Goal: Task Accomplishment & Management: Manage account settings

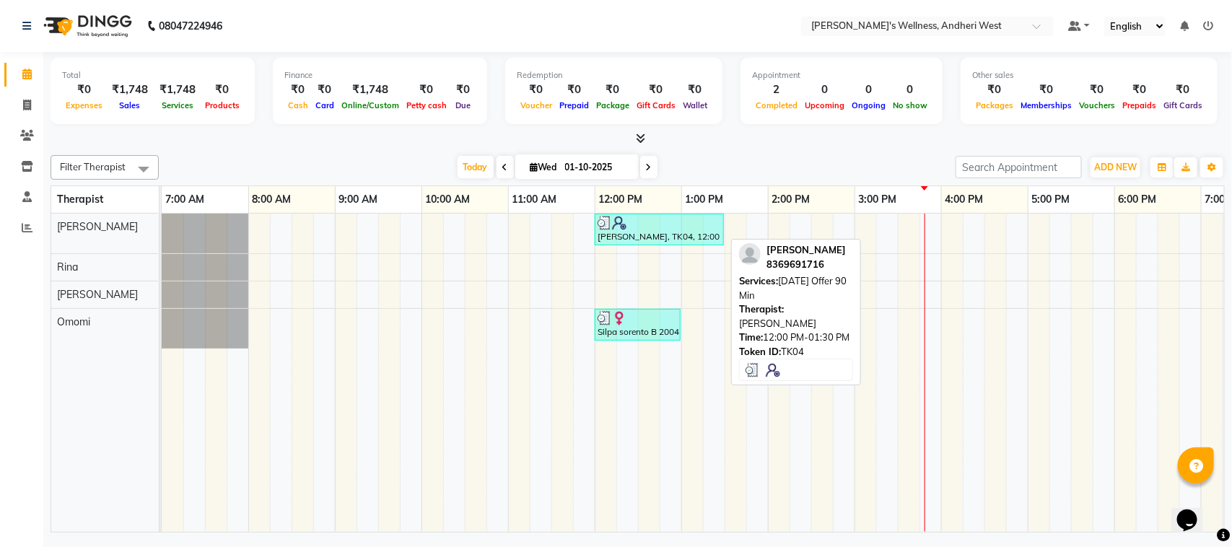
click at [623, 232] on div "[PERSON_NAME], TK04, 12:00 PM-01:30 PM, [DATE] Offer 90 Min" at bounding box center [659, 229] width 126 height 27
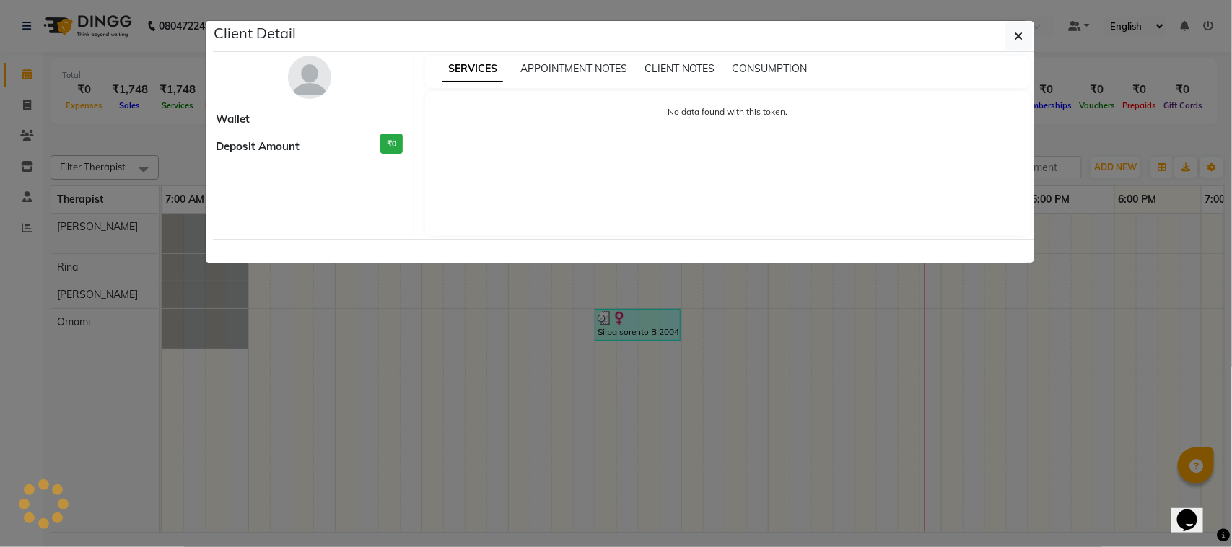
select select "3"
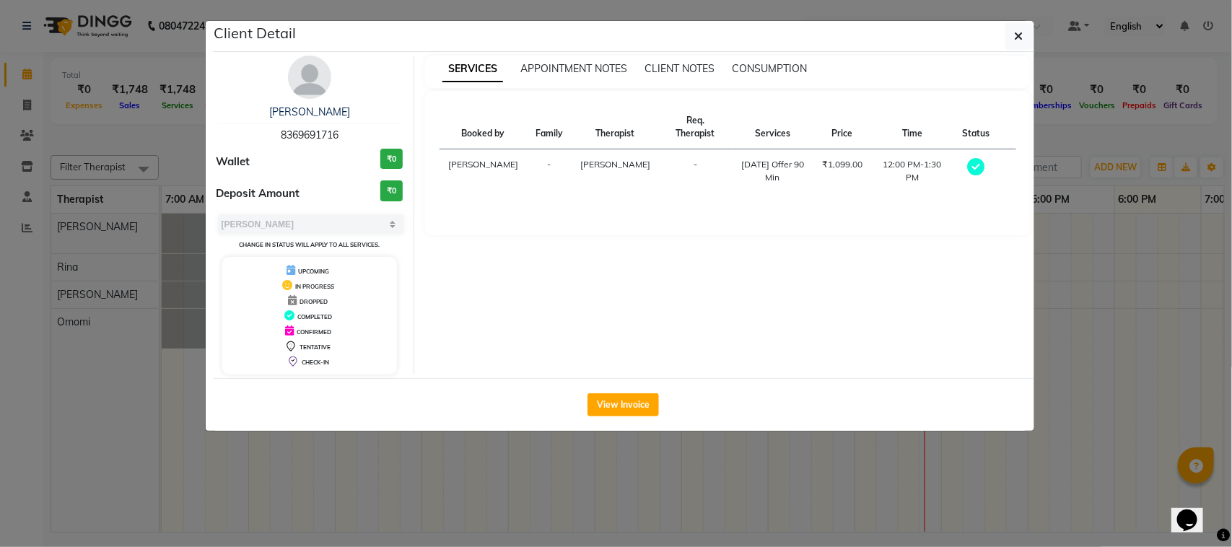
click at [628, 258] on ngb-modal-window "Client Detail [PERSON_NAME] 8369691716 Wallet ₹0 Deposit Amount ₹0 Select MARK …" at bounding box center [616, 273] width 1232 height 547
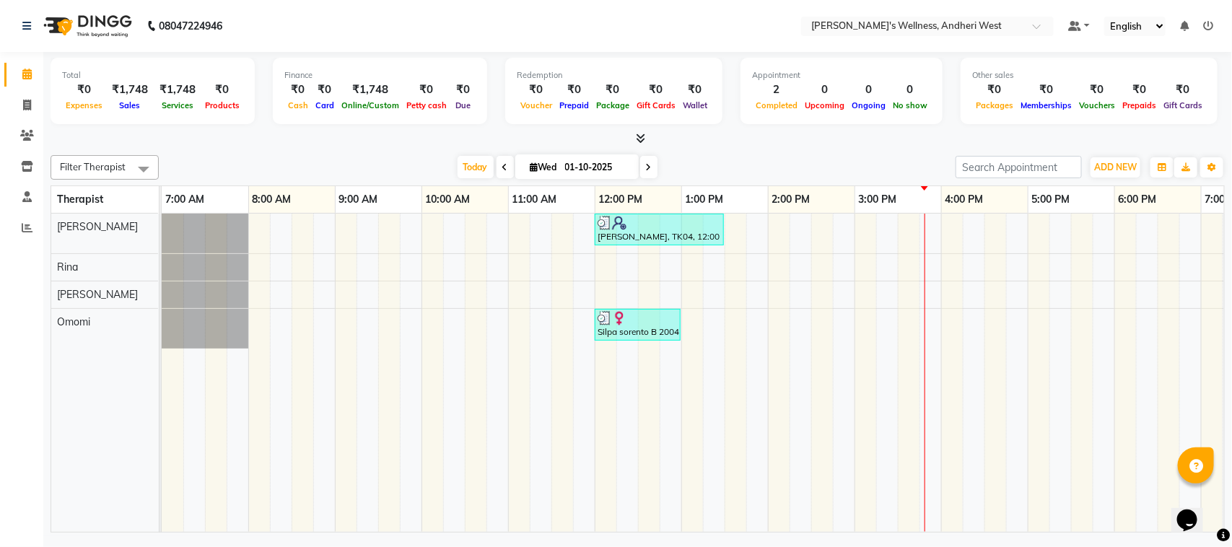
drag, startPoint x: 661, startPoint y: 236, endPoint x: 661, endPoint y: 286, distance: 49.8
click at [661, 286] on div "[PERSON_NAME], TK04, 12:00 PM-01:30 PM, [DATE] Offer 90 Min Silpa sorento B 200…" at bounding box center [812, 373] width 1300 height 318
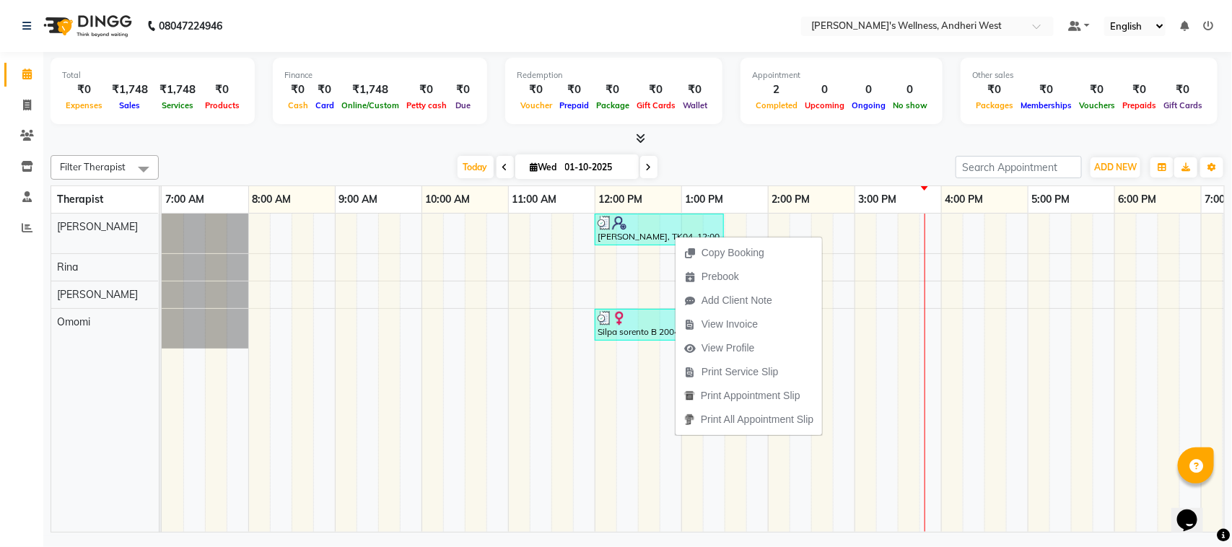
click at [740, 538] on div "08047224946 Select Location × Sumi's Wellness, Andheri West Default Panel My Pa…" at bounding box center [616, 273] width 1232 height 547
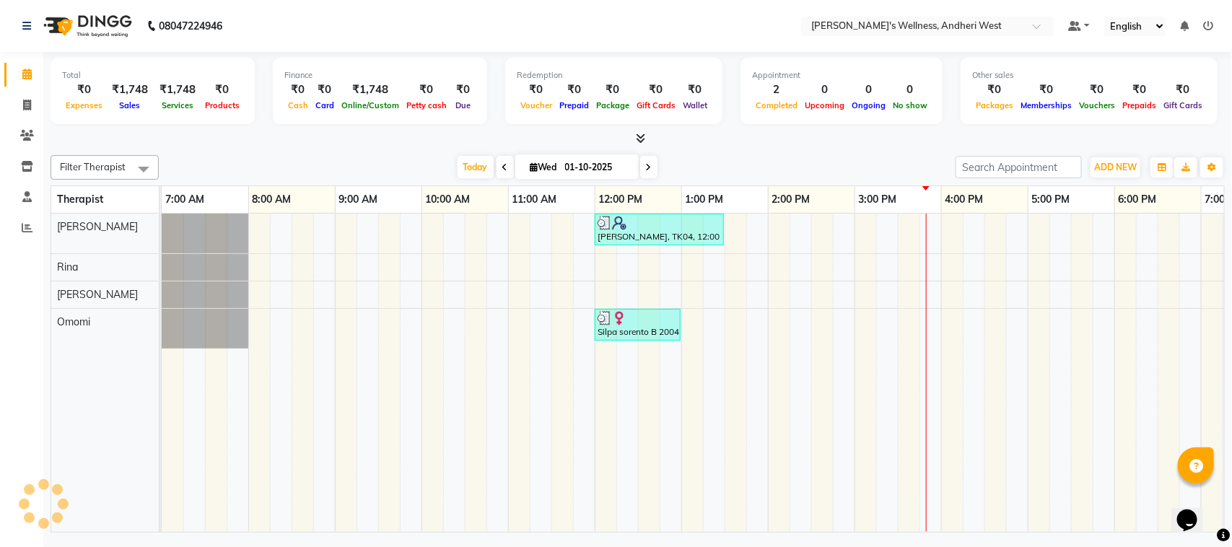
click at [936, 222] on div "[PERSON_NAME], TK04, 12:00 PM-01:30 PM, [DATE] Offer 90 Min Silpa sorento B 200…" at bounding box center [812, 373] width 1300 height 318
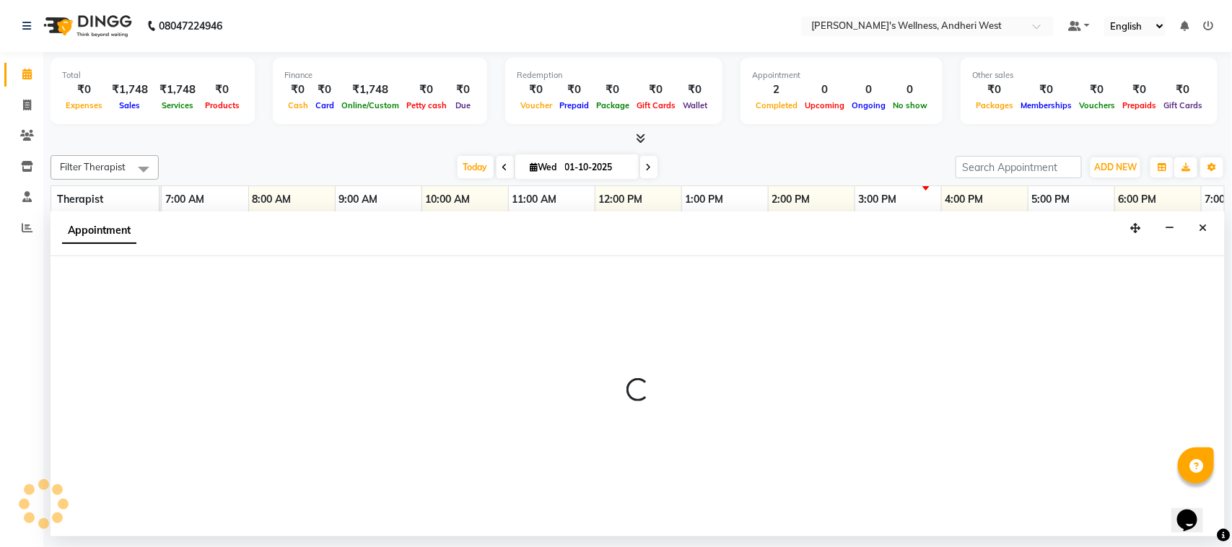
select select "66471"
select select "945"
select select "tentative"
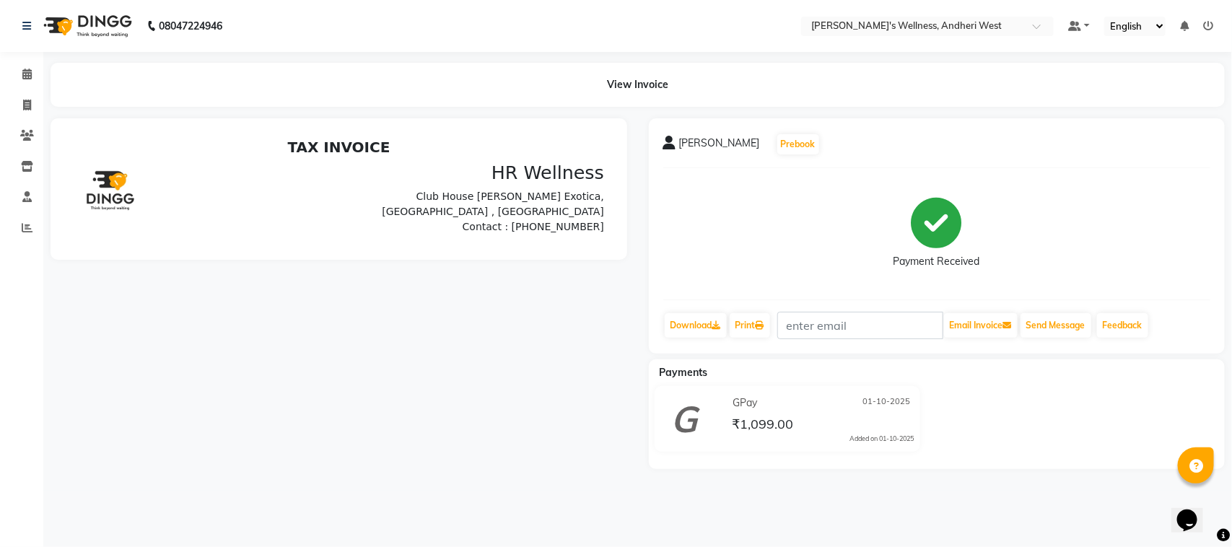
scroll to position [12, 0]
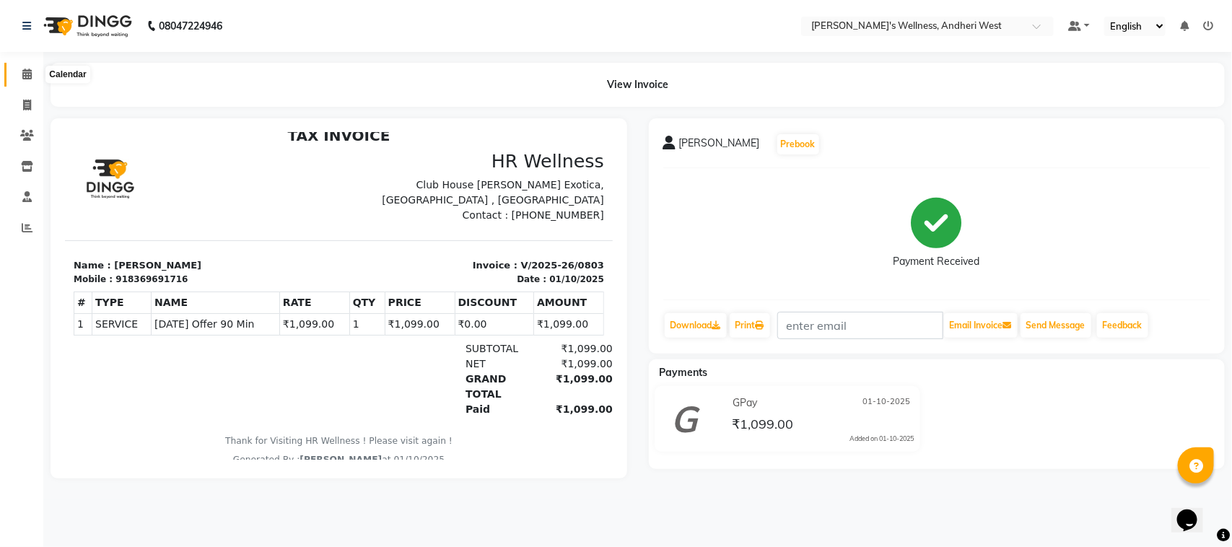
click at [26, 73] on icon at bounding box center [26, 74] width 9 height 11
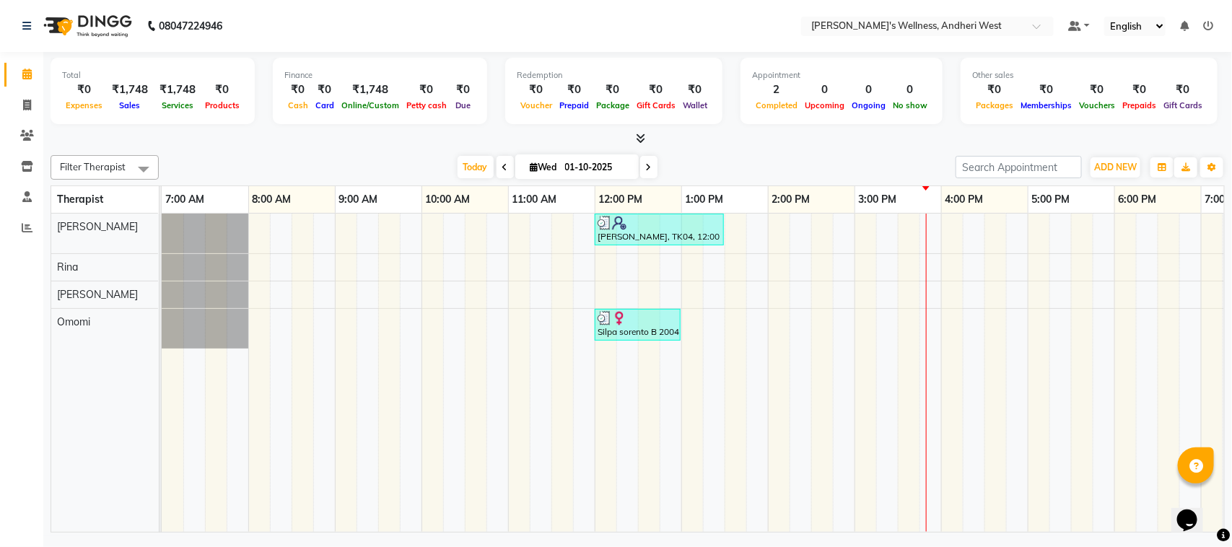
click at [928, 322] on div "[PERSON_NAME], TK04, 12:00 PM-01:30 PM, [DATE] Offer 90 Min Silpa sorento B 200…" at bounding box center [812, 373] width 1300 height 318
select select "91902"
select select "tentative"
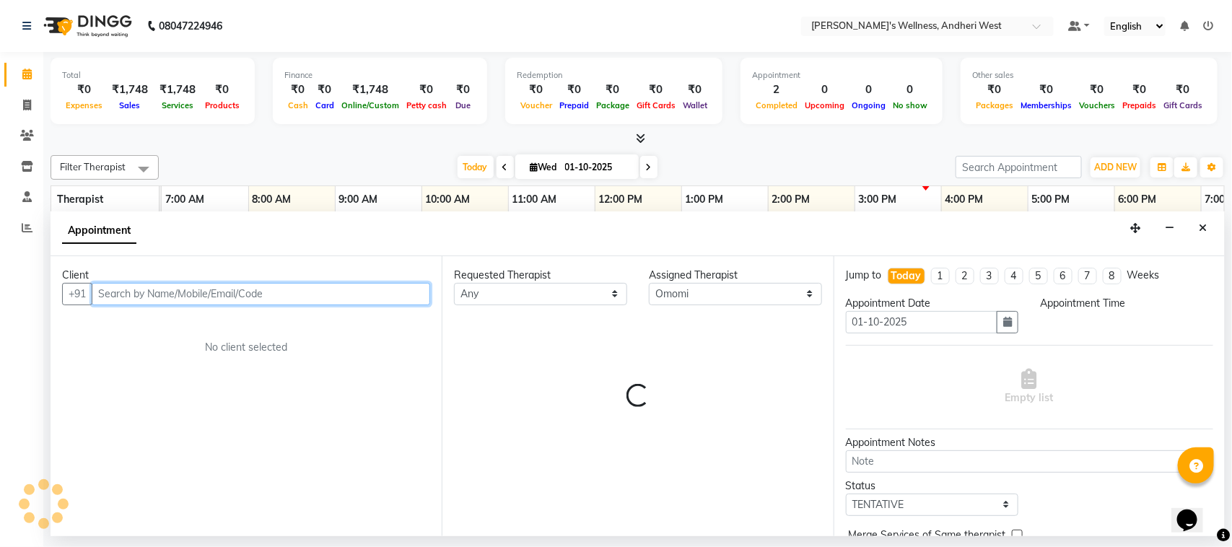
select select "945"
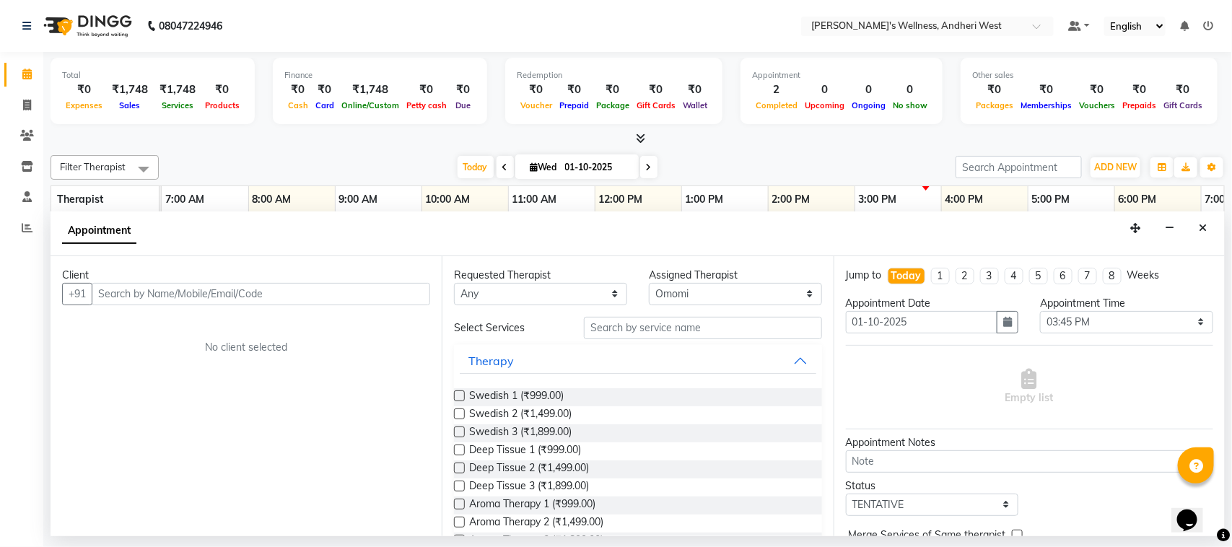
click at [375, 279] on div "Client" at bounding box center [246, 275] width 368 height 15
click at [300, 293] on input "text" at bounding box center [261, 294] width 339 height 22
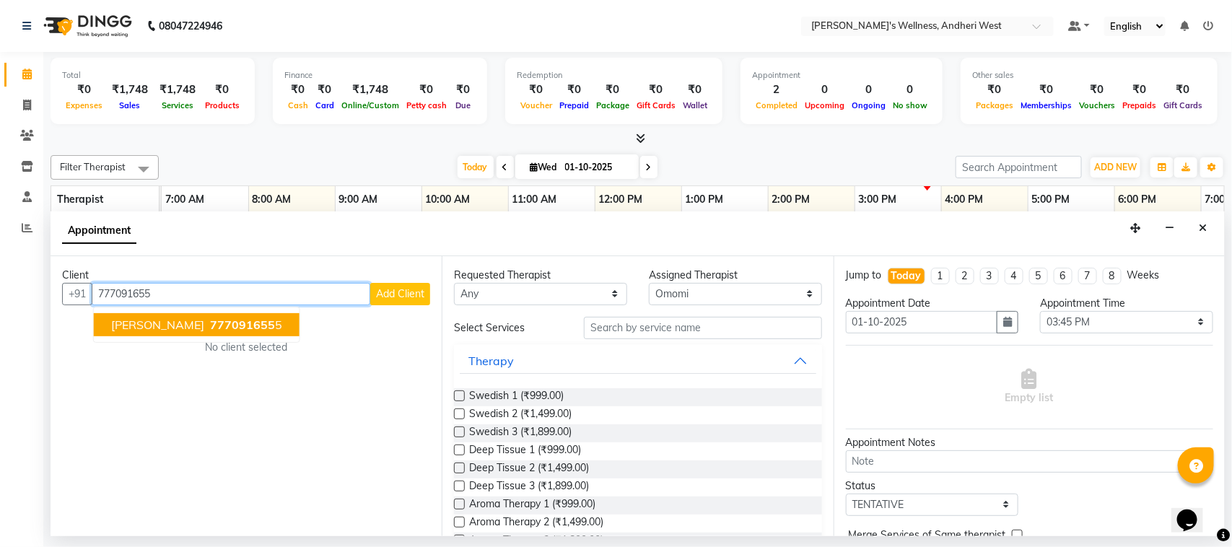
click at [261, 318] on ngb-highlight "777091655 5" at bounding box center [244, 325] width 75 height 14
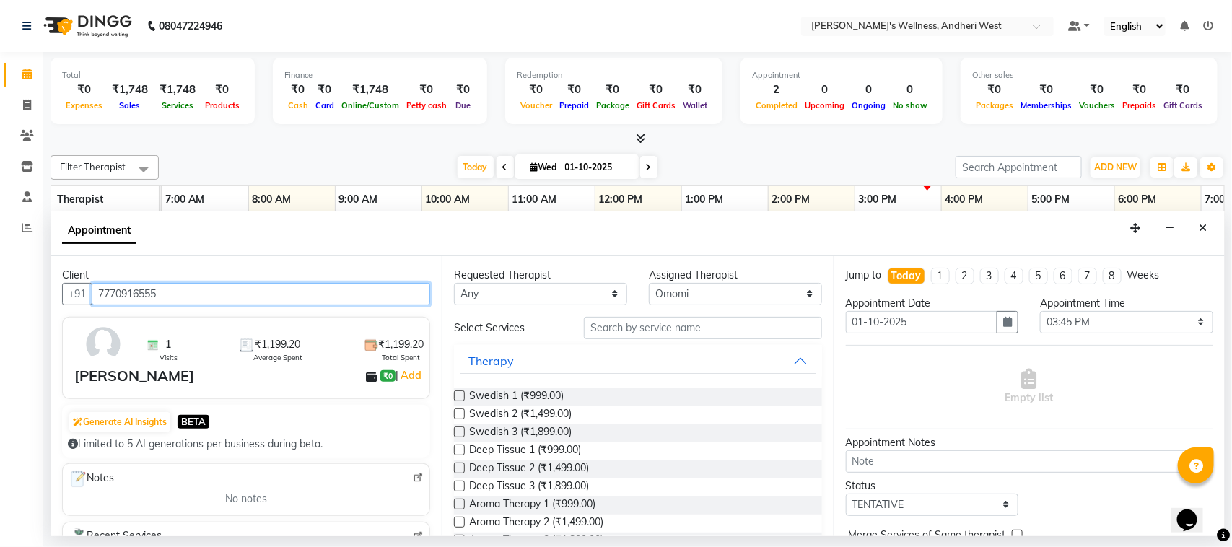
type input "7770916555"
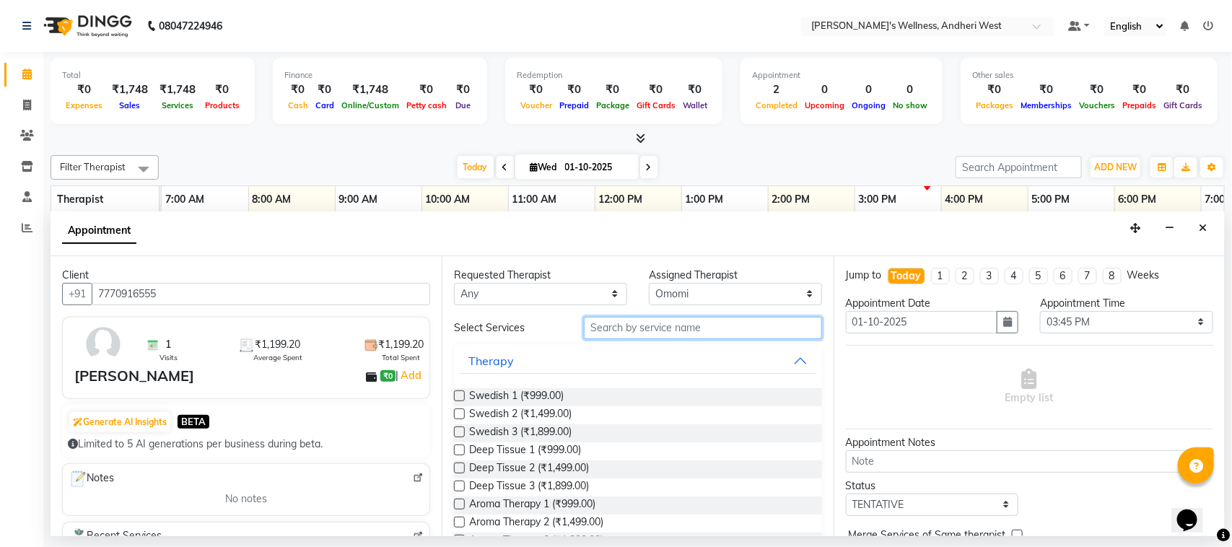
click at [651, 325] on input "text" at bounding box center [703, 328] width 238 height 22
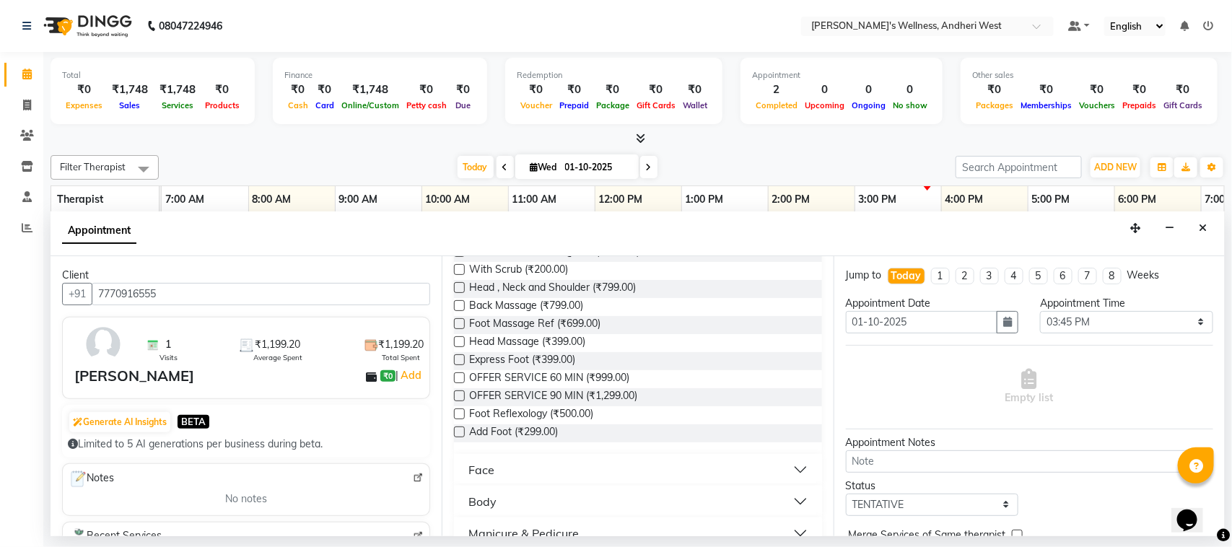
scroll to position [417, 0]
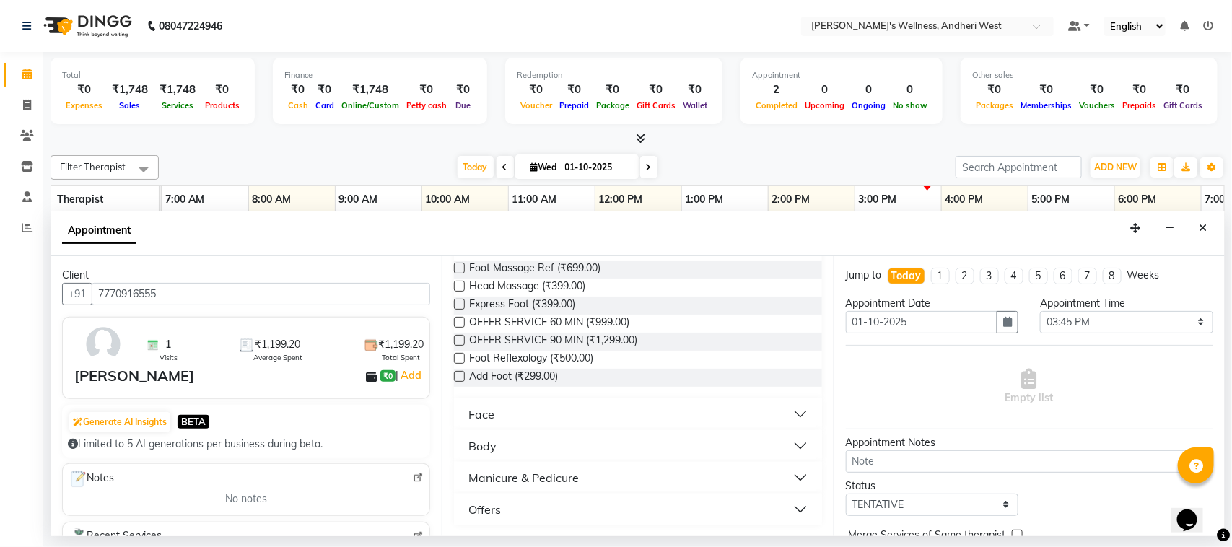
click at [791, 508] on button "Offers" at bounding box center [638, 510] width 356 height 26
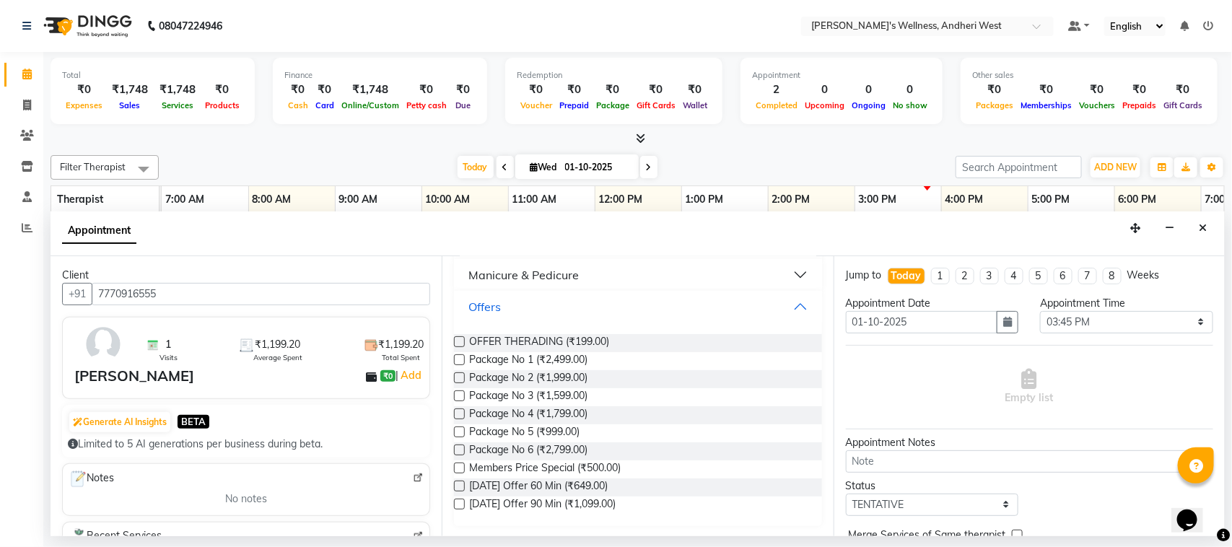
scroll to position [621, 0]
click at [564, 486] on span "[DATE] Offer 60 Min (₹649.00)" at bounding box center [538, 486] width 139 height 18
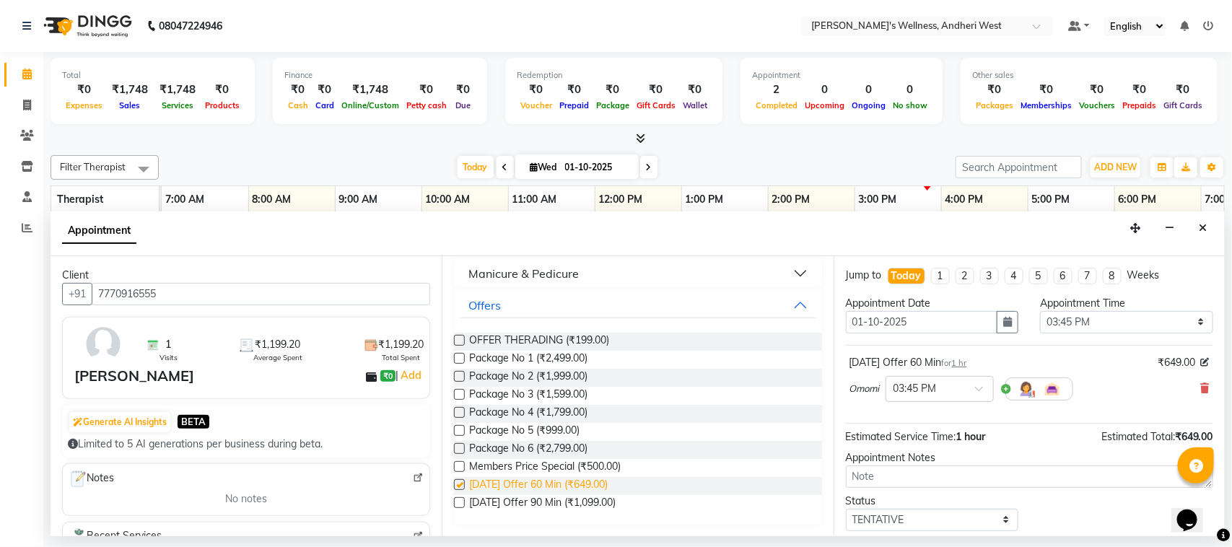
checkbox input "false"
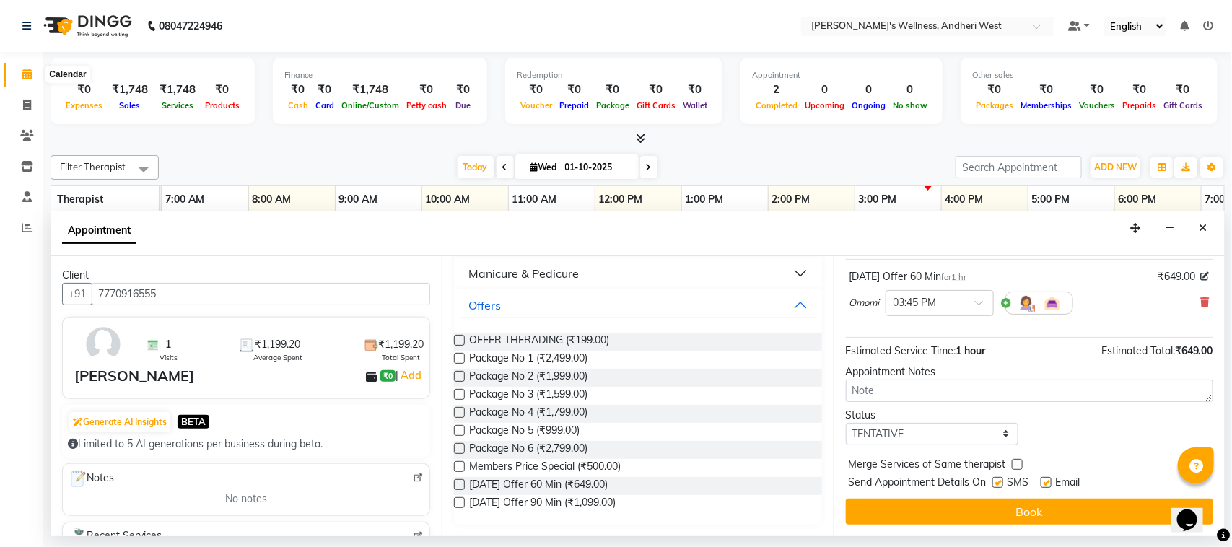
click at [20, 78] on span at bounding box center [26, 74] width 25 height 17
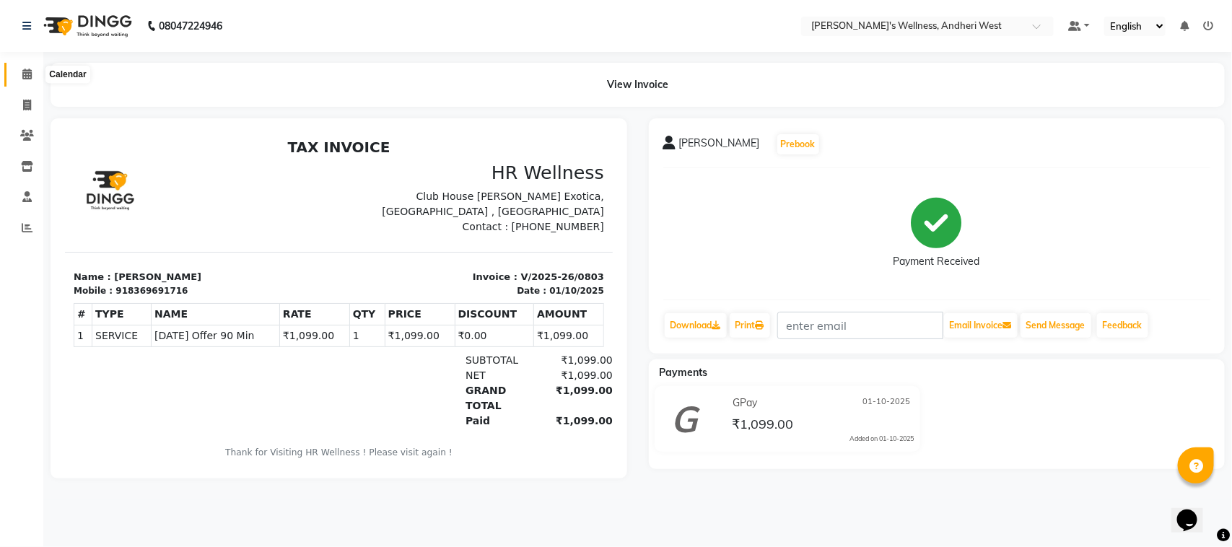
click at [27, 70] on icon at bounding box center [26, 74] width 9 height 11
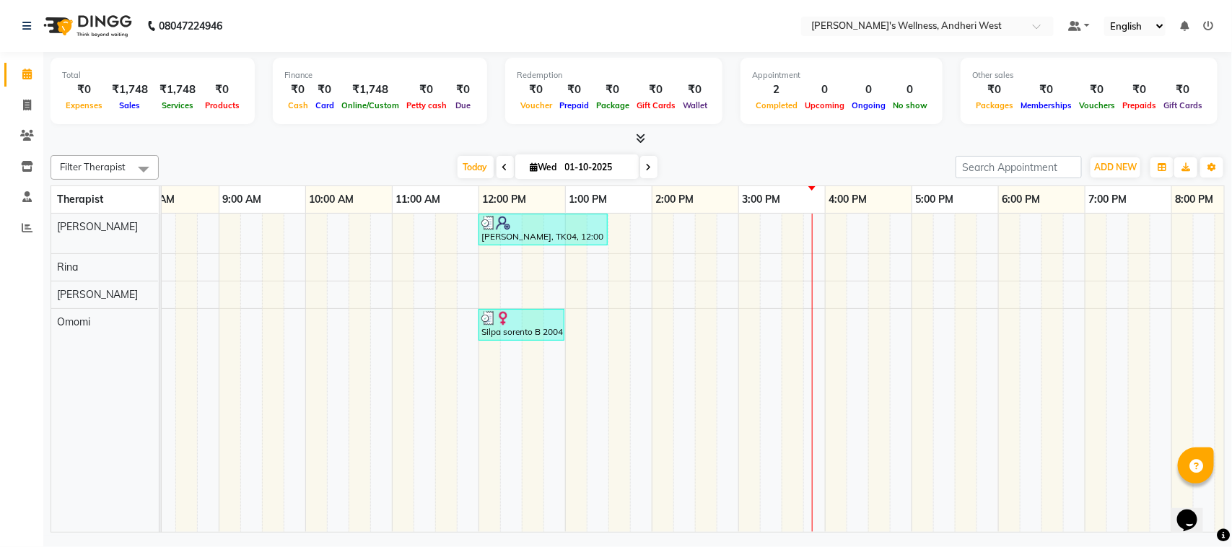
scroll to position [0, 129]
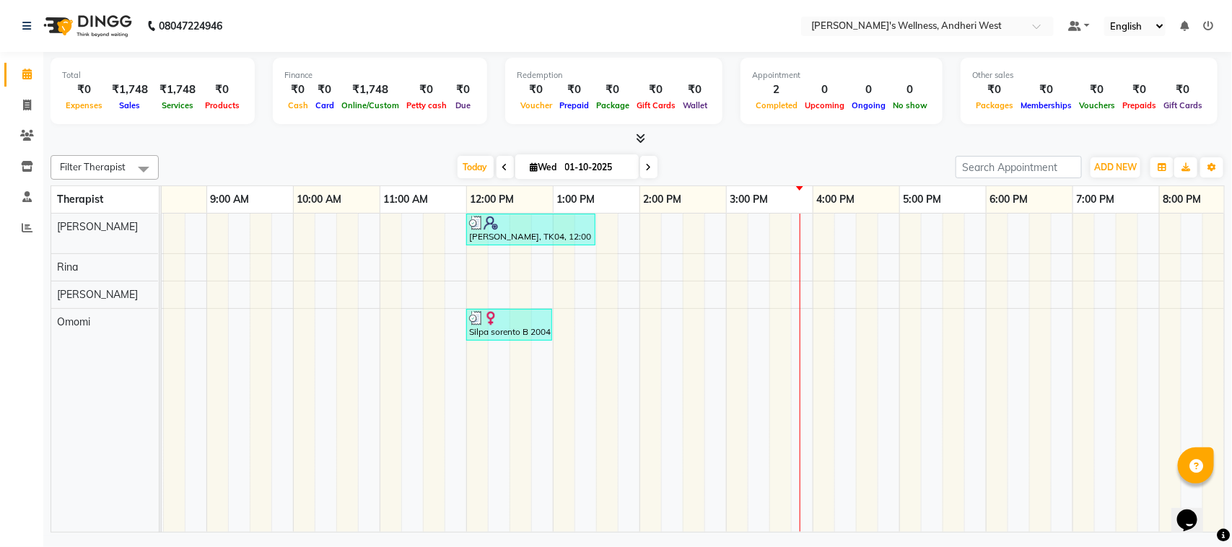
click at [804, 319] on div "[PERSON_NAME], TK04, 12:00 PM-01:30 PM, [DATE] Offer 90 Min Silpa sorento B 200…" at bounding box center [683, 373] width 1300 height 318
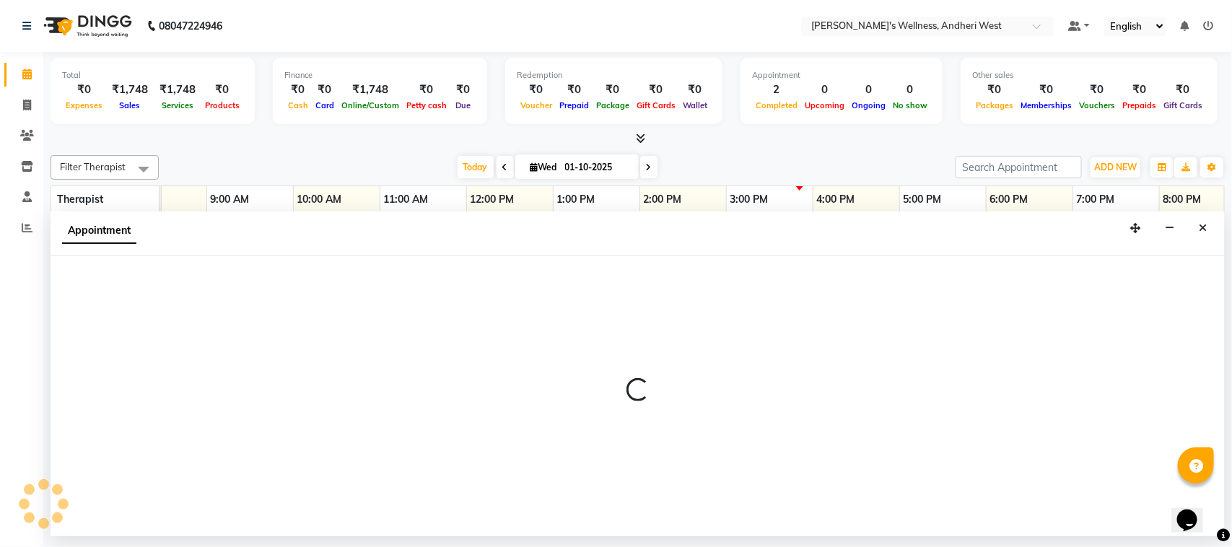
select select "91902"
select select "945"
select select "tentative"
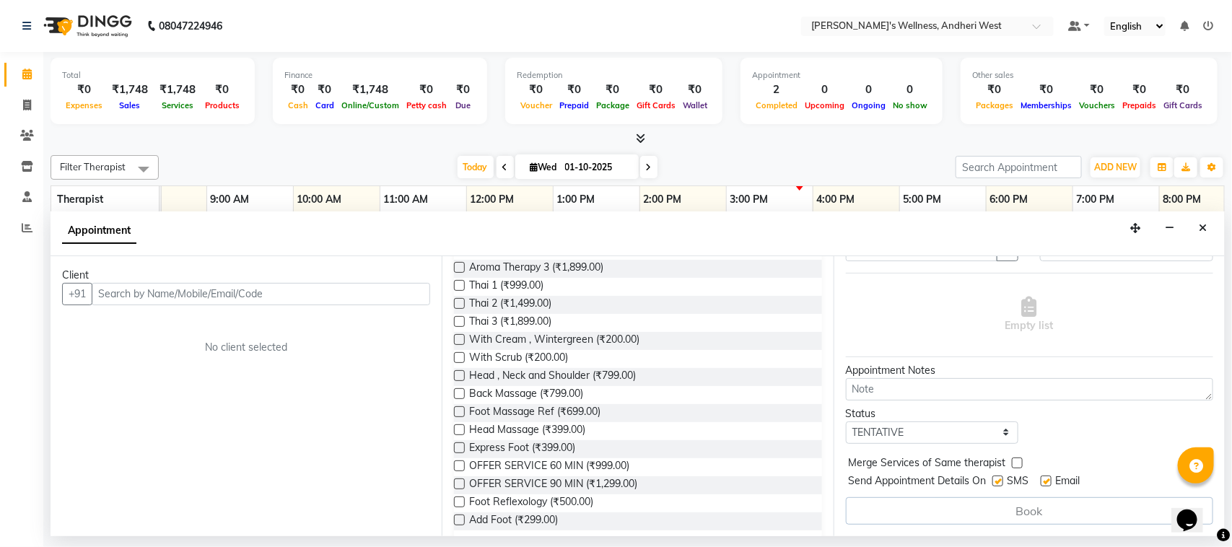
scroll to position [361, 0]
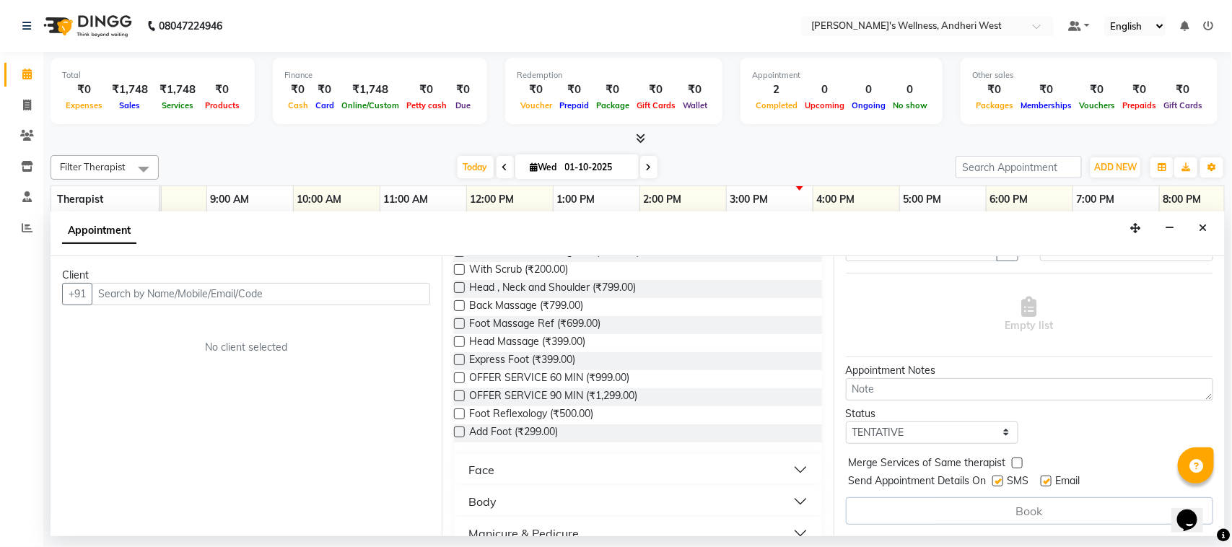
click at [341, 295] on input "text" at bounding box center [261, 294] width 339 height 22
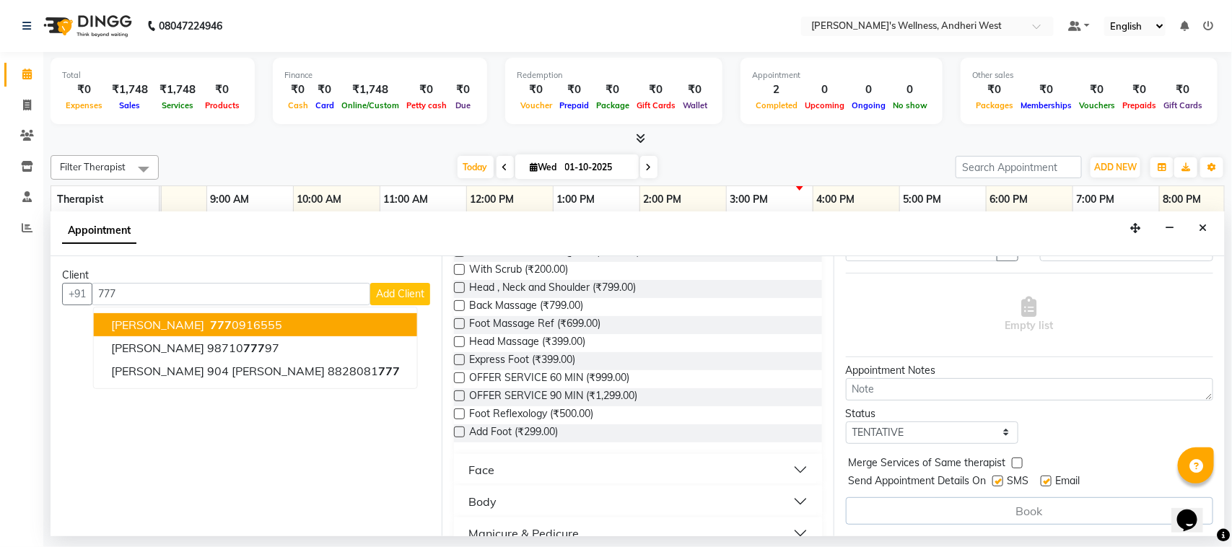
click at [256, 331] on ngb-highlight "777 0916555" at bounding box center [244, 325] width 75 height 14
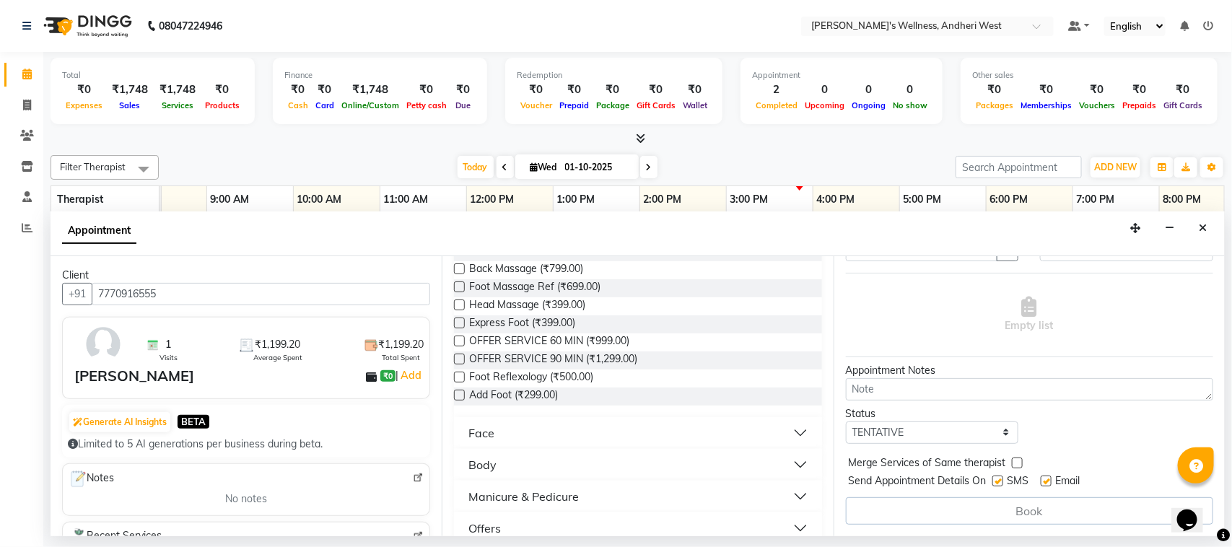
scroll to position [417, 0]
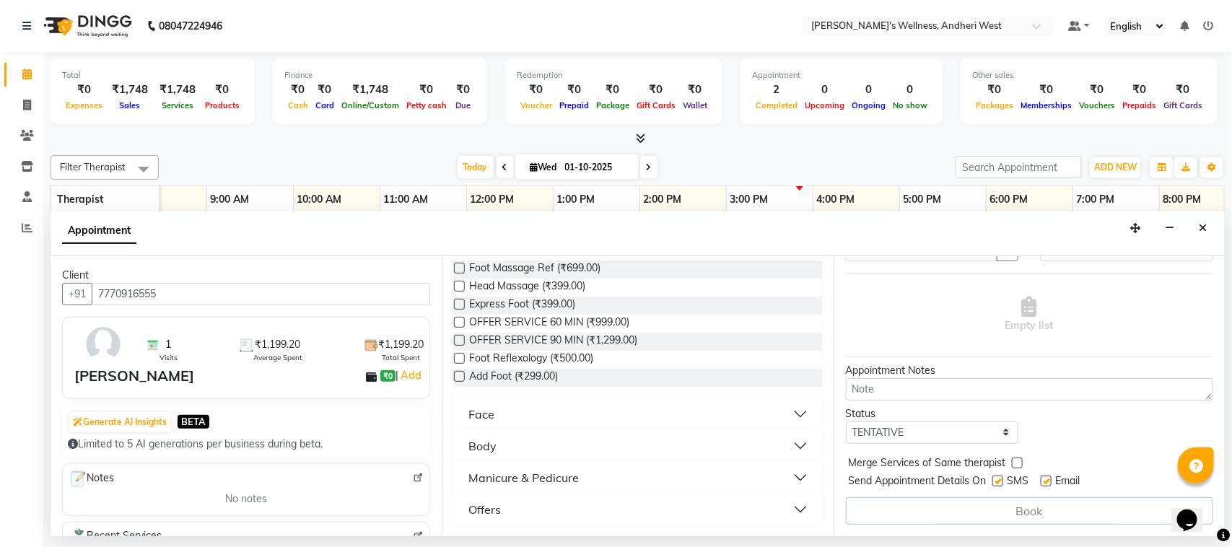
type input "7770916555"
click at [788, 508] on button "Offers" at bounding box center [638, 510] width 356 height 26
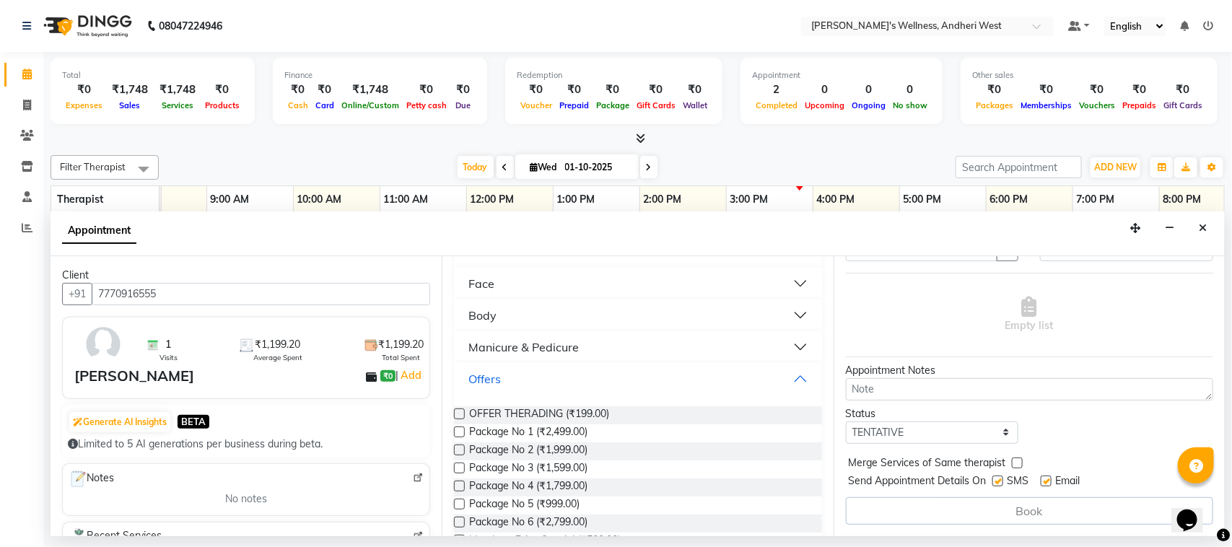
scroll to position [619, 0]
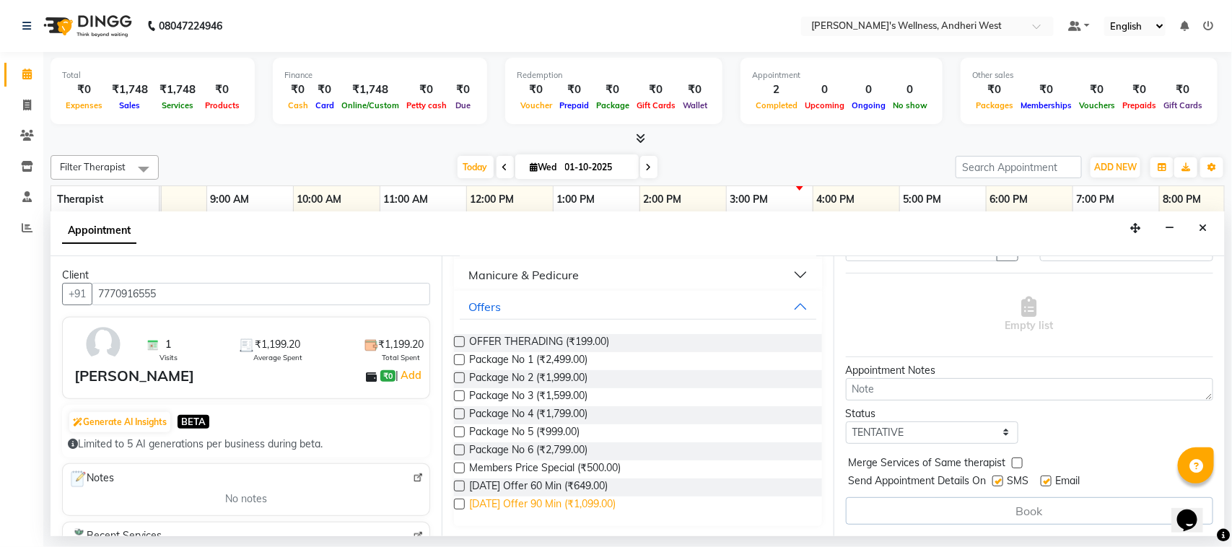
click at [605, 507] on span "[DATE] Offer 90 Min (₹1,099.00)" at bounding box center [542, 506] width 147 height 18
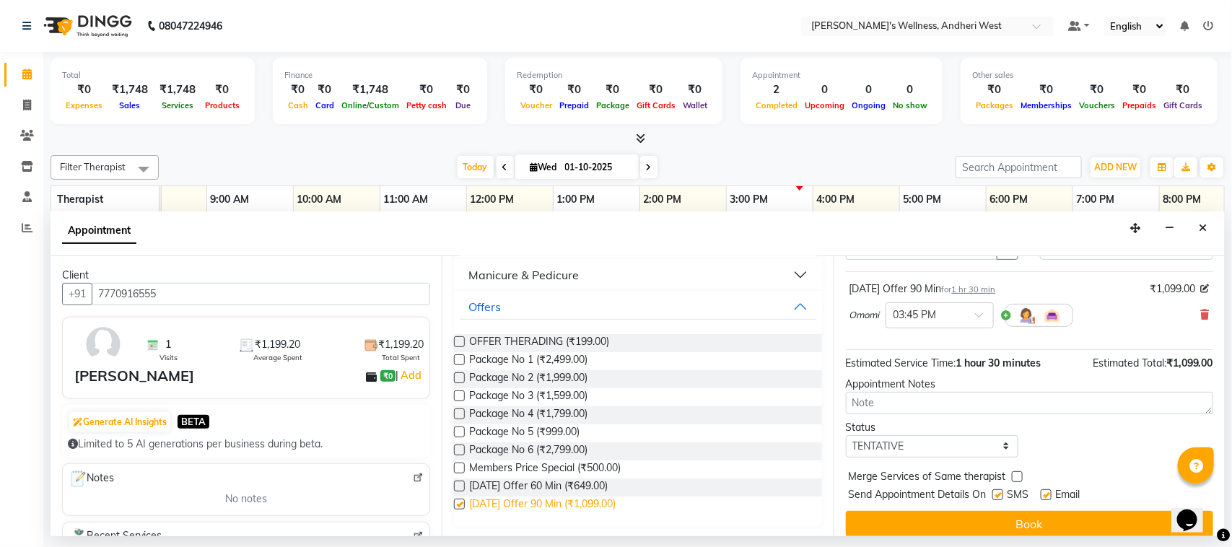
checkbox input "false"
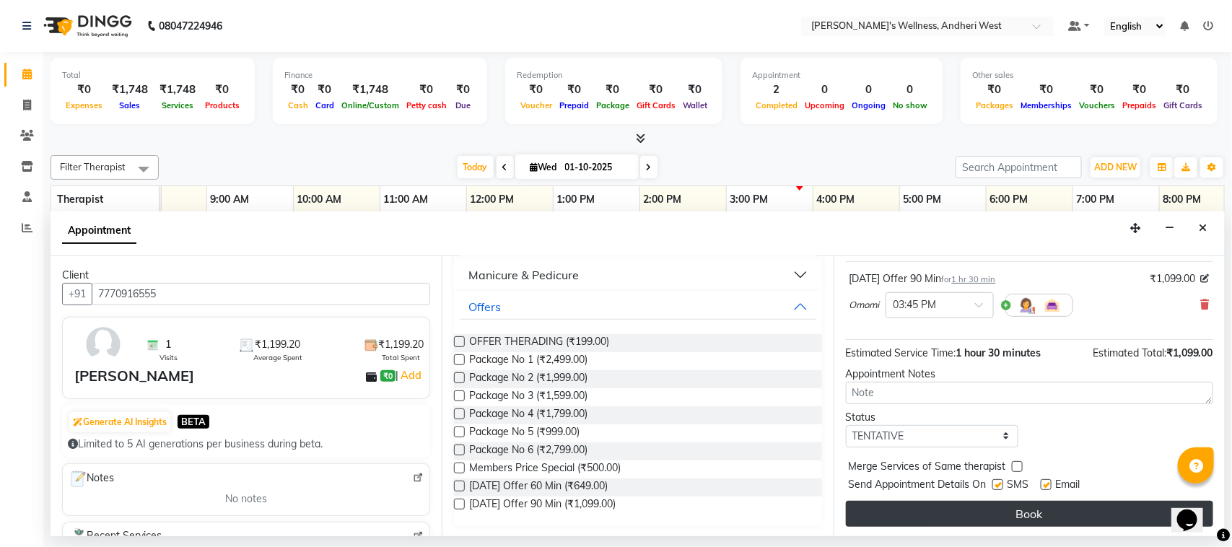
scroll to position [87, 0]
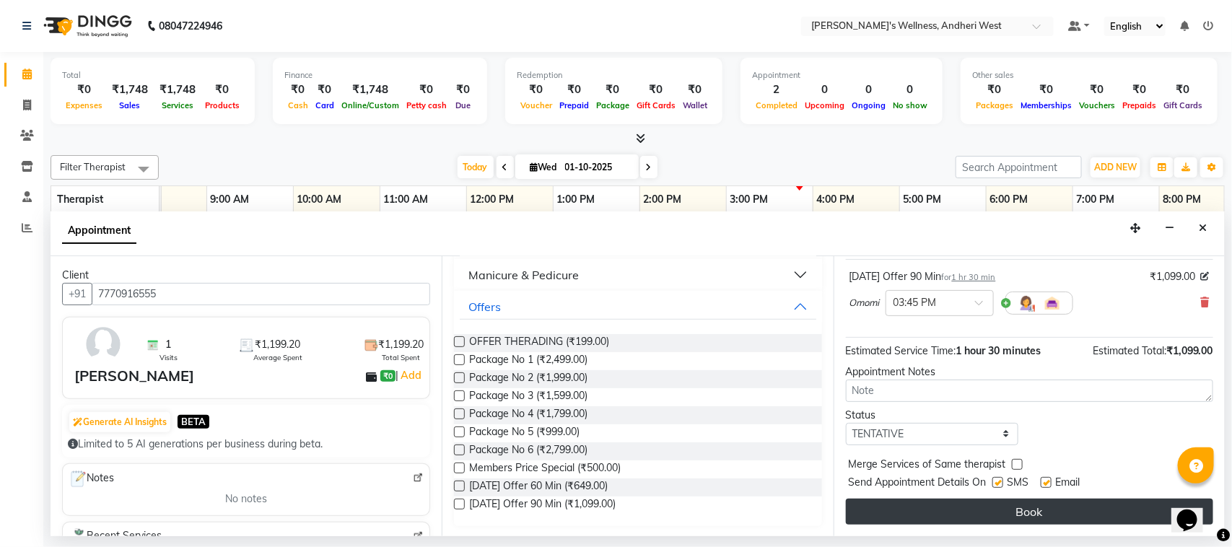
click at [987, 516] on button "Book" at bounding box center [1029, 512] width 367 height 26
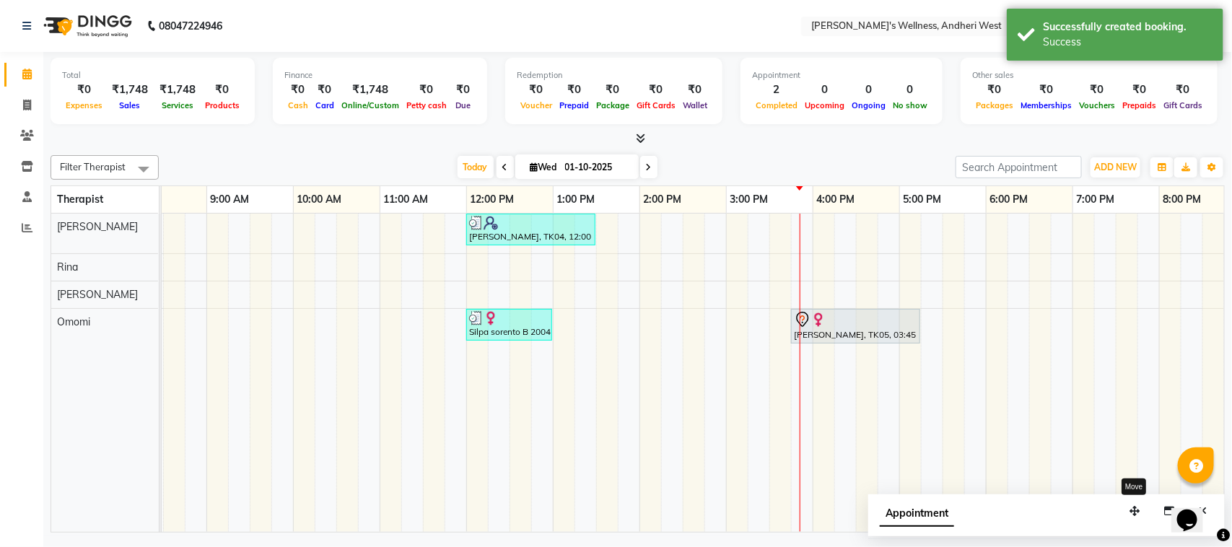
drag, startPoint x: 1127, startPoint y: 509, endPoint x: 973, endPoint y: 464, distance: 161.1
click at [1123, 500] on button "button" at bounding box center [1134, 511] width 23 height 22
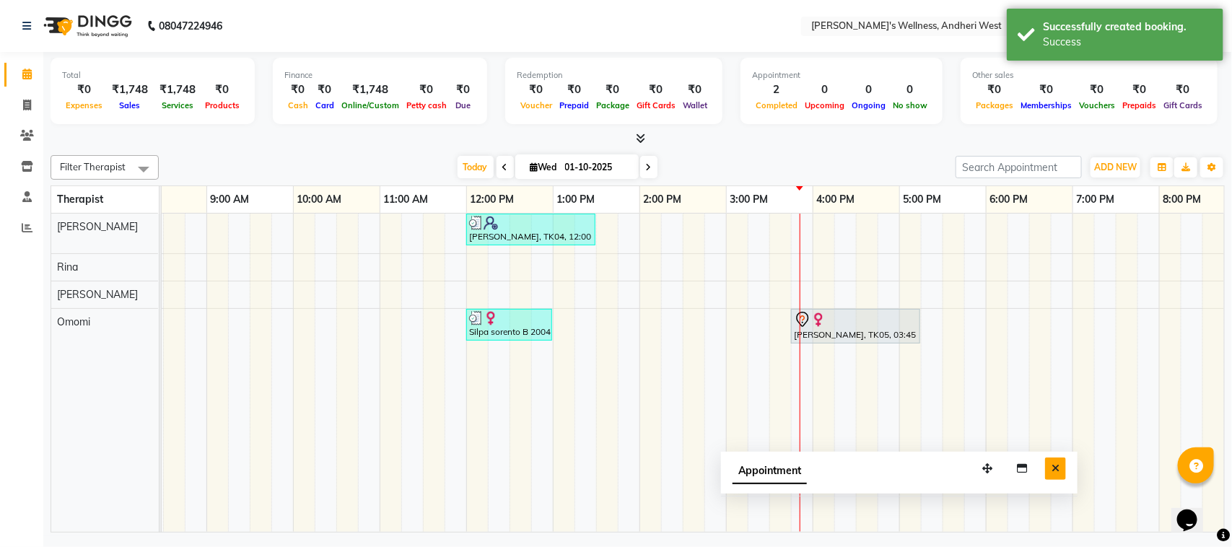
click at [1055, 470] on icon "Close" at bounding box center [1056, 469] width 8 height 10
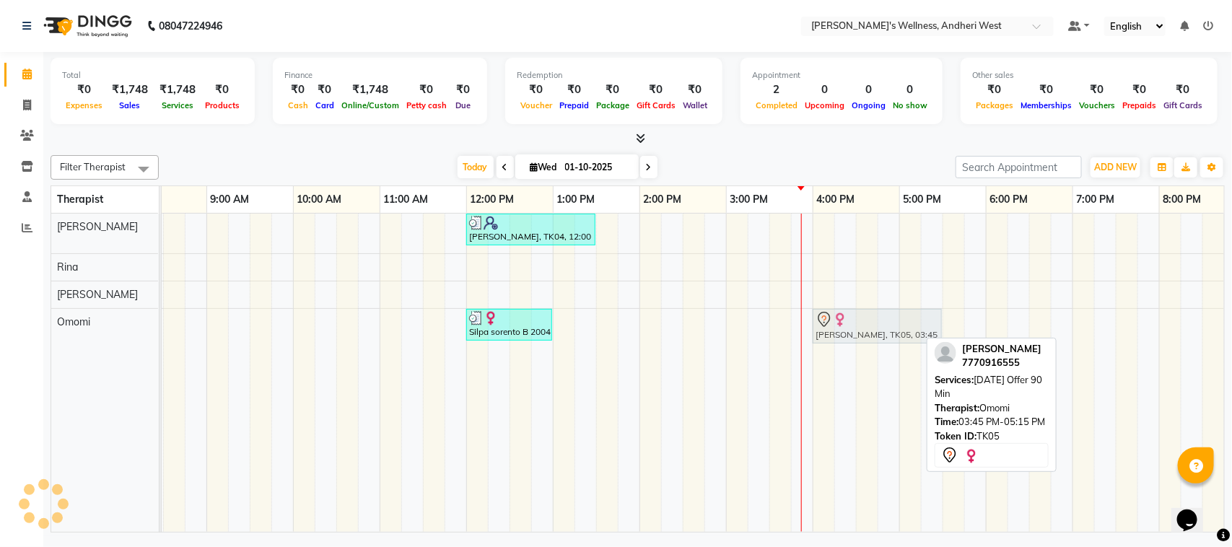
click at [33, 329] on div "Silpa sorento B 2004, TK02, 12:00 PM-01:00 PM, [DATE] Offer 60 [PERSON_NAME], T…" at bounding box center [33, 330] width 0 height 43
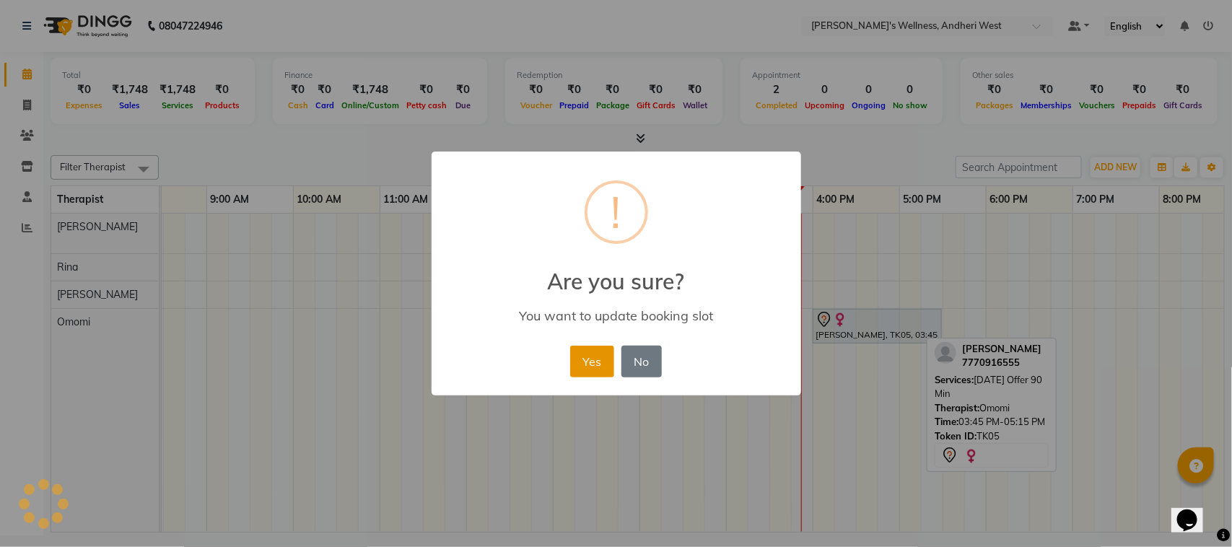
click at [598, 363] on button "Yes" at bounding box center [592, 362] width 44 height 32
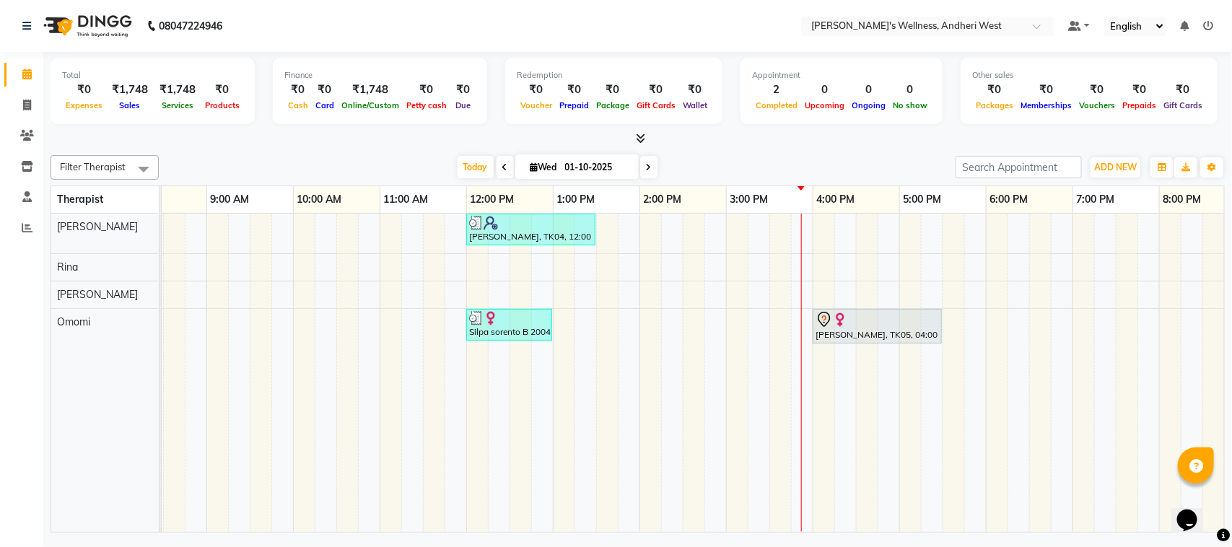
click at [993, 222] on div "[PERSON_NAME], TK04, 12:00 PM-01:30 PM, [DATE] Offer 90 Min Silpa sorento B 200…" at bounding box center [683, 373] width 1300 height 318
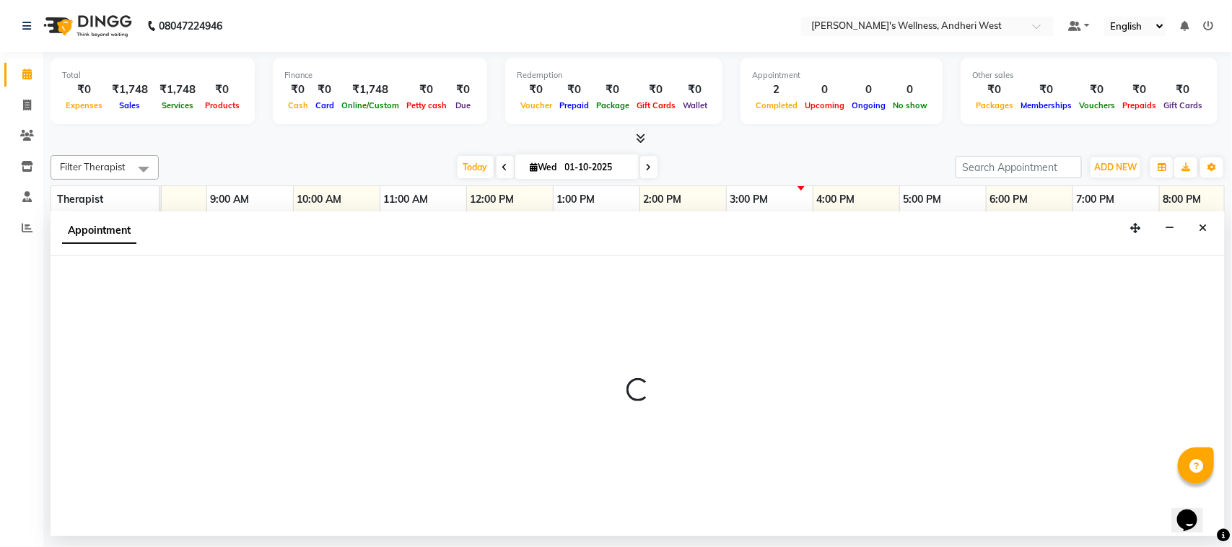
select select "66471"
select select "tentative"
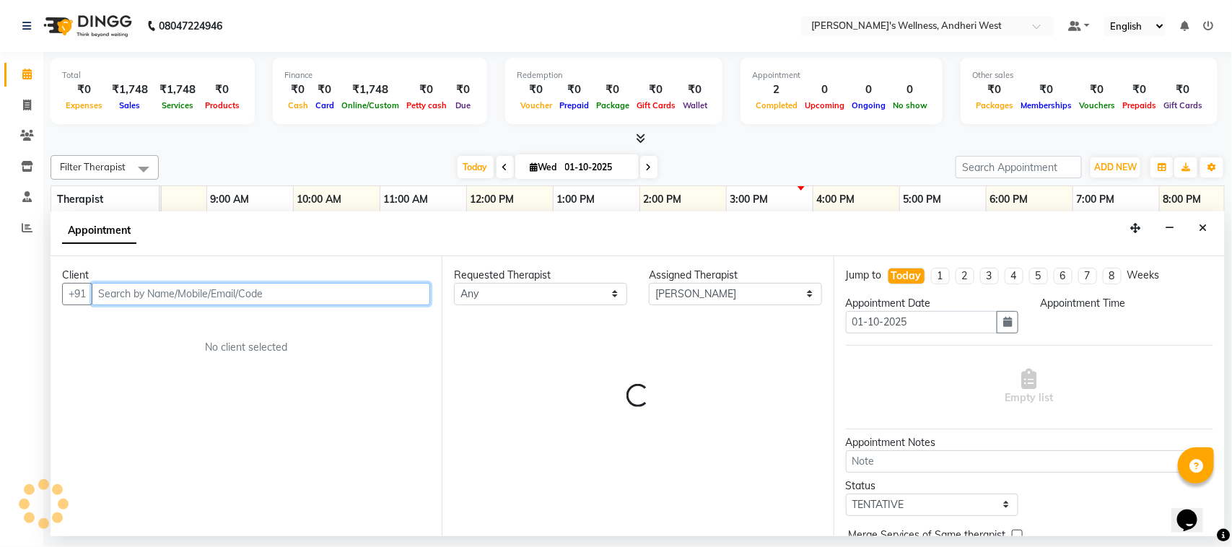
select select "1080"
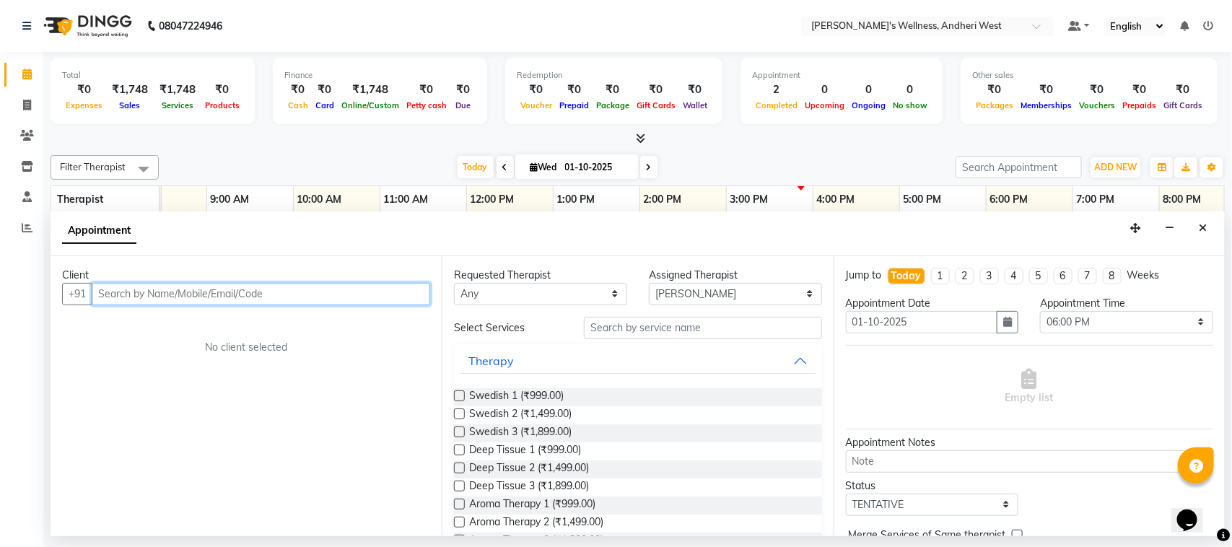
click at [385, 293] on input "text" at bounding box center [261, 294] width 339 height 22
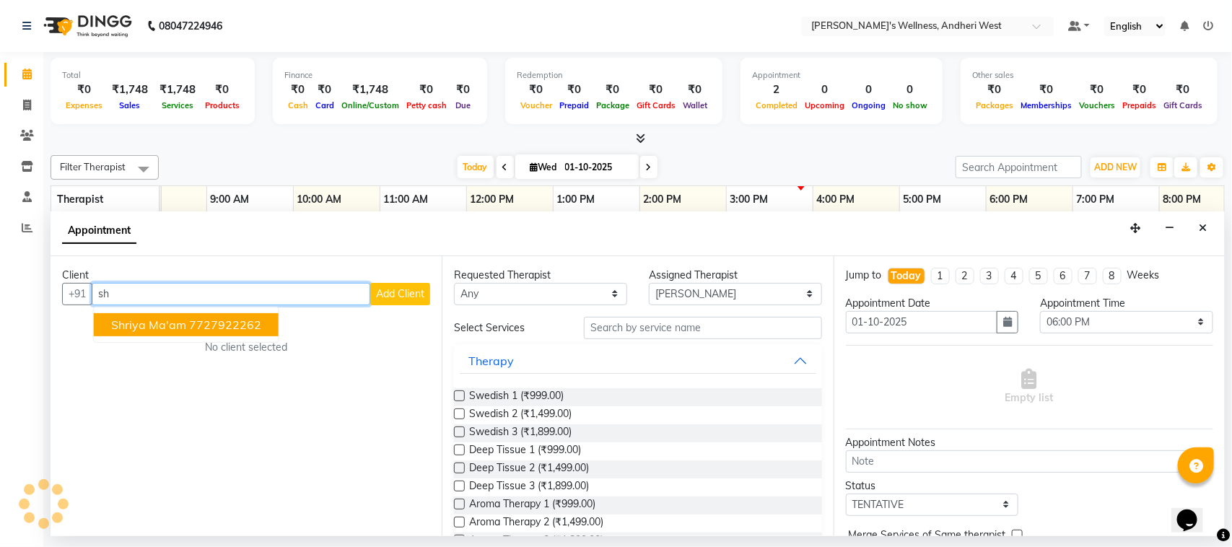
type input "s"
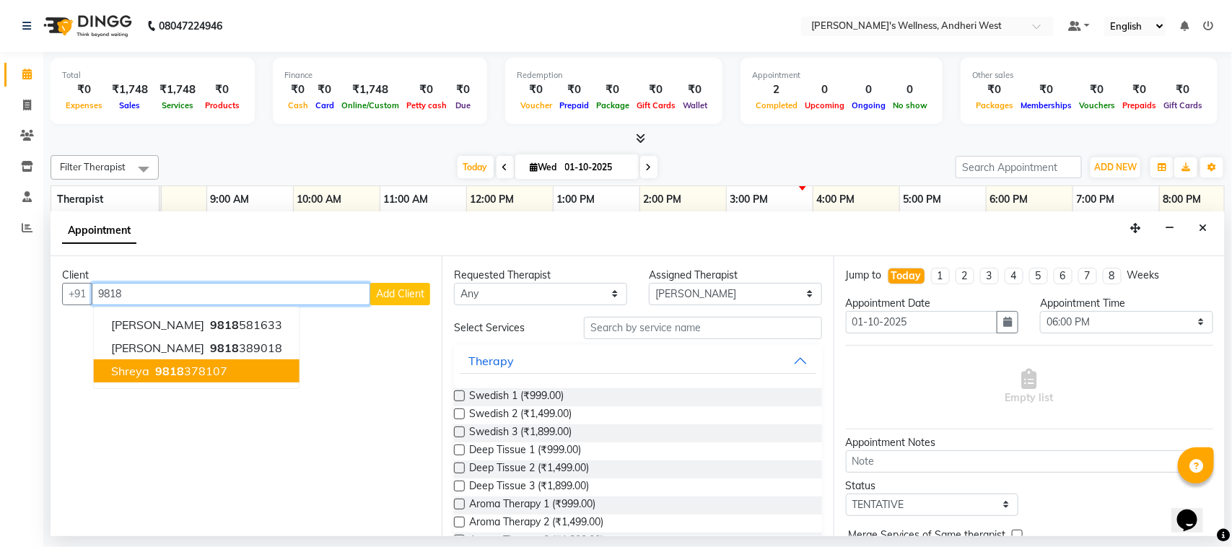
click at [136, 372] on span "shreya" at bounding box center [130, 371] width 38 height 14
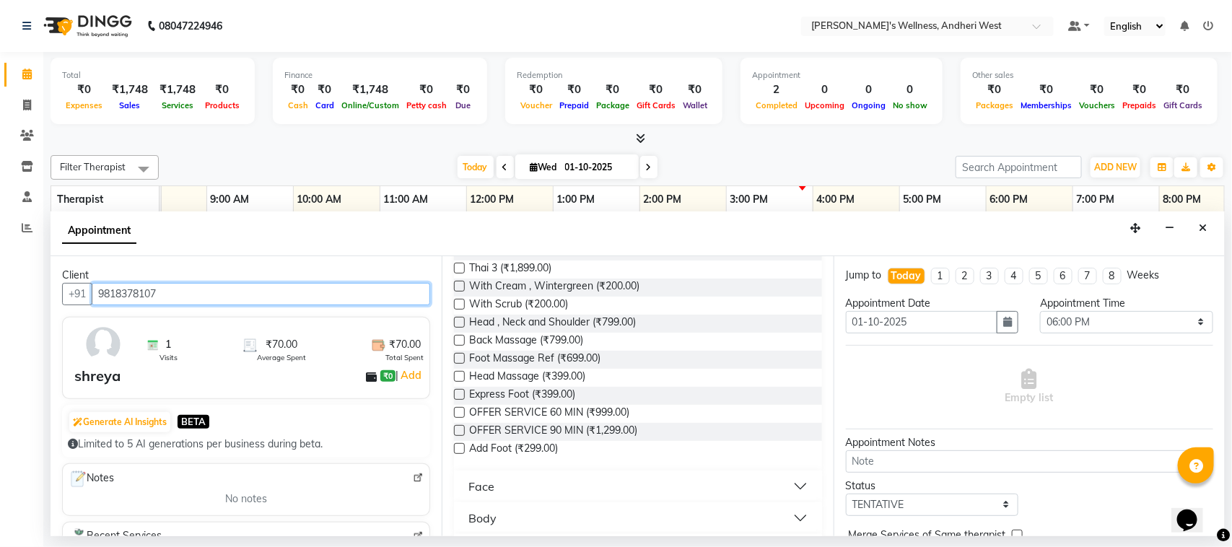
scroll to position [399, 0]
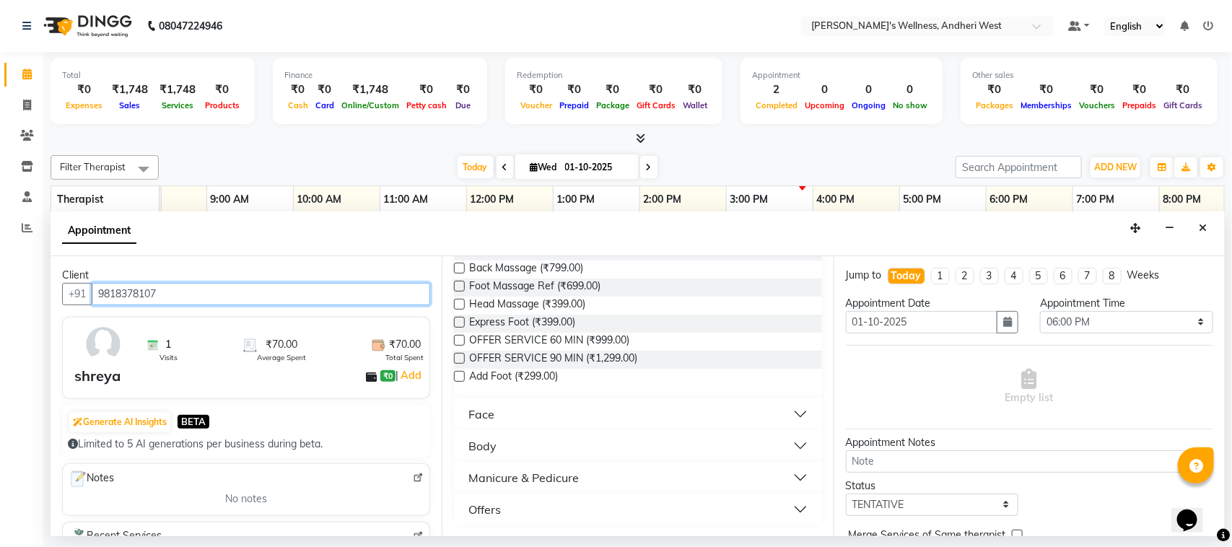
type input "9818378107"
click at [791, 505] on button "Offers" at bounding box center [638, 510] width 356 height 26
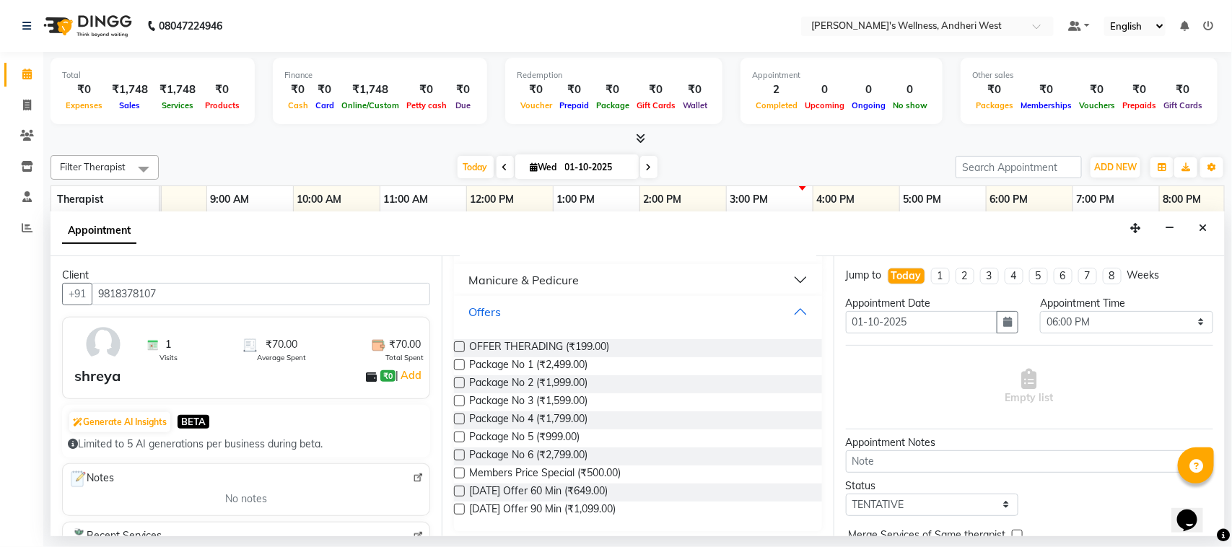
scroll to position [601, 0]
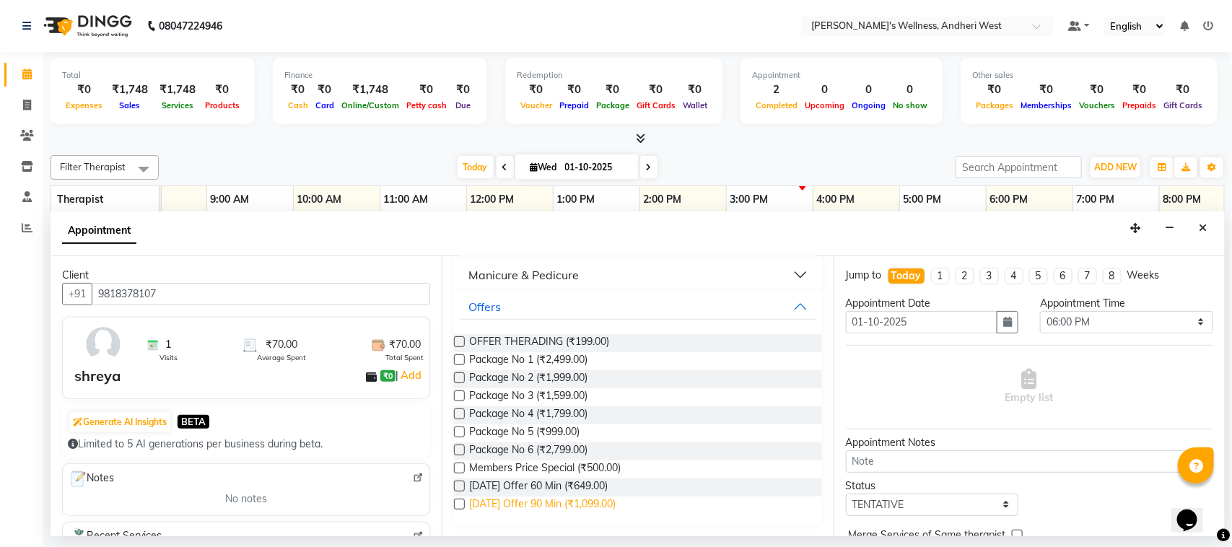
click at [608, 500] on span "[DATE] Offer 90 Min (₹1,099.00)" at bounding box center [542, 506] width 147 height 18
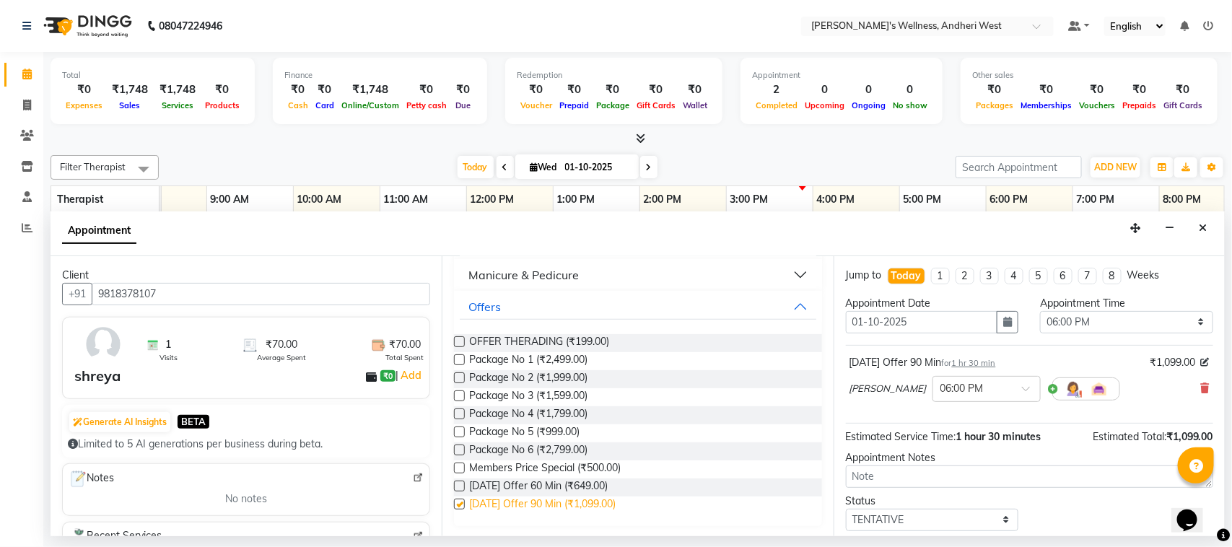
checkbox input "false"
click at [1201, 391] on icon at bounding box center [1205, 388] width 9 height 10
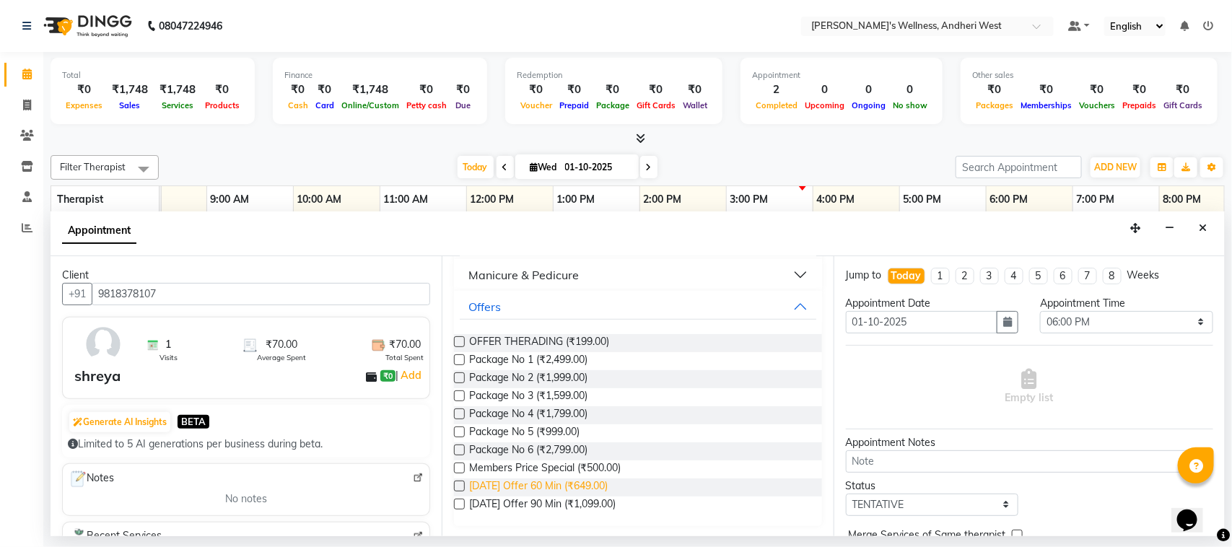
click at [587, 482] on span "[DATE] Offer 60 Min (₹649.00)" at bounding box center [538, 488] width 139 height 18
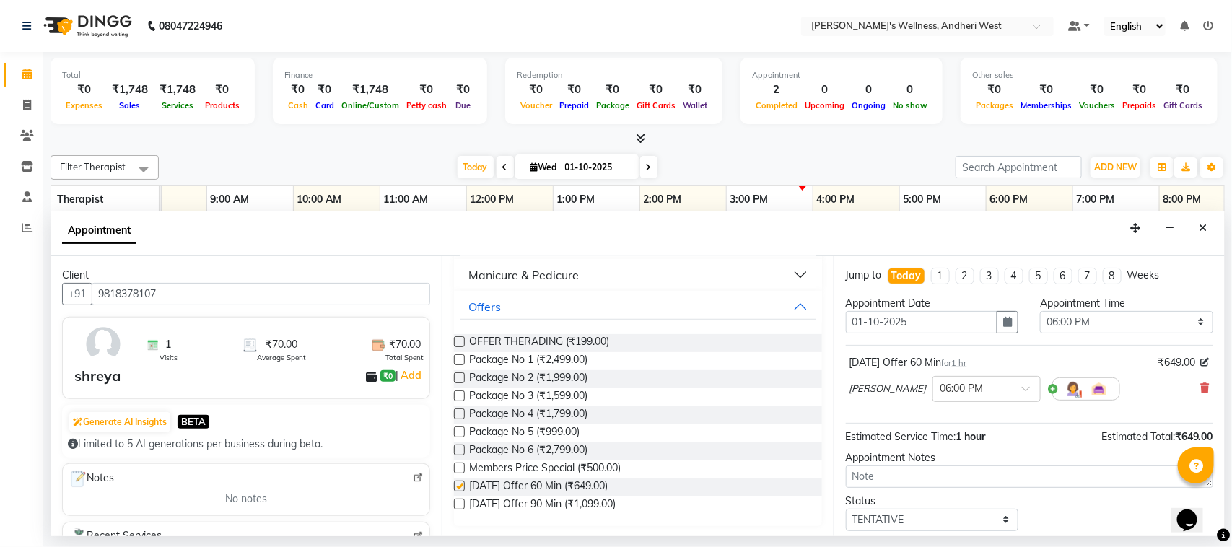
checkbox input "false"
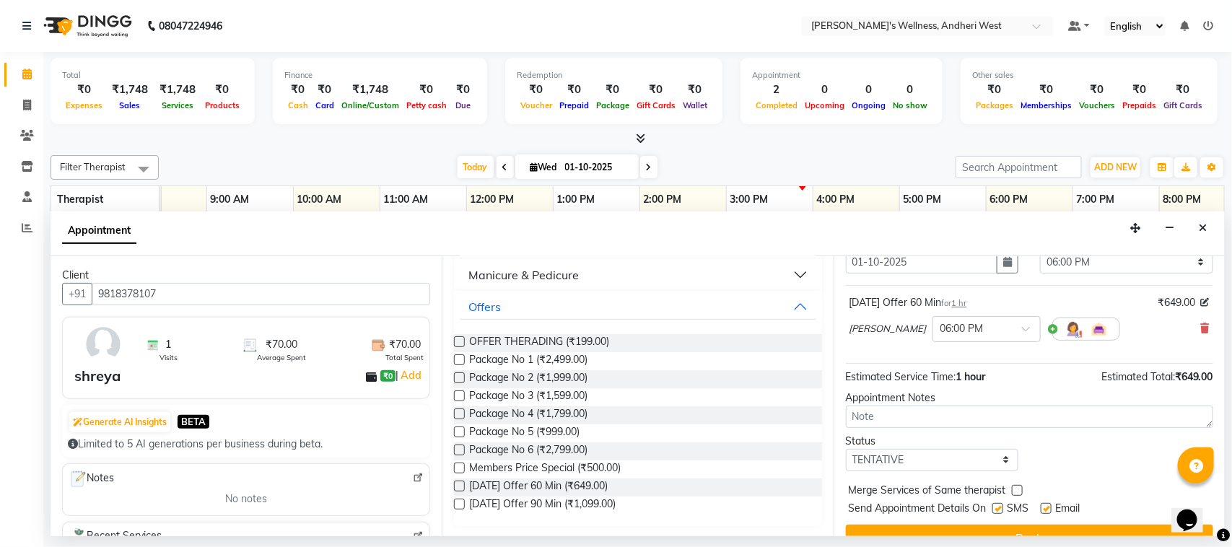
scroll to position [87, 0]
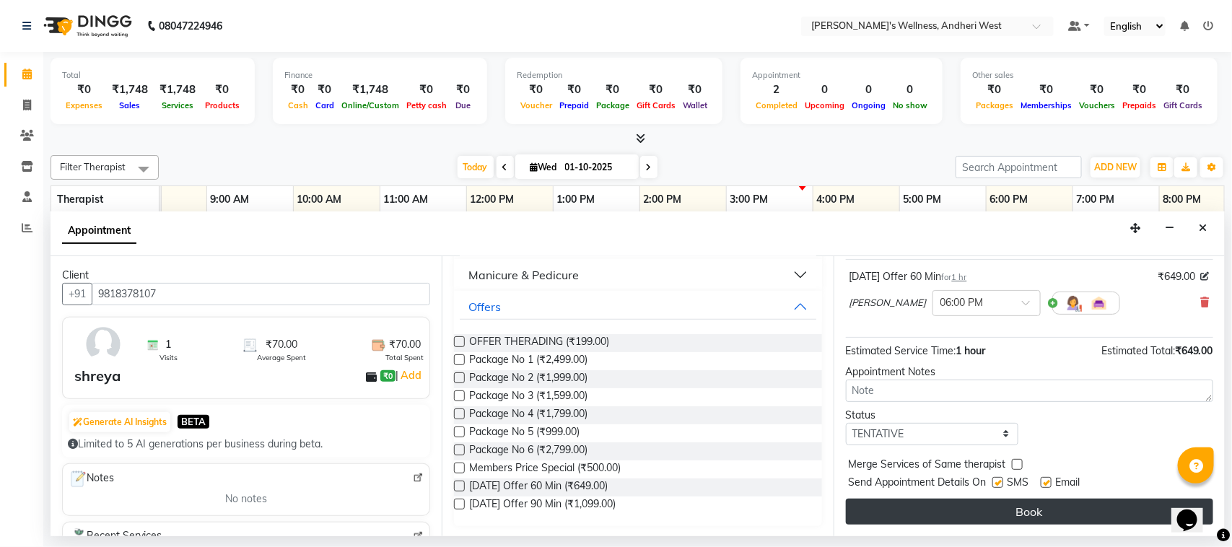
click at [1005, 511] on button "Book" at bounding box center [1029, 512] width 367 height 26
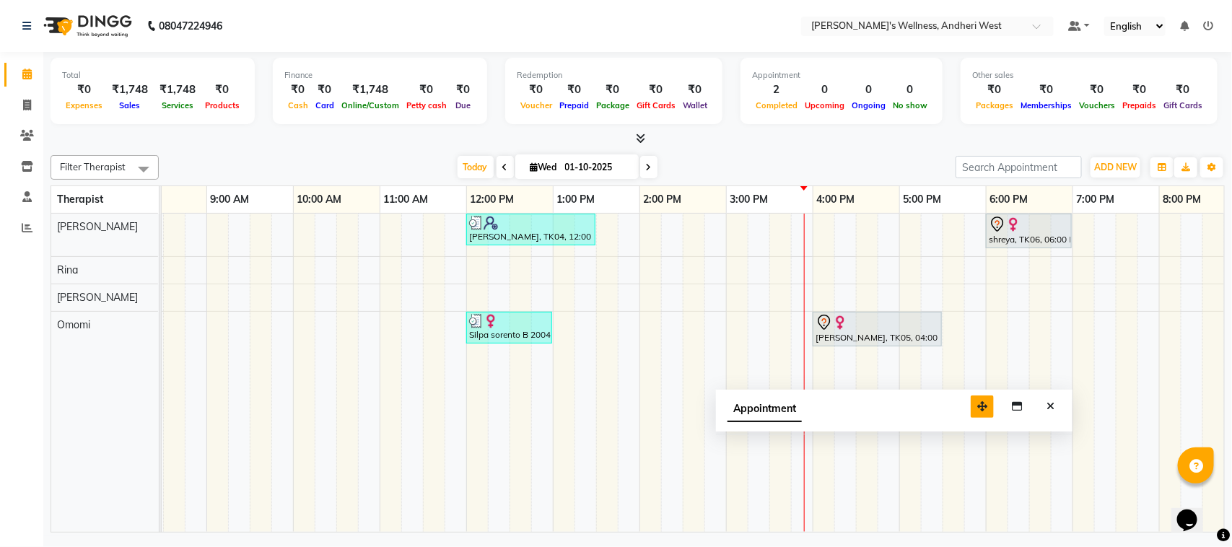
drag, startPoint x: 1139, startPoint y: 514, endPoint x: 986, endPoint y: 409, distance: 185.4
click at [986, 409] on icon "button" at bounding box center [983, 406] width 10 height 10
click at [1048, 403] on icon "Close" at bounding box center [1050, 406] width 8 height 10
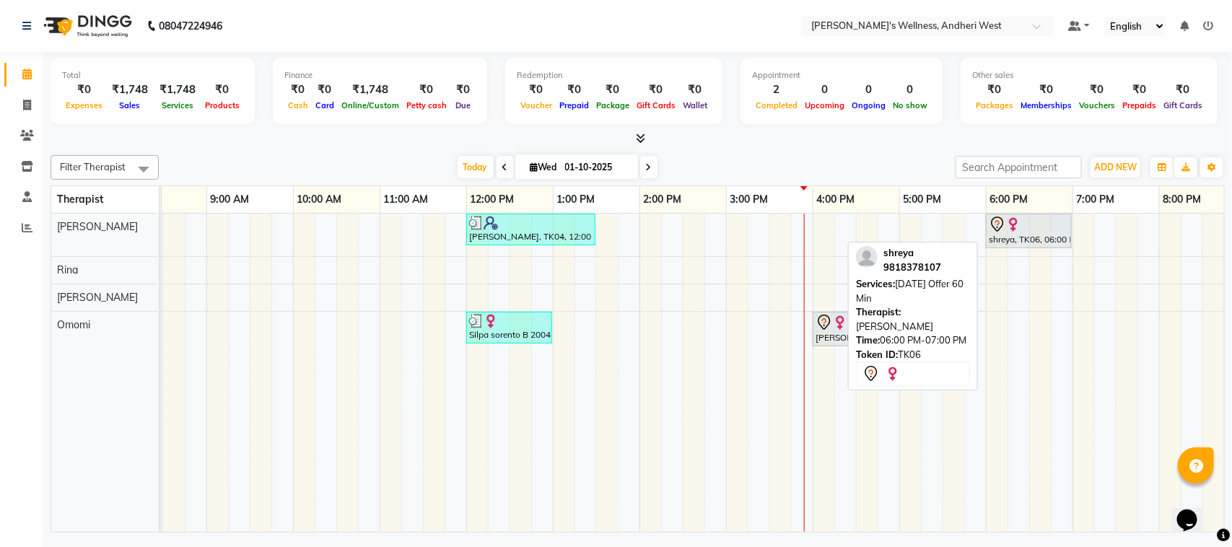
click at [1043, 232] on div at bounding box center [1029, 224] width 80 height 17
drag, startPoint x: 1043, startPoint y: 232, endPoint x: 1044, endPoint y: 248, distance: 15.2
click at [33, 248] on div "[PERSON_NAME], TK04, 12:00 PM-01:30 PM, [DATE] Offer 90 Min shreya, TK06, 06:00…" at bounding box center [33, 235] width 0 height 43
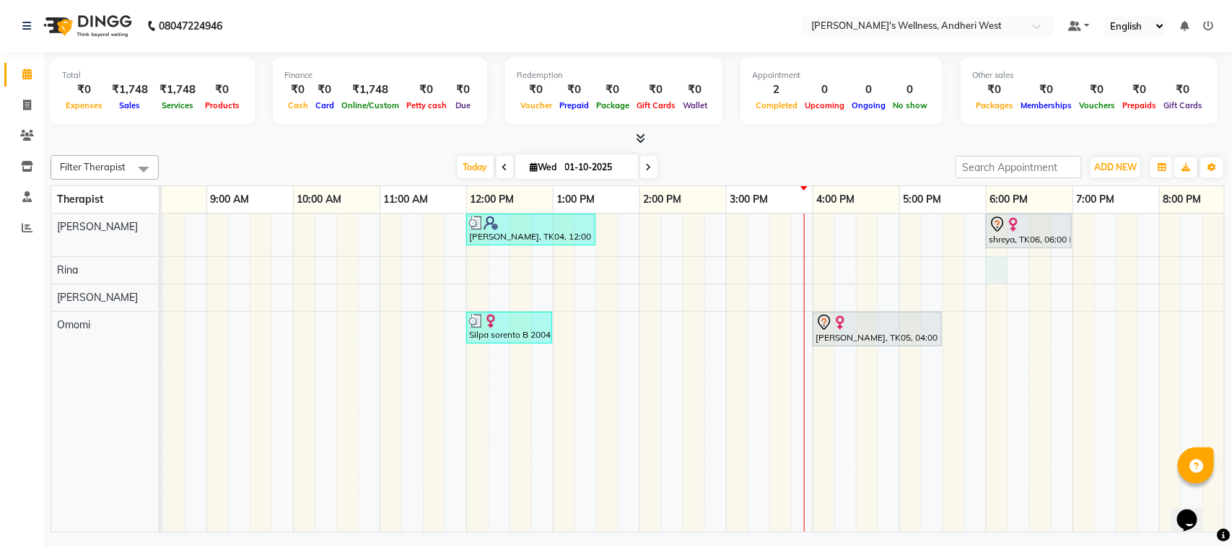
click at [995, 264] on div "[PERSON_NAME], TK04, 12:00 PM-01:30 PM, [DATE] Offer 90 Min shreya, TK06, 06:00…" at bounding box center [683, 373] width 1300 height 318
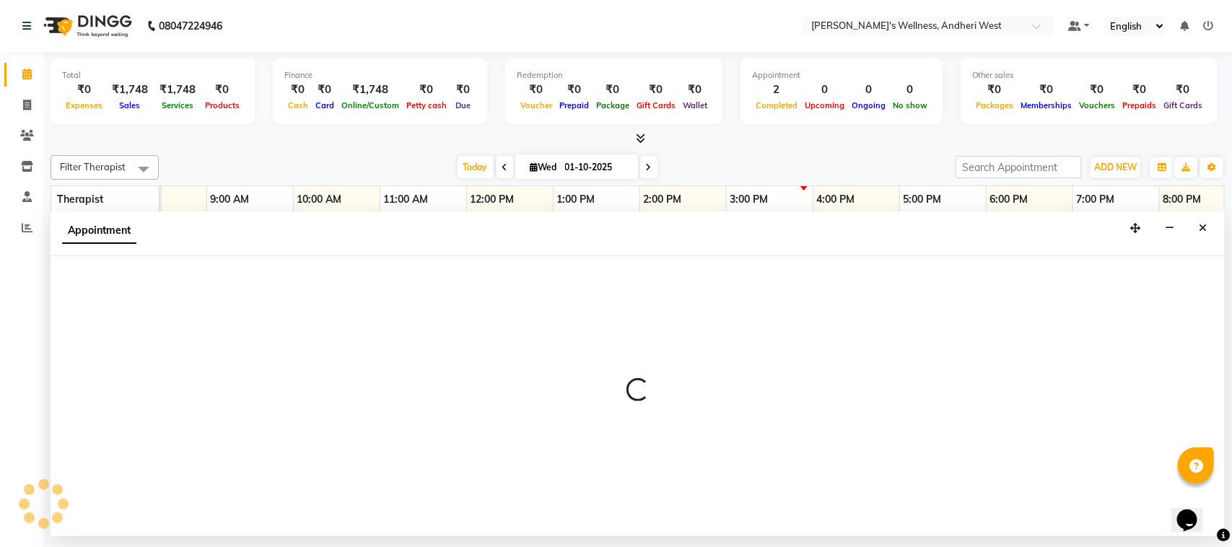
select select "80732"
select select "1080"
select select "tentative"
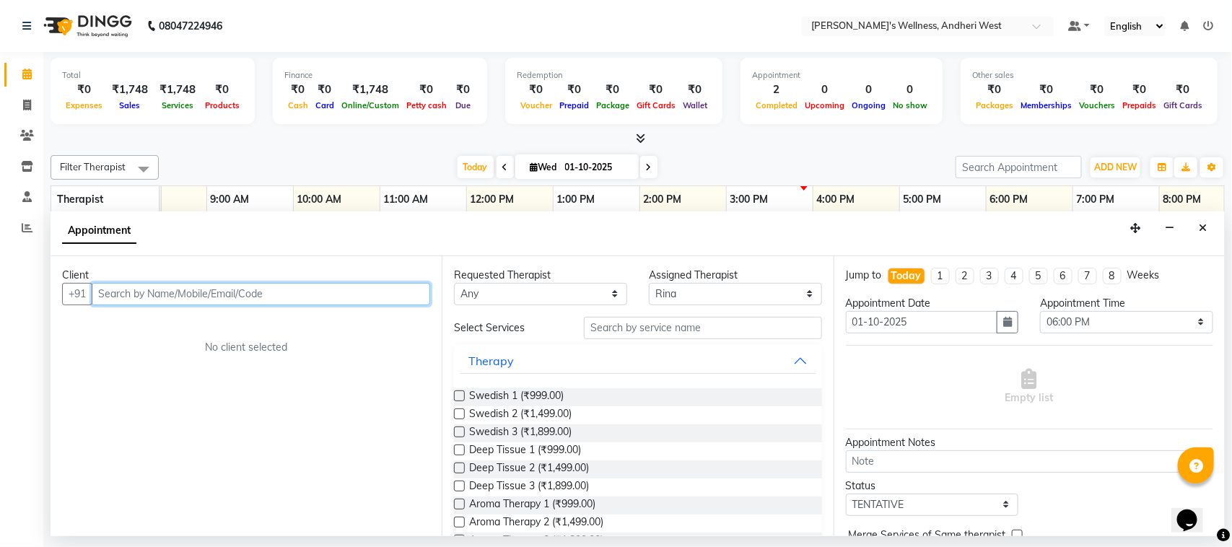
click at [293, 287] on input "text" at bounding box center [261, 294] width 339 height 22
click at [292, 292] on input "text" at bounding box center [261, 294] width 339 height 22
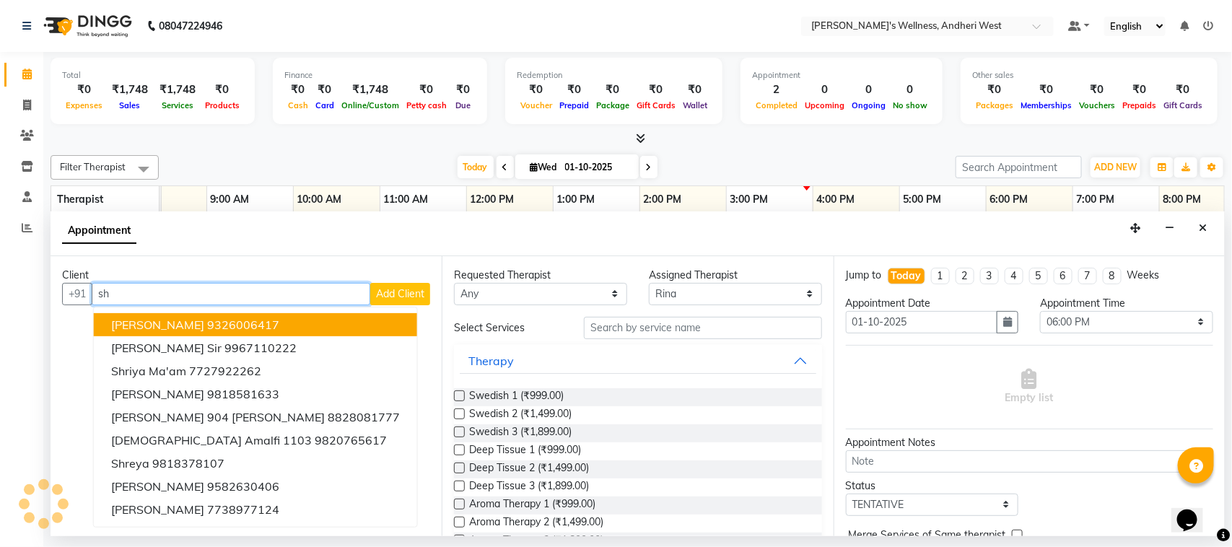
type input "s"
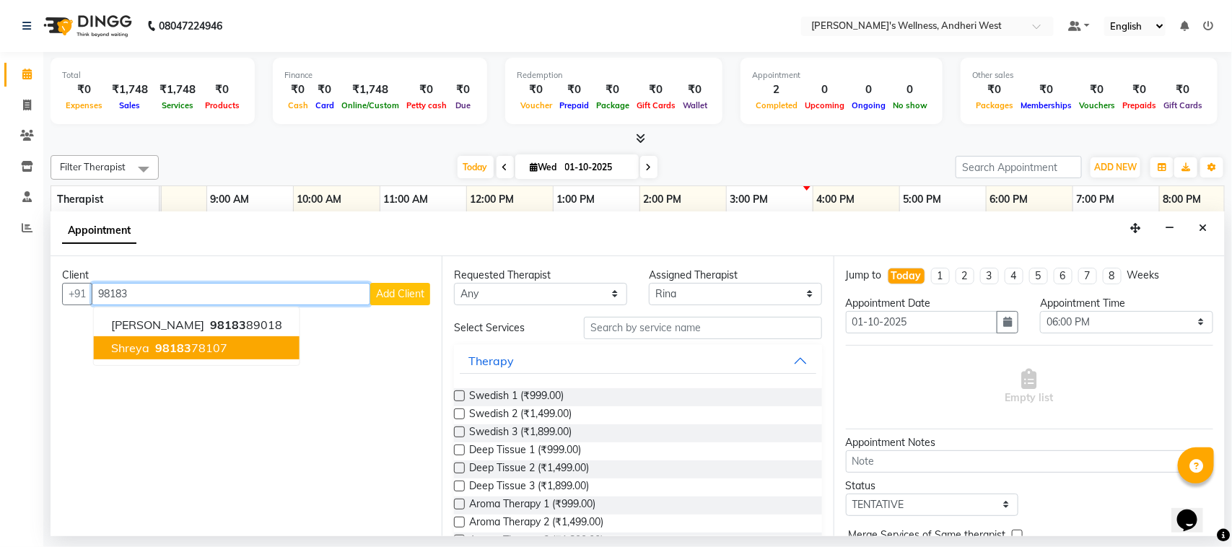
click at [168, 357] on button "shreya 98183 78107" at bounding box center [197, 347] width 206 height 23
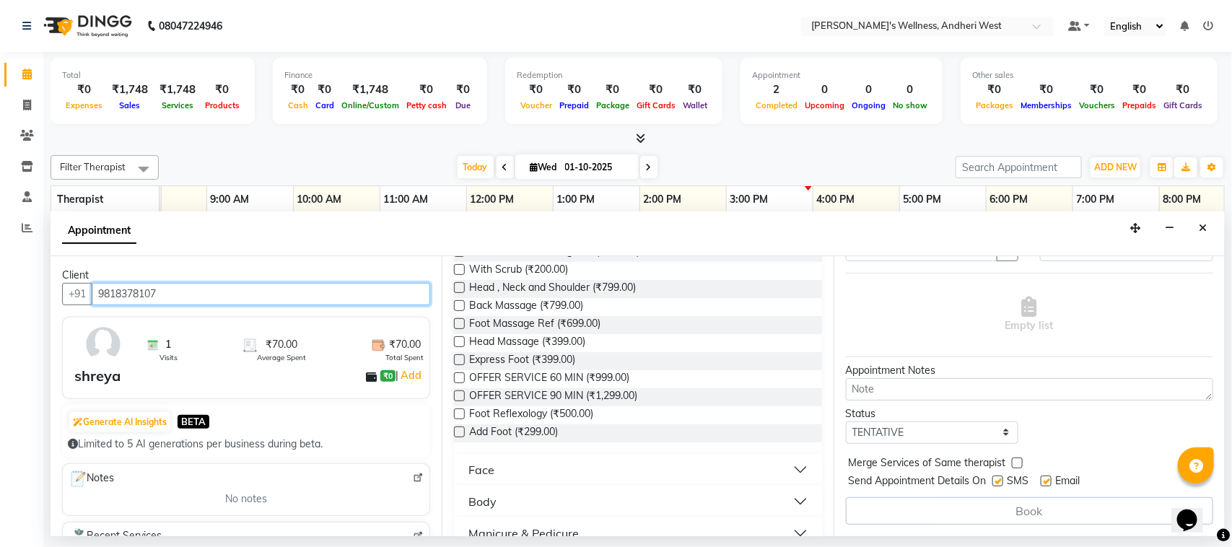
scroll to position [417, 0]
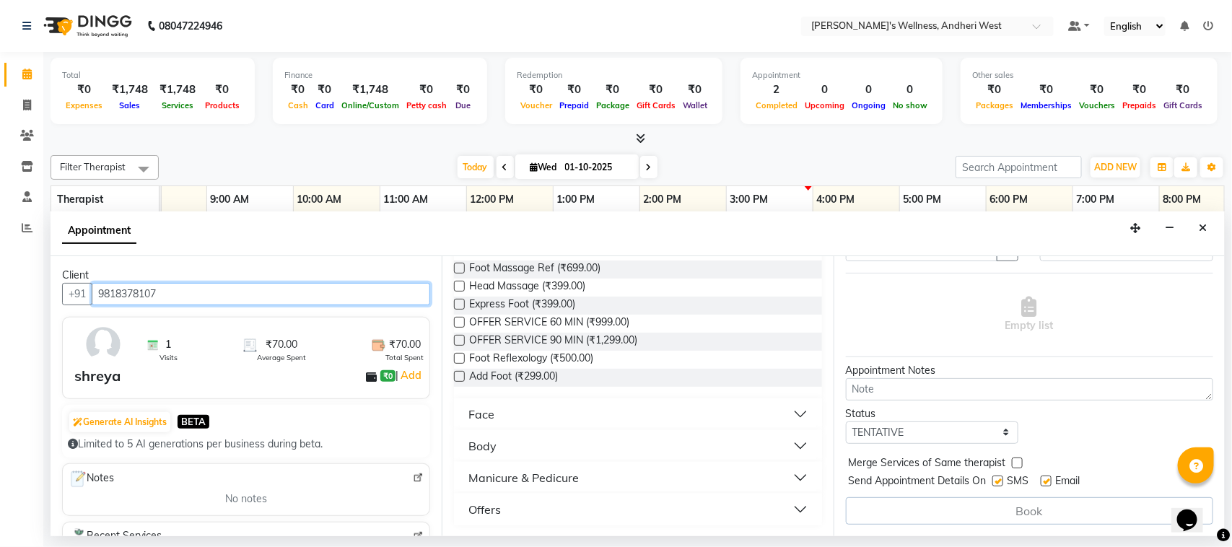
type input "9818378107"
click at [789, 505] on button "Offers" at bounding box center [638, 510] width 356 height 26
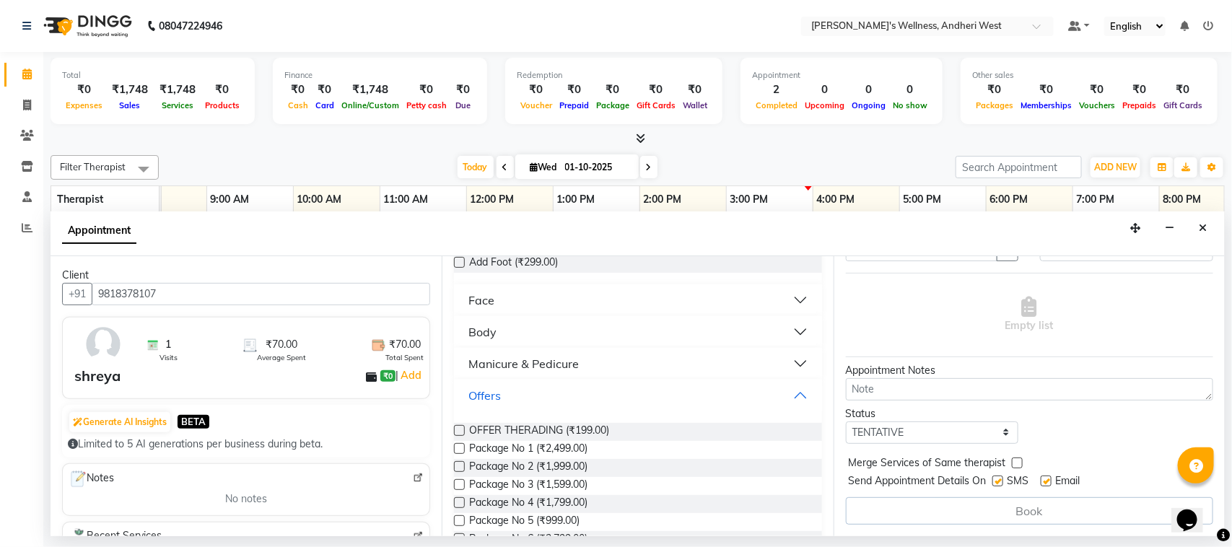
scroll to position [621, 0]
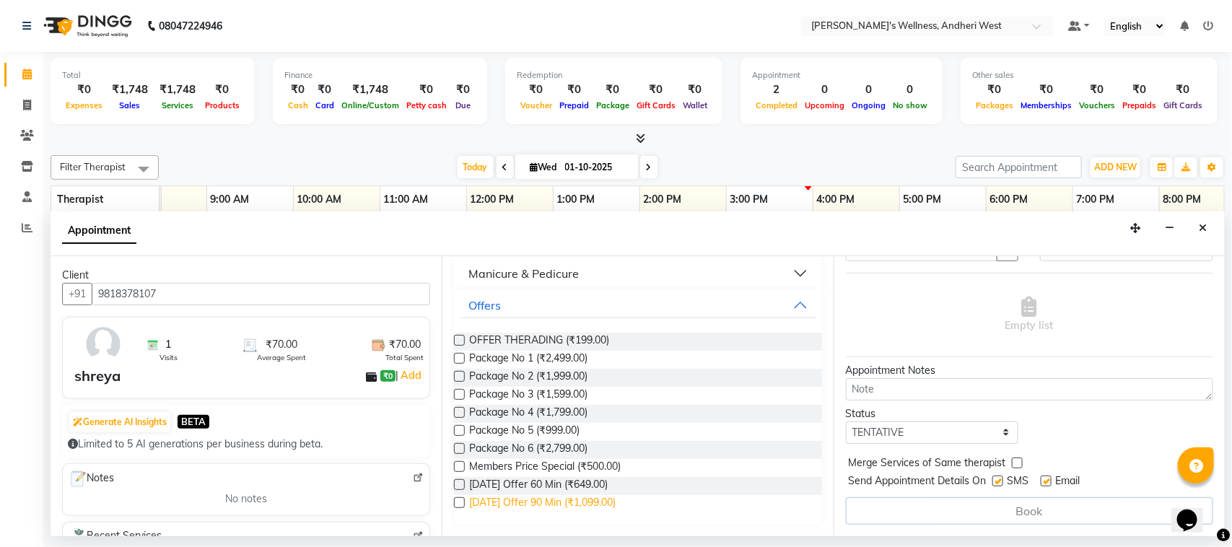
click at [599, 499] on span "[DATE] Offer 90 Min (₹1,099.00)" at bounding box center [542, 504] width 147 height 18
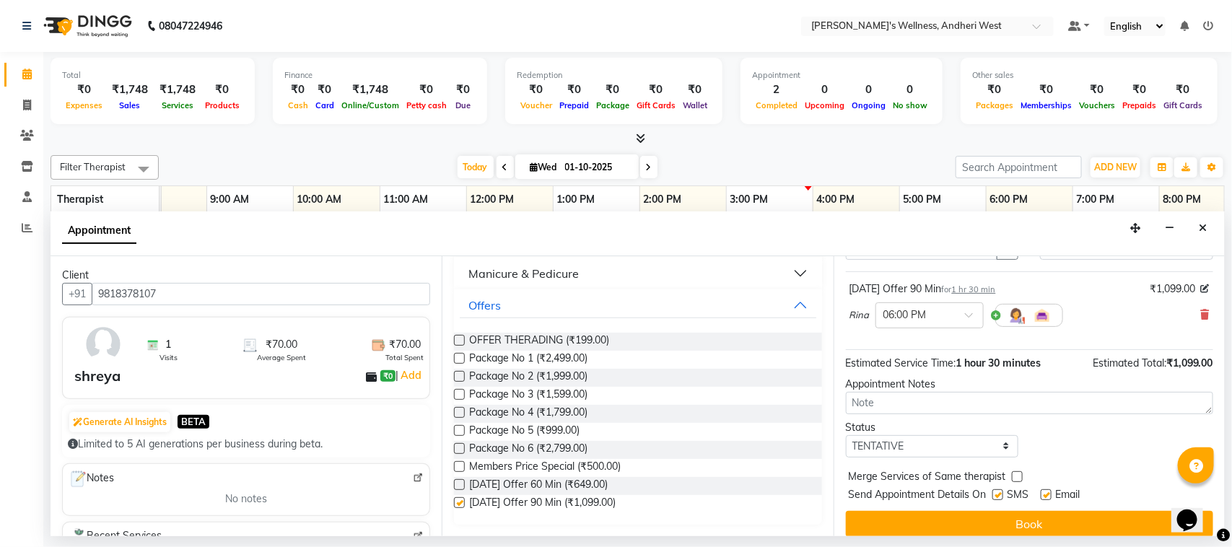
checkbox input "false"
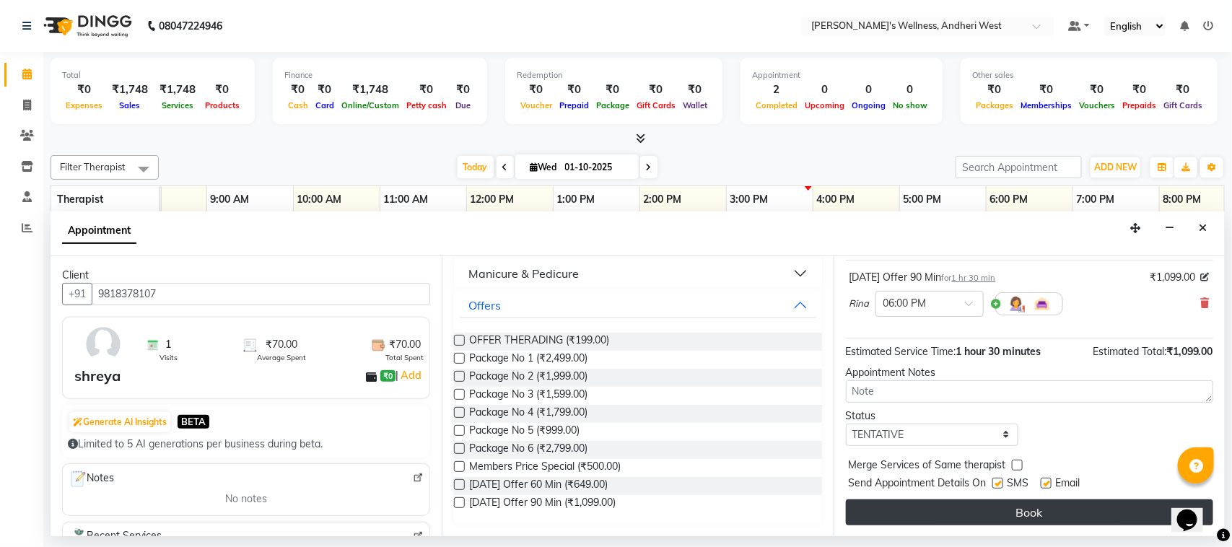
scroll to position [87, 0]
click at [928, 511] on button "Book" at bounding box center [1029, 512] width 367 height 26
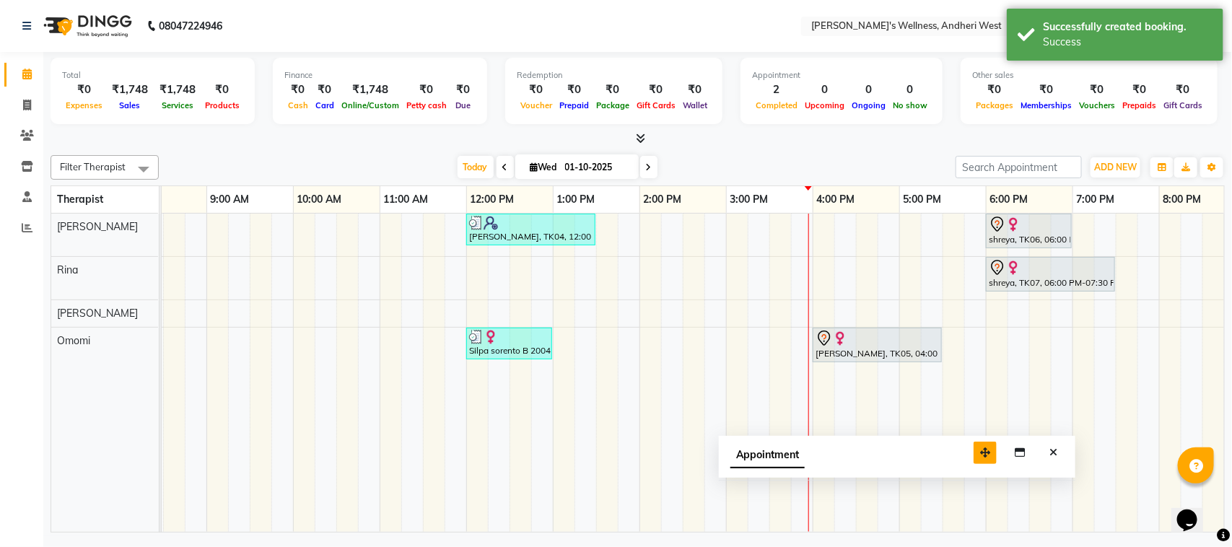
drag, startPoint x: 1128, startPoint y: 510, endPoint x: 967, endPoint y: 448, distance: 172.6
click at [974, 450] on button "button" at bounding box center [985, 453] width 23 height 22
click at [1047, 445] on icon "Close" at bounding box center [1047, 450] width 8 height 10
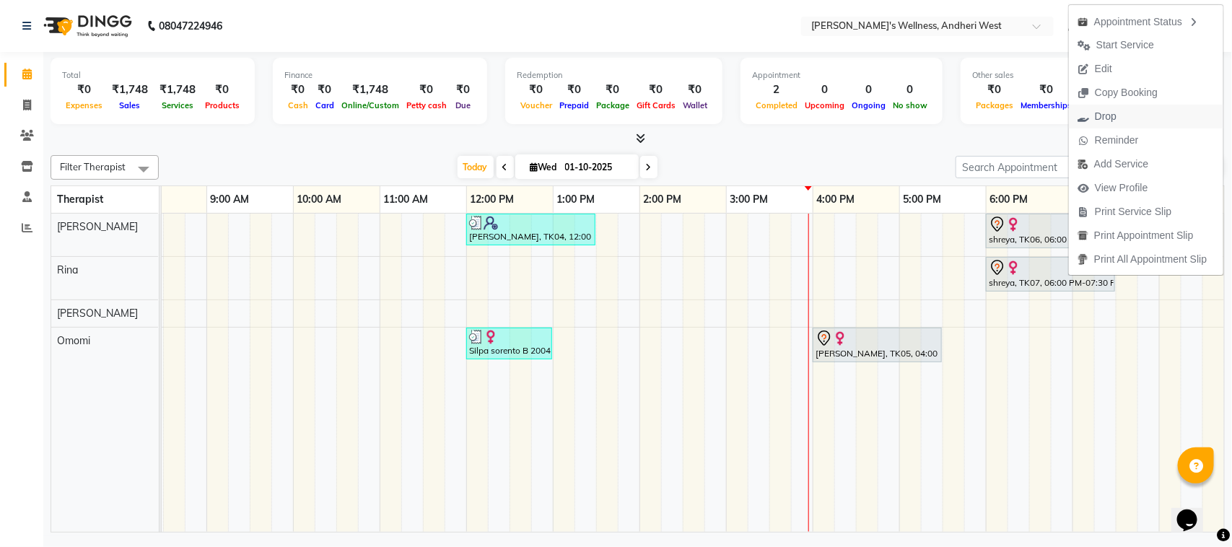
click at [1116, 109] on span "Drop" at bounding box center [1106, 116] width 22 height 15
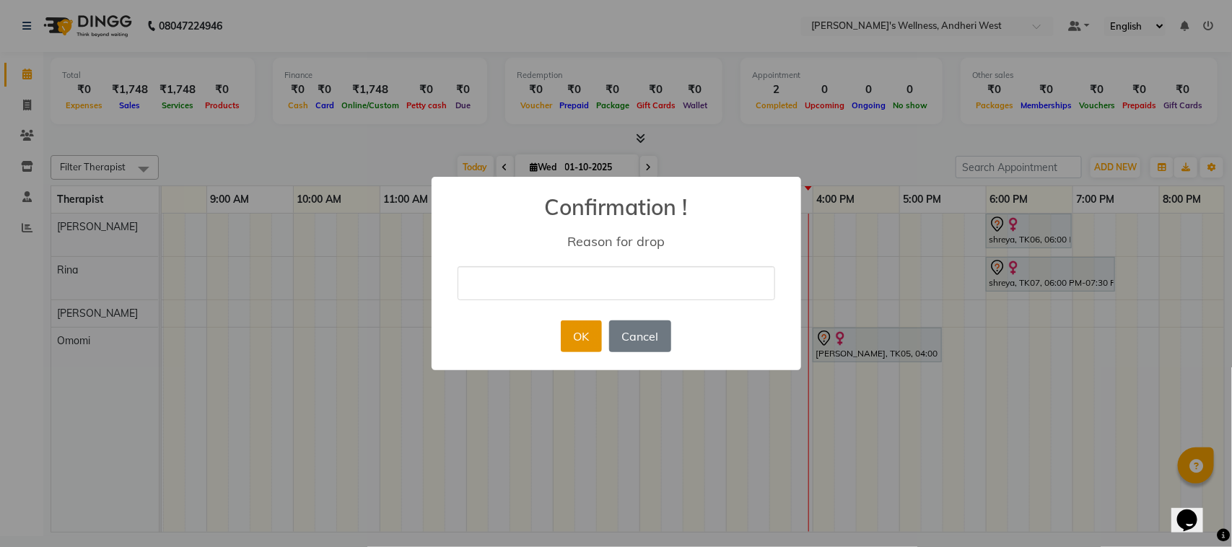
click at [583, 331] on button "OK" at bounding box center [581, 337] width 41 height 32
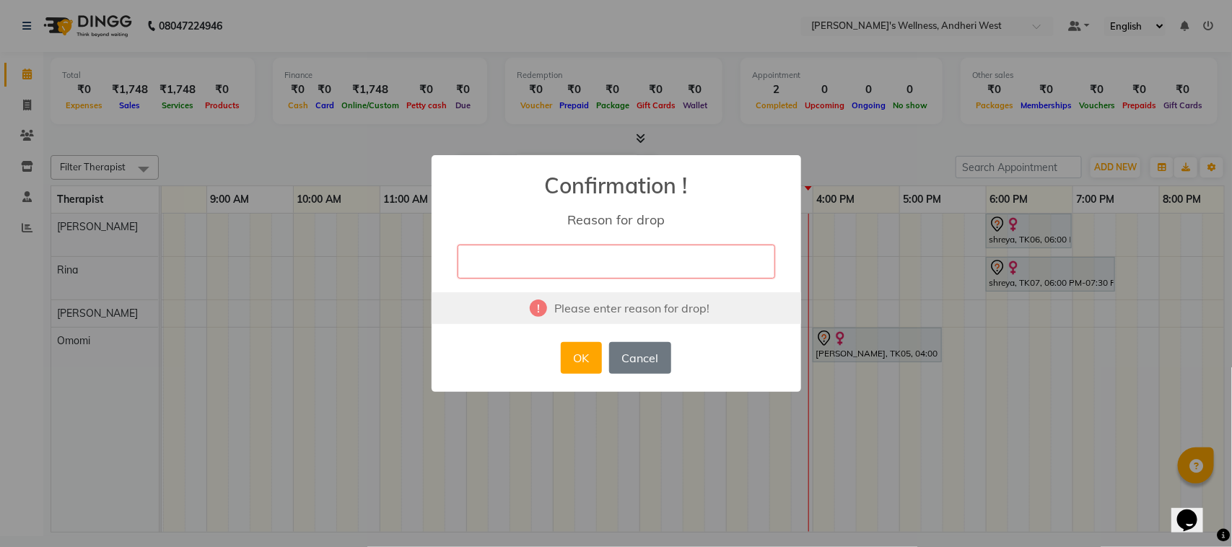
click at [615, 257] on input "text" at bounding box center [617, 262] width 318 height 34
type input "xyz"
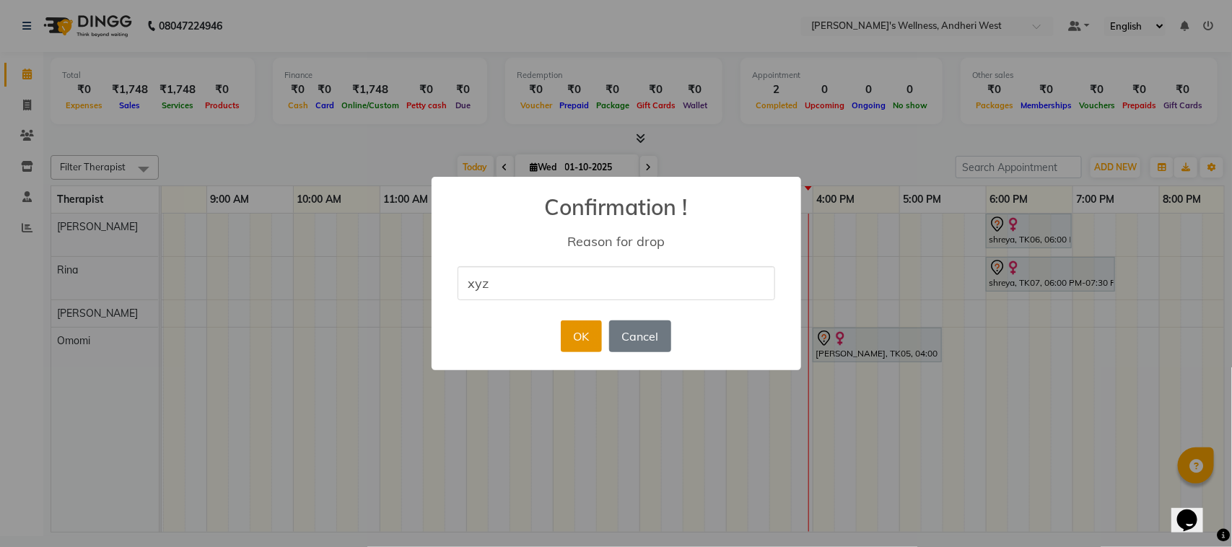
click at [580, 330] on button "OK" at bounding box center [581, 337] width 41 height 32
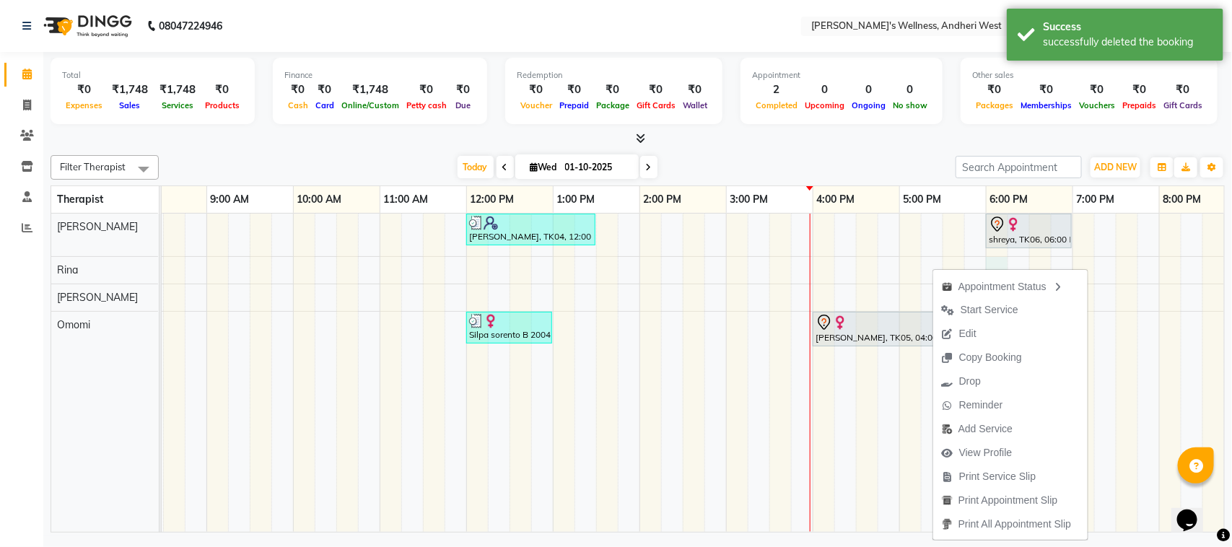
click at [991, 258] on div "[PERSON_NAME], TK04, 12:00 PM-01:30 PM, [DATE] Offer 90 Min shreya, TK06, 06:00…" at bounding box center [683, 373] width 1300 height 318
select select "80732"
select select "1080"
select select "tentative"
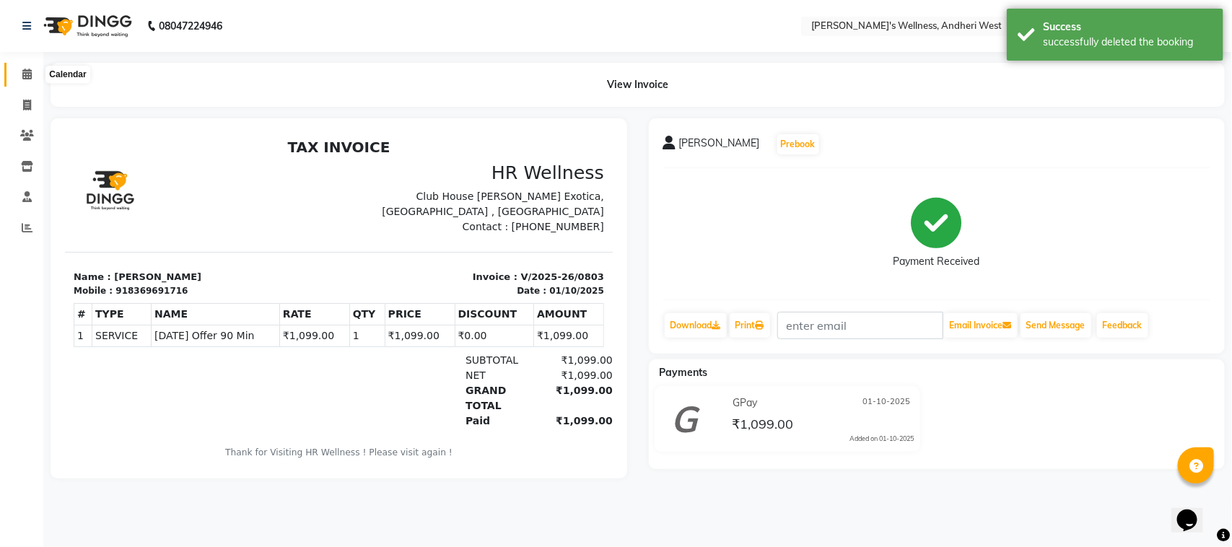
click at [19, 72] on span at bounding box center [26, 74] width 25 height 17
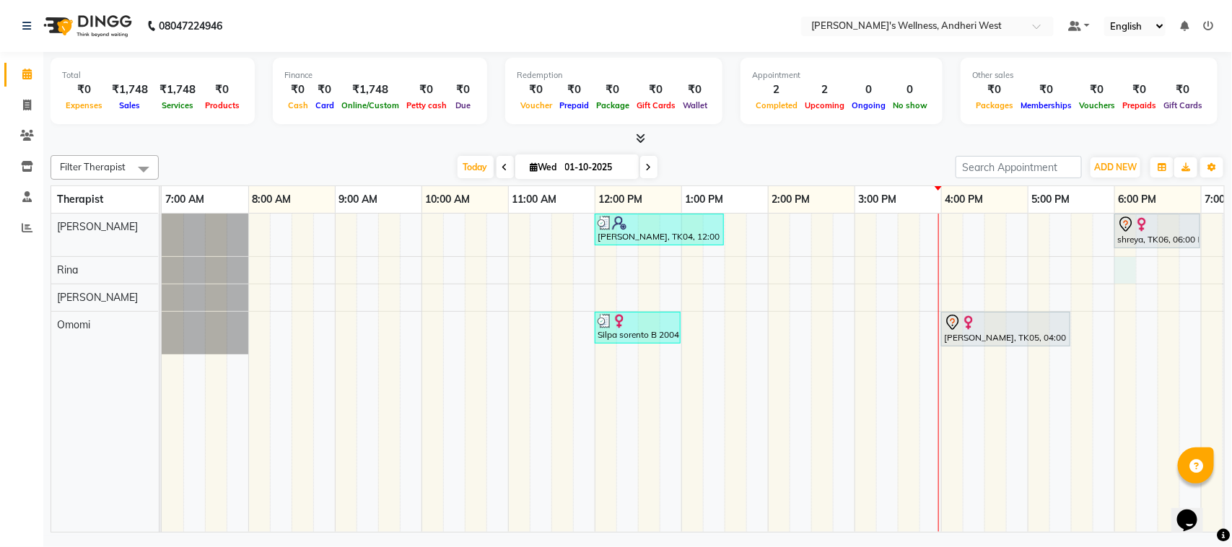
click at [1123, 269] on div "[PERSON_NAME], TK04, 12:00 PM-01:30 PM, [DATE] Offer 90 Min shreya, TK06, 06:00…" at bounding box center [812, 373] width 1300 height 318
select select "80732"
select select "1080"
select select "tentative"
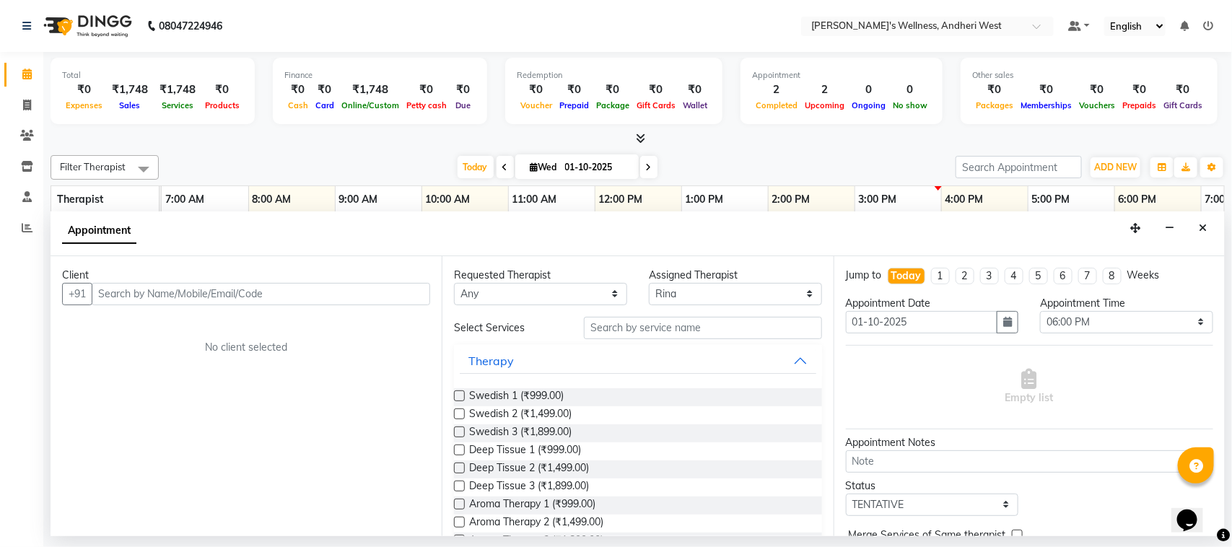
click at [404, 297] on input "text" at bounding box center [261, 294] width 339 height 22
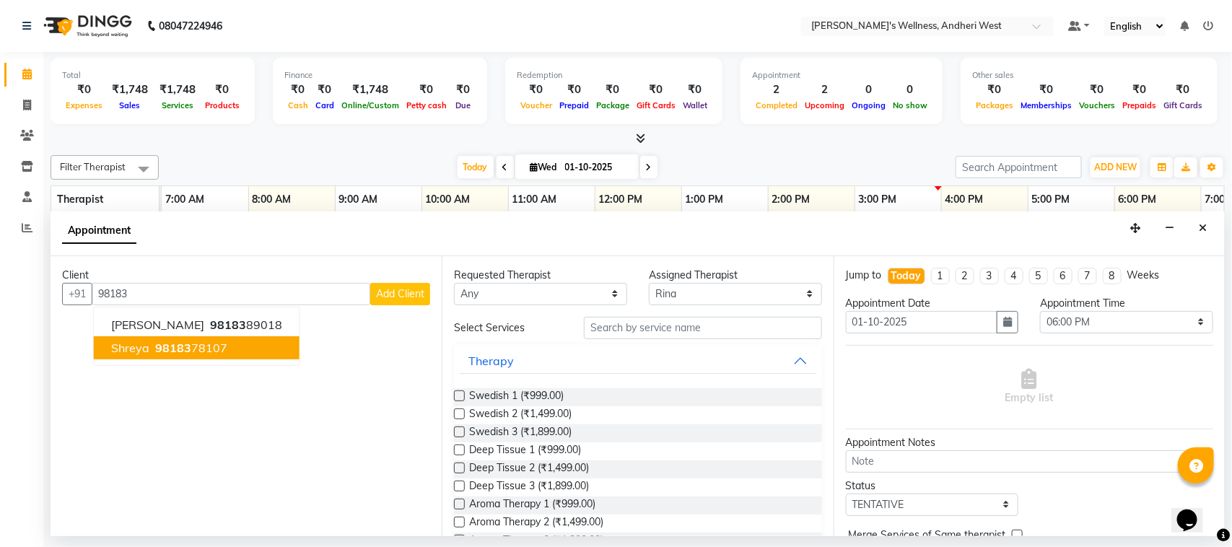
click at [190, 347] on ngb-highlight "98183 78107" at bounding box center [189, 348] width 75 height 14
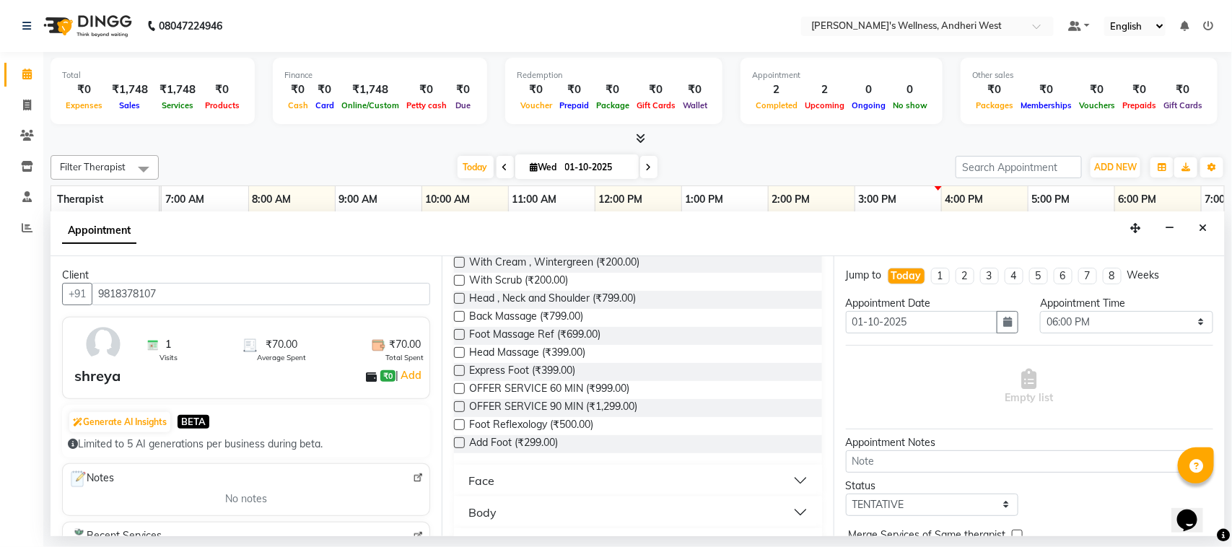
scroll to position [417, 0]
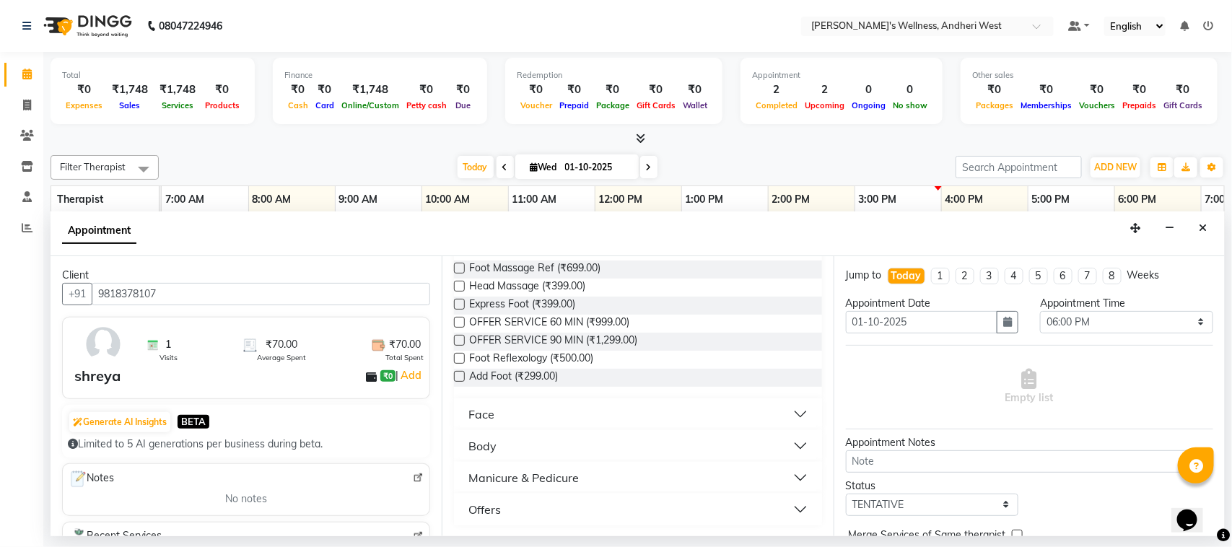
type input "9818378107"
click at [787, 510] on button "Offers" at bounding box center [638, 510] width 356 height 26
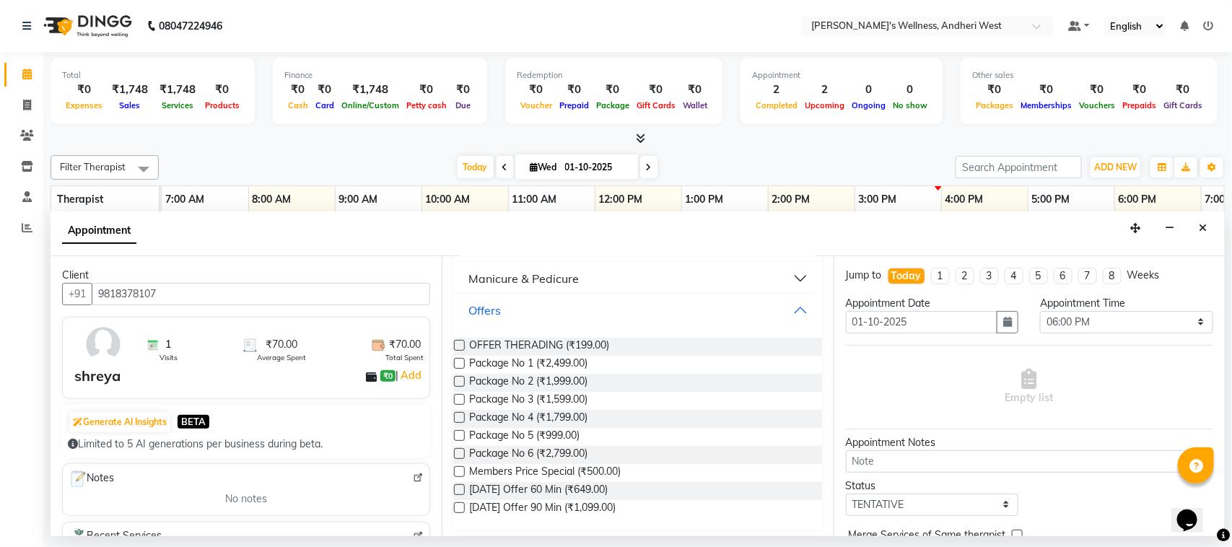
scroll to position [621, 0]
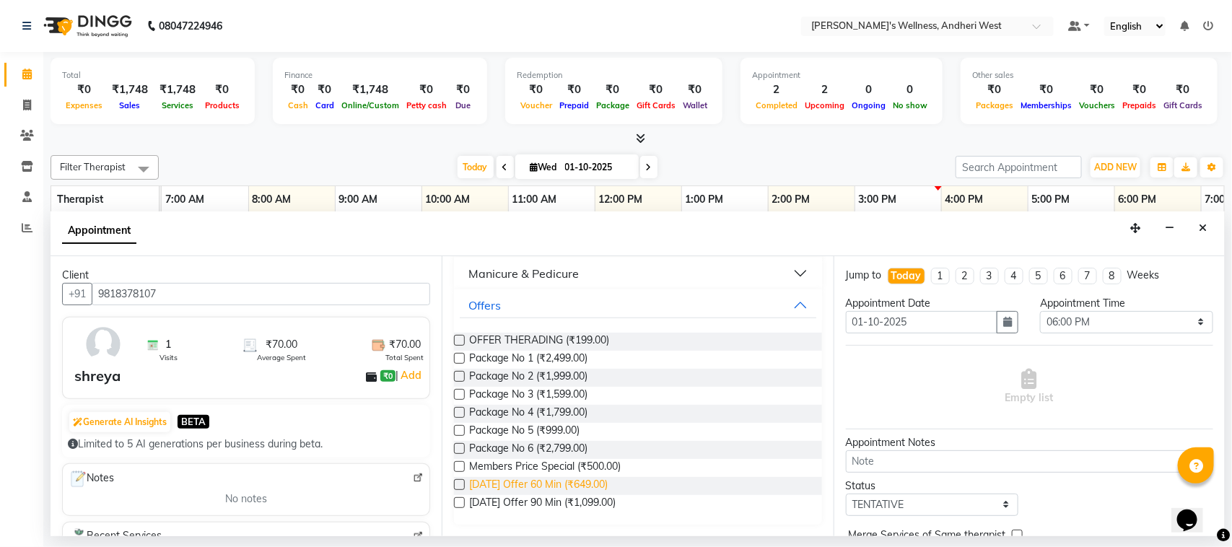
click at [583, 482] on span "[DATE] Offer 60 Min (₹649.00)" at bounding box center [538, 486] width 139 height 18
checkbox input "false"
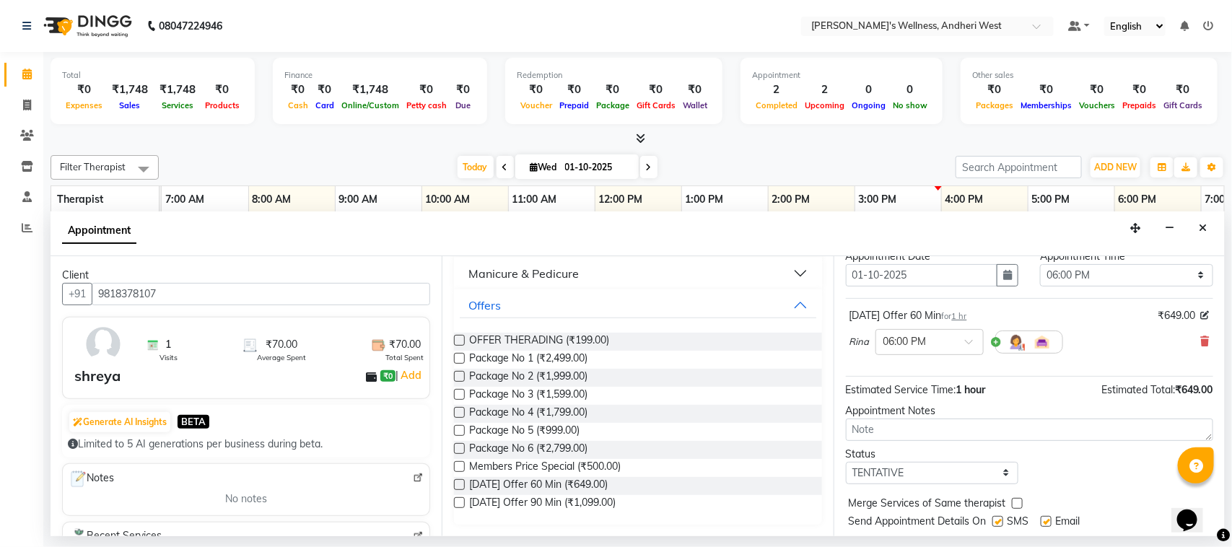
scroll to position [87, 0]
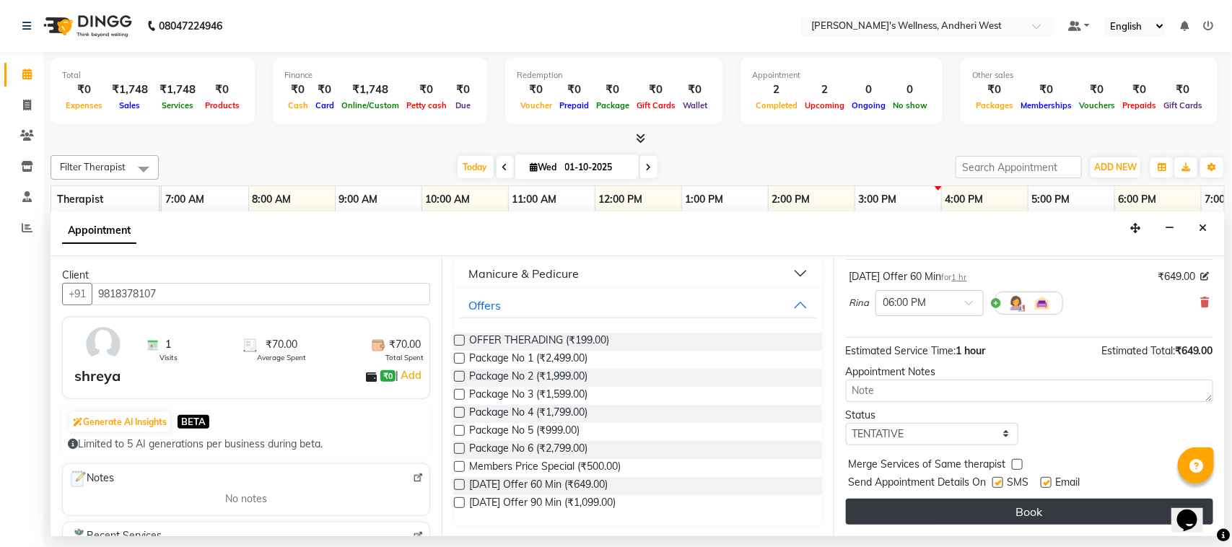
click at [957, 504] on button "Book" at bounding box center [1029, 512] width 367 height 26
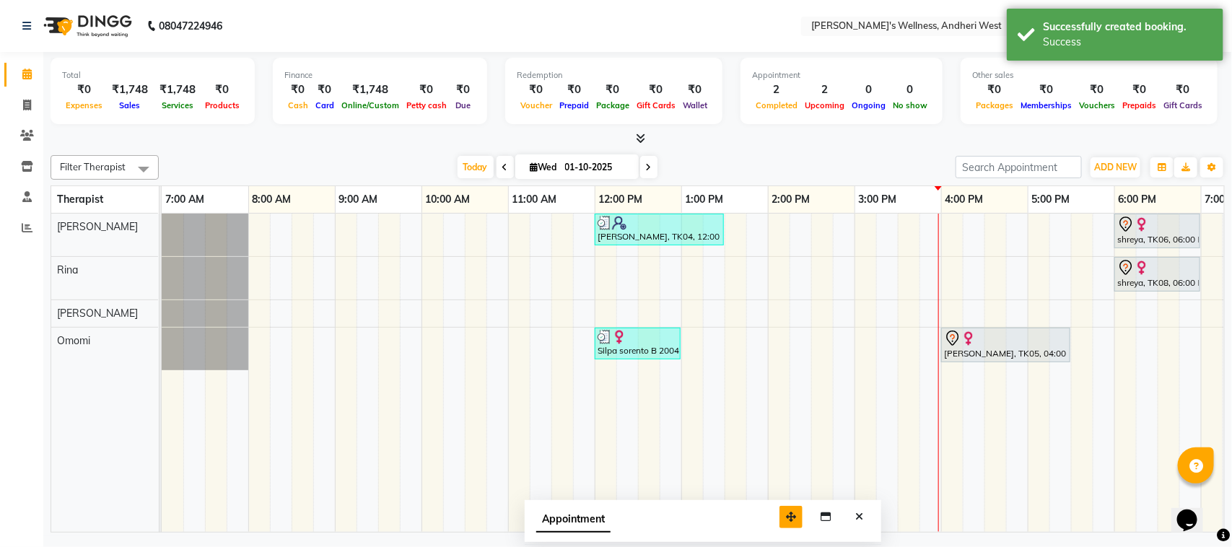
drag, startPoint x: 1131, startPoint y: 510, endPoint x: 787, endPoint y: 516, distance: 343.7
click at [787, 516] on icon "button" at bounding box center [791, 517] width 10 height 10
click at [859, 510] on button "Close" at bounding box center [859, 517] width 21 height 22
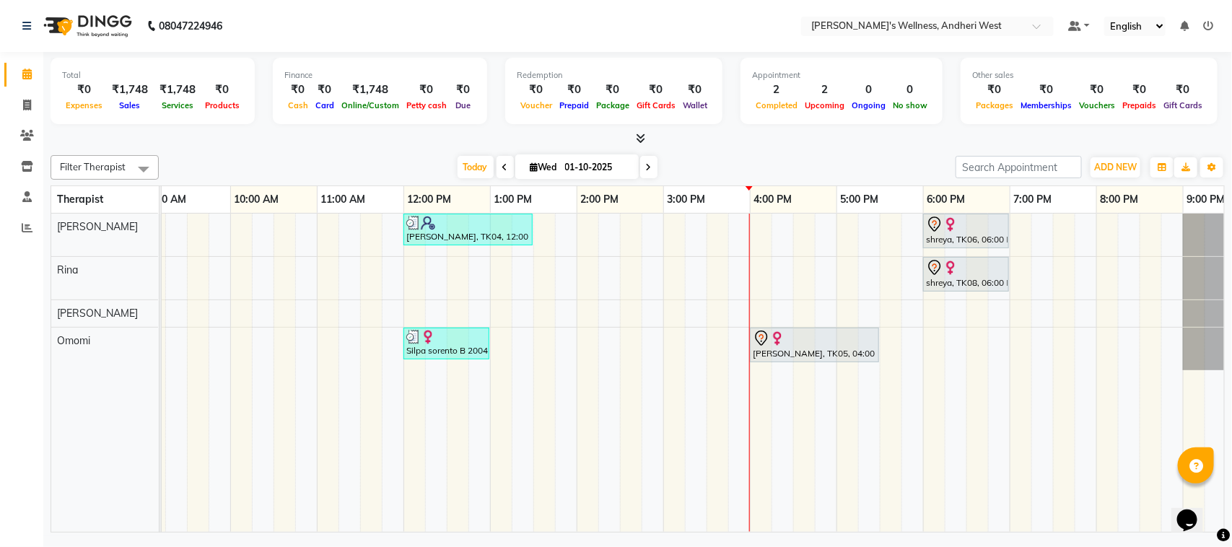
scroll to position [0, 217]
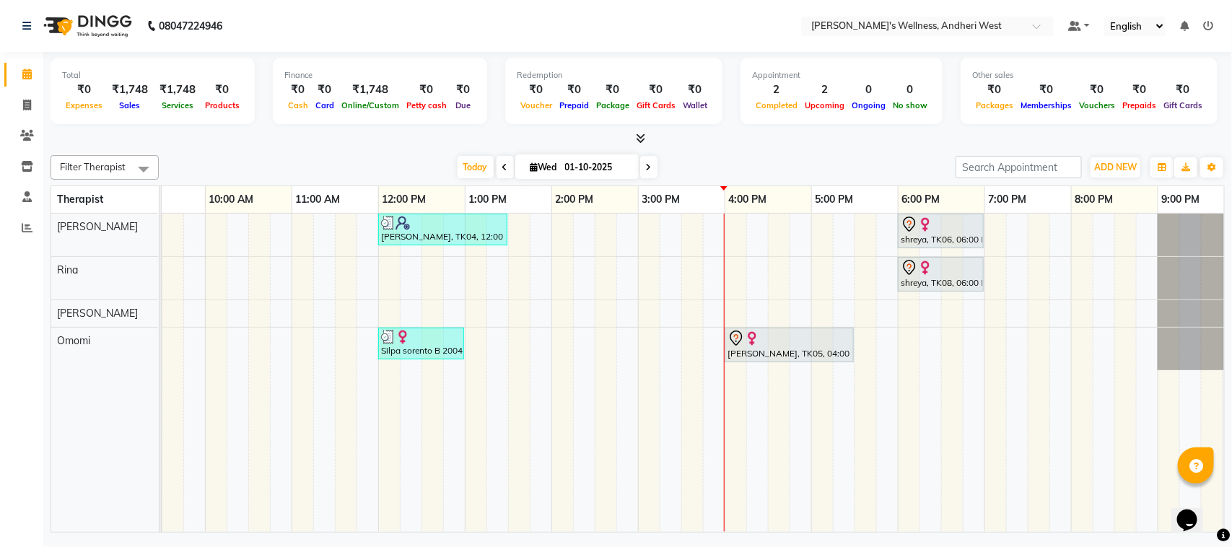
click at [694, 265] on div "[PERSON_NAME], TK04, 12:00 PM-01:30 PM, [DATE] Offer 90 Min shreya, TK06, 06:00…" at bounding box center [595, 373] width 1300 height 318
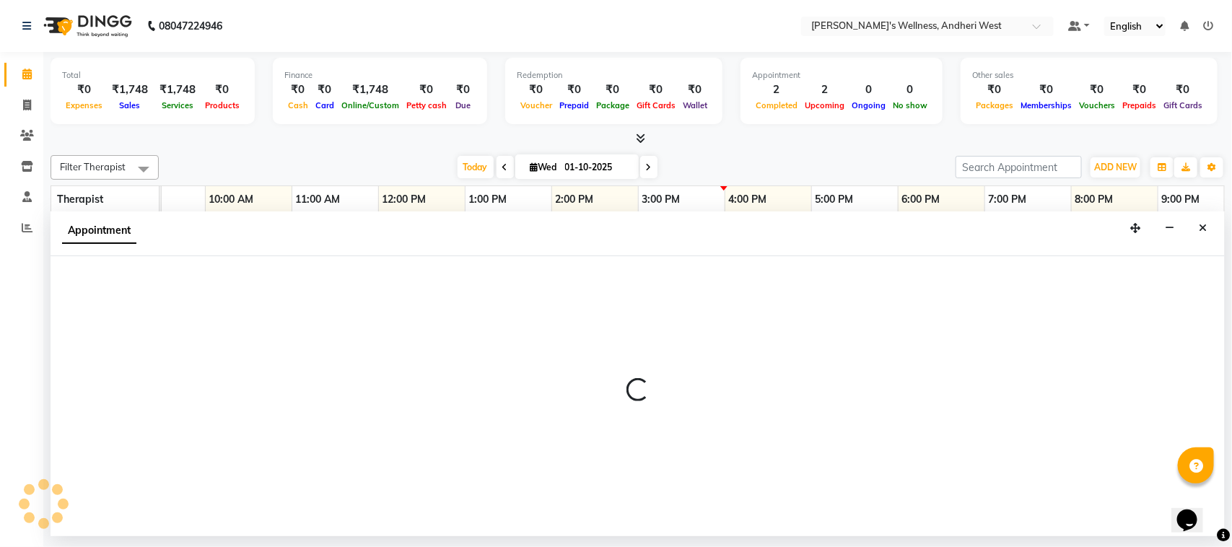
select select "80732"
select select "930"
select select "tentative"
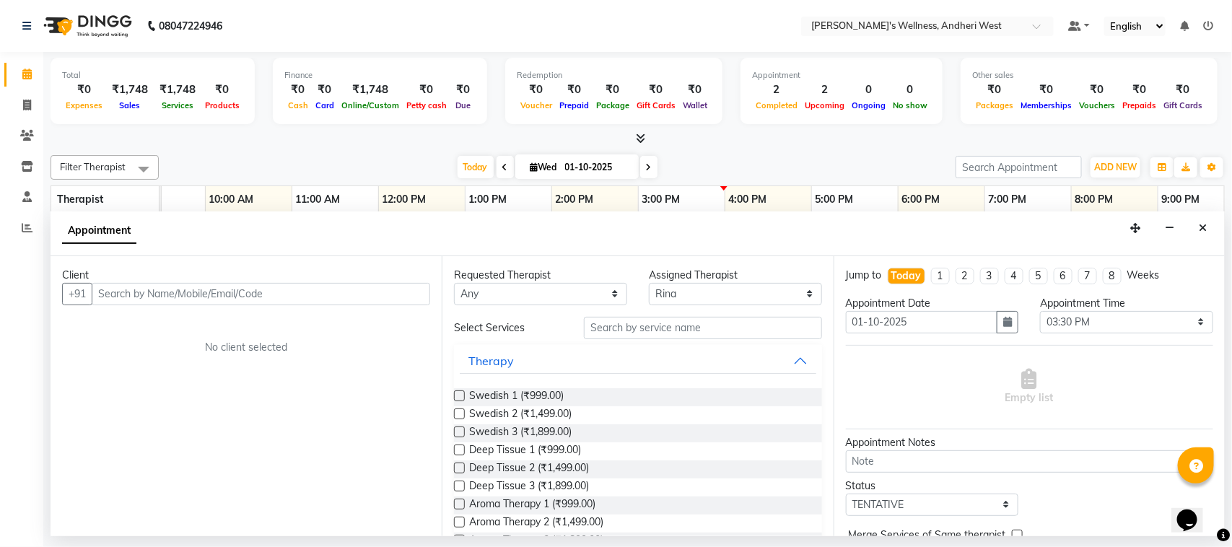
click at [253, 301] on input "text" at bounding box center [261, 294] width 339 height 22
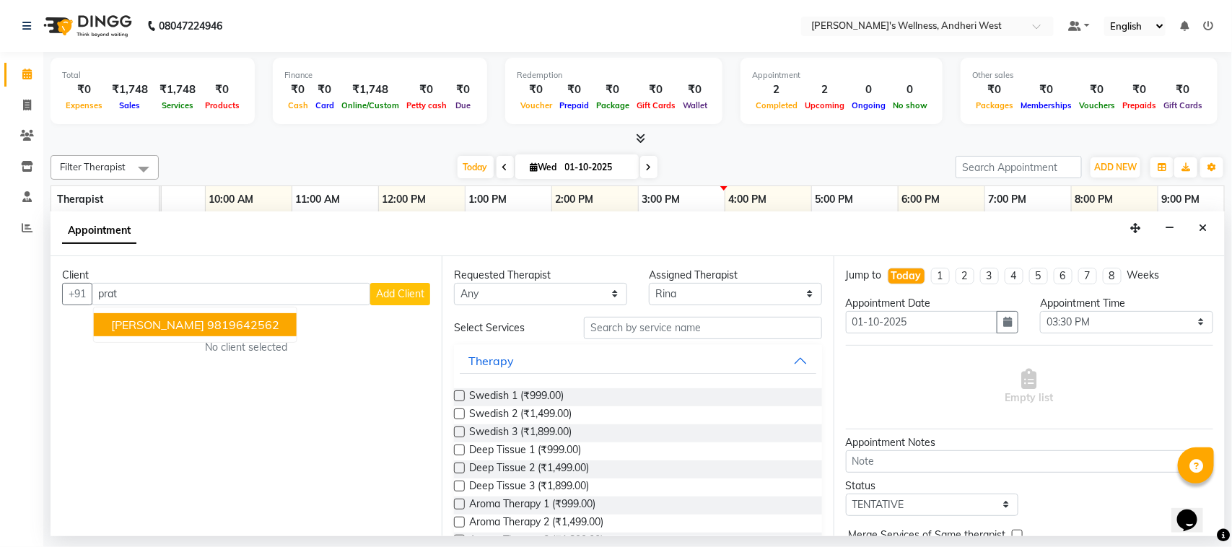
click at [222, 326] on ngb-highlight "9819642562" at bounding box center [243, 325] width 72 height 14
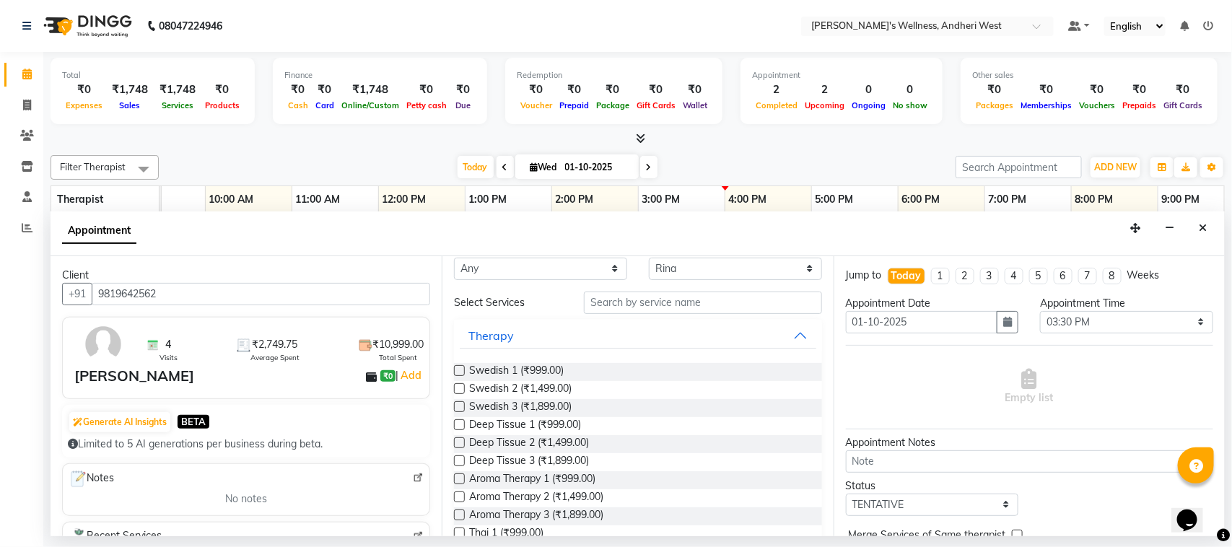
scroll to position [0, 0]
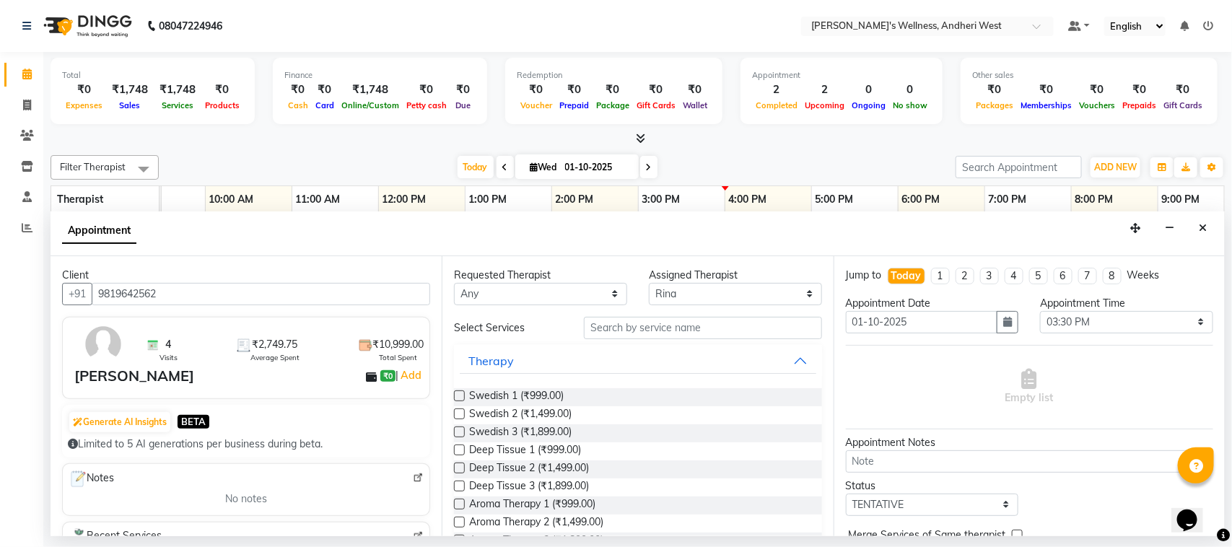
type input "9819642562"
click at [681, 329] on input "text" at bounding box center [703, 328] width 238 height 22
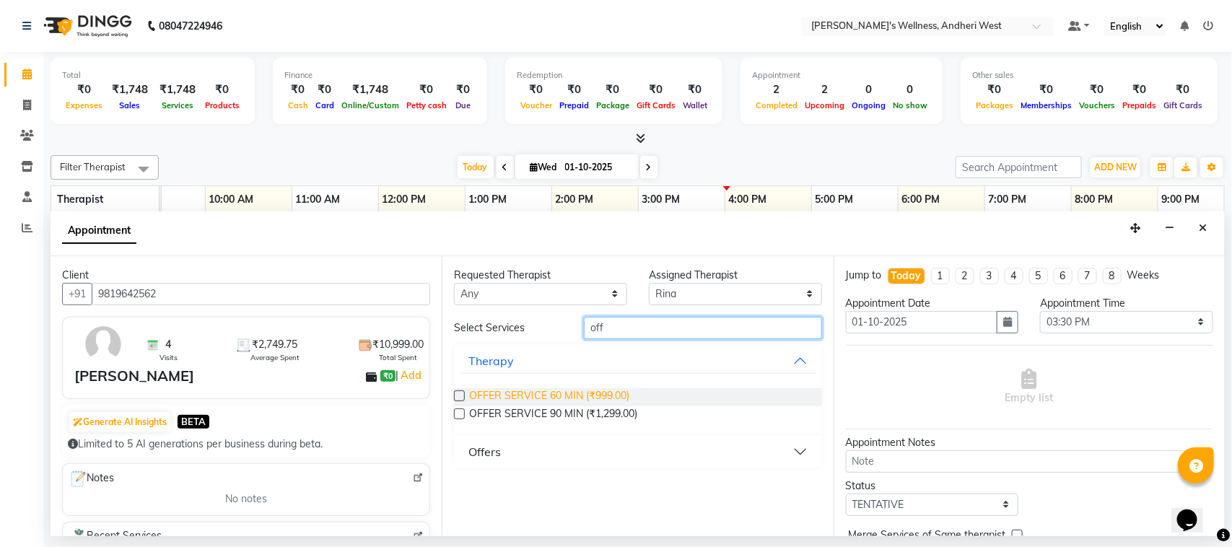
type input "off"
click at [597, 390] on span "OFFER SERVICE 60 MIN (₹999.00)" at bounding box center [549, 397] width 160 height 18
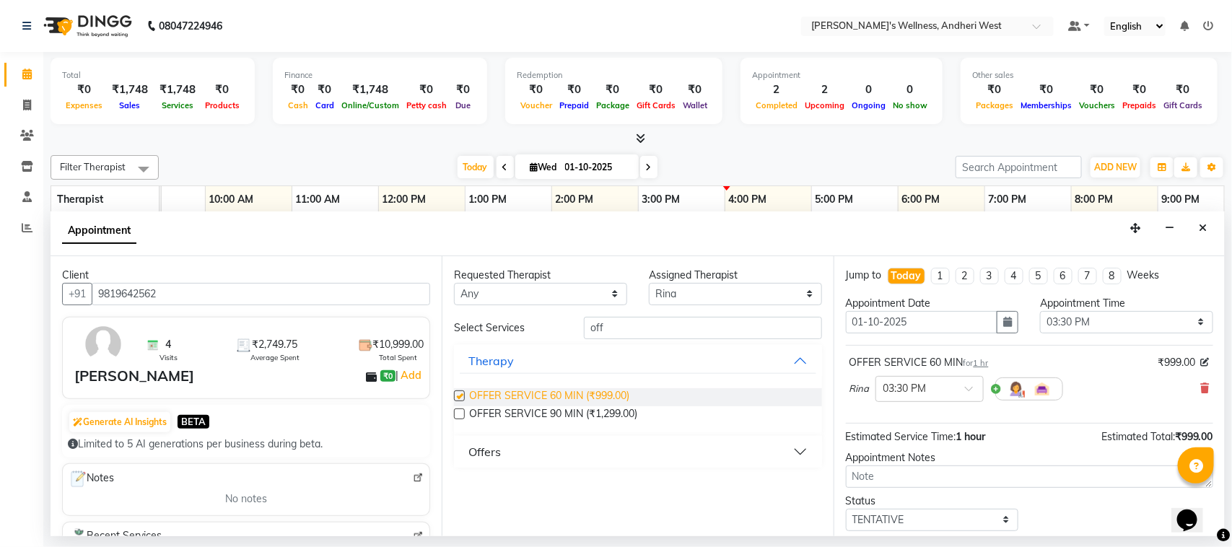
checkbox input "false"
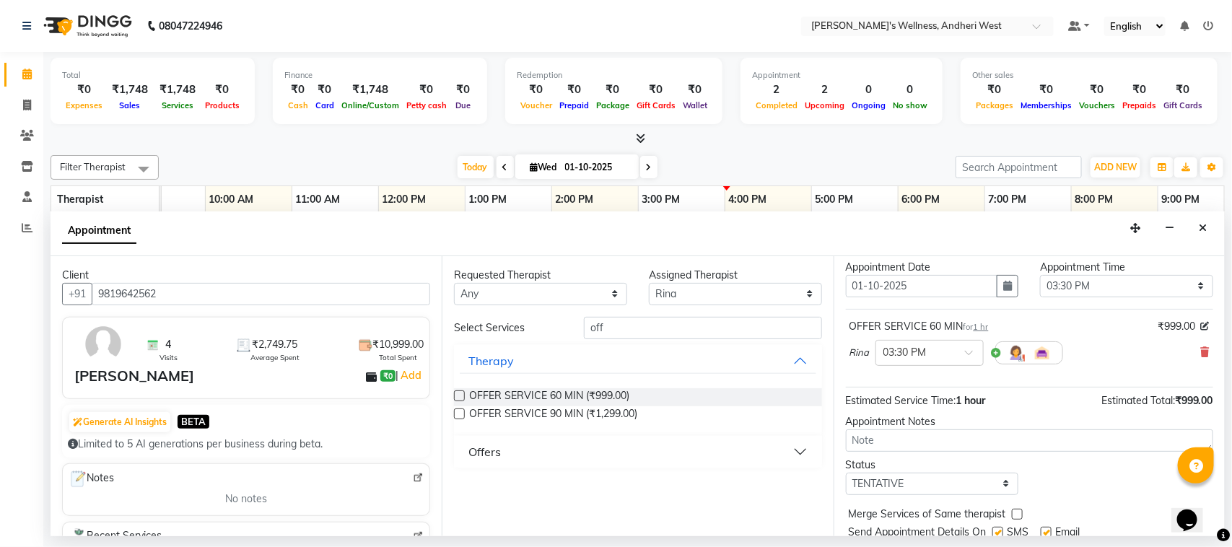
scroll to position [87, 0]
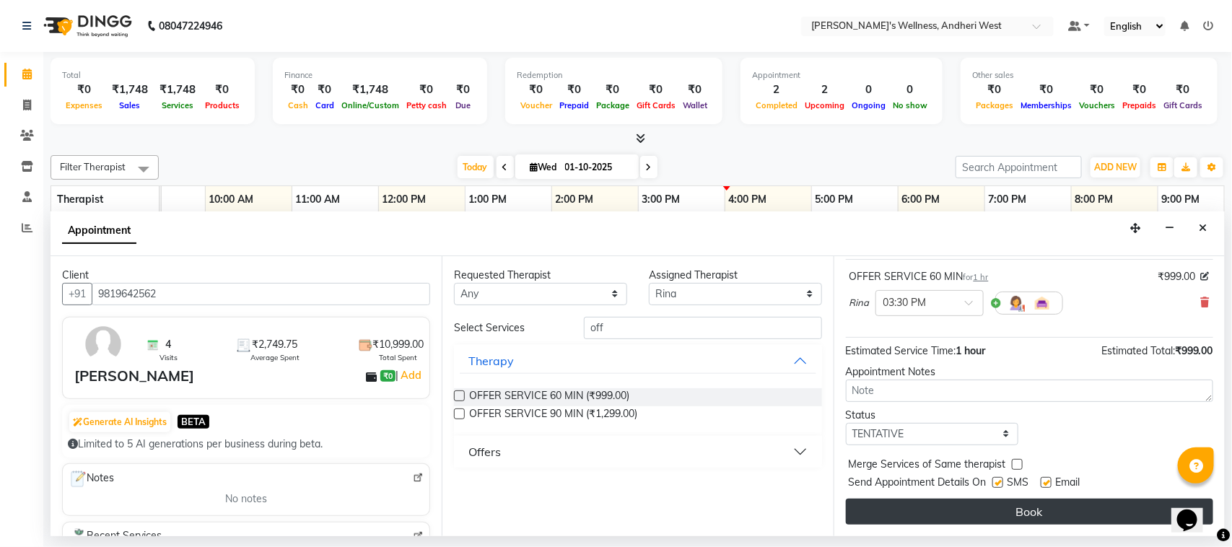
click at [1056, 506] on button "Book" at bounding box center [1029, 512] width 367 height 26
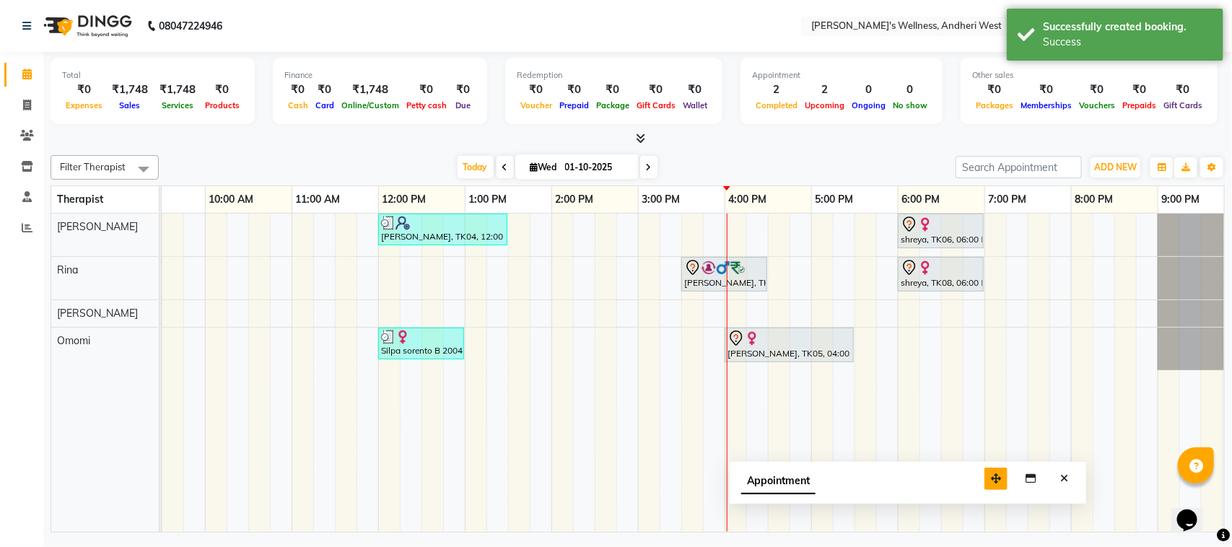
drag, startPoint x: 1139, startPoint y: 508, endPoint x: 975, endPoint y: 466, distance: 169.0
click at [991, 474] on icon "button" at bounding box center [996, 479] width 10 height 10
click at [1032, 467] on button "Close" at bounding box center [1038, 475] width 21 height 22
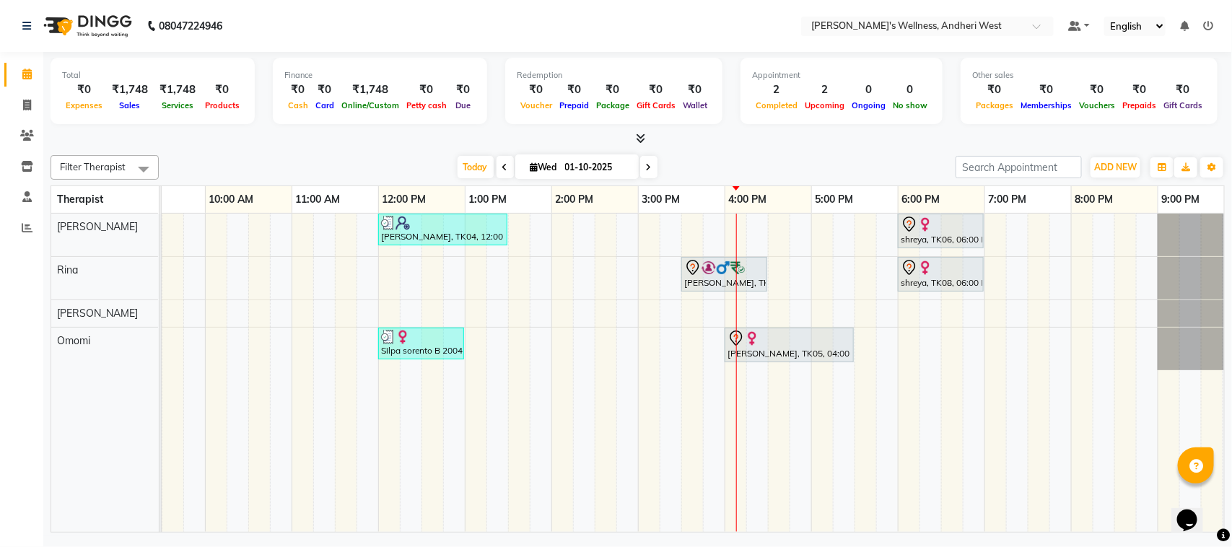
scroll to position [0, 236]
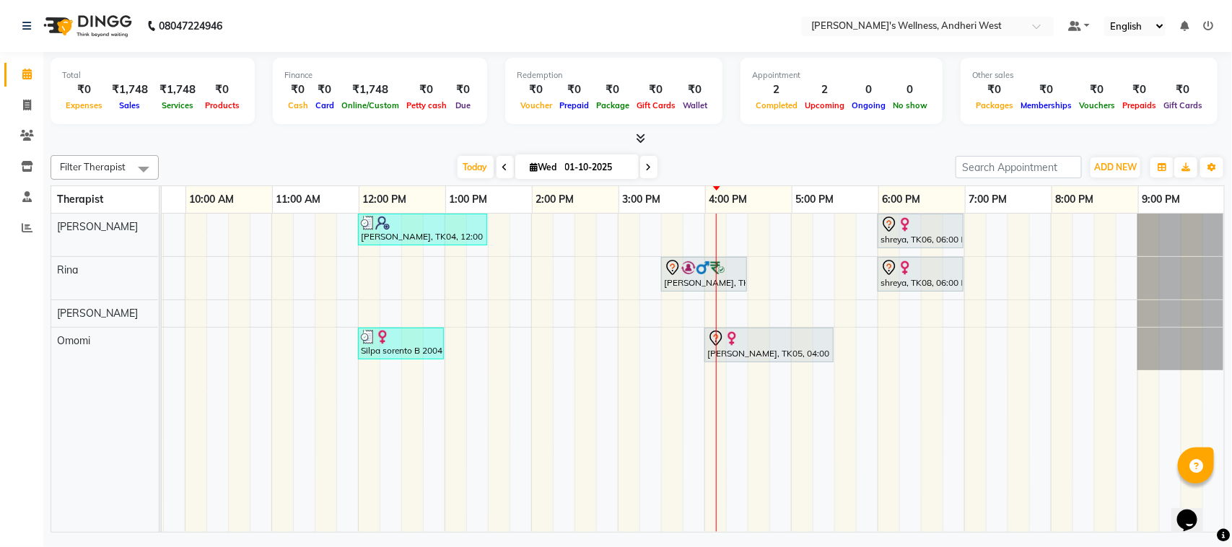
drag, startPoint x: 1036, startPoint y: 521, endPoint x: 37, endPoint y: 31, distance: 1113.0
click at [1100, 428] on td at bounding box center [1106, 373] width 22 height 318
click at [651, 170] on span at bounding box center [648, 167] width 17 height 22
type input "02-10-2025"
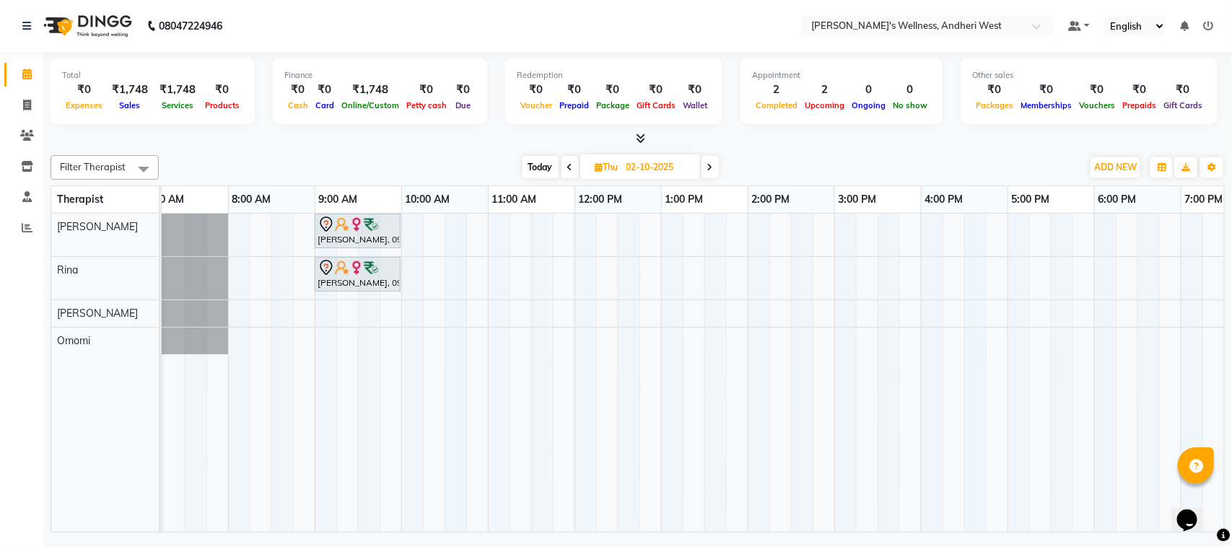
scroll to position [0, 0]
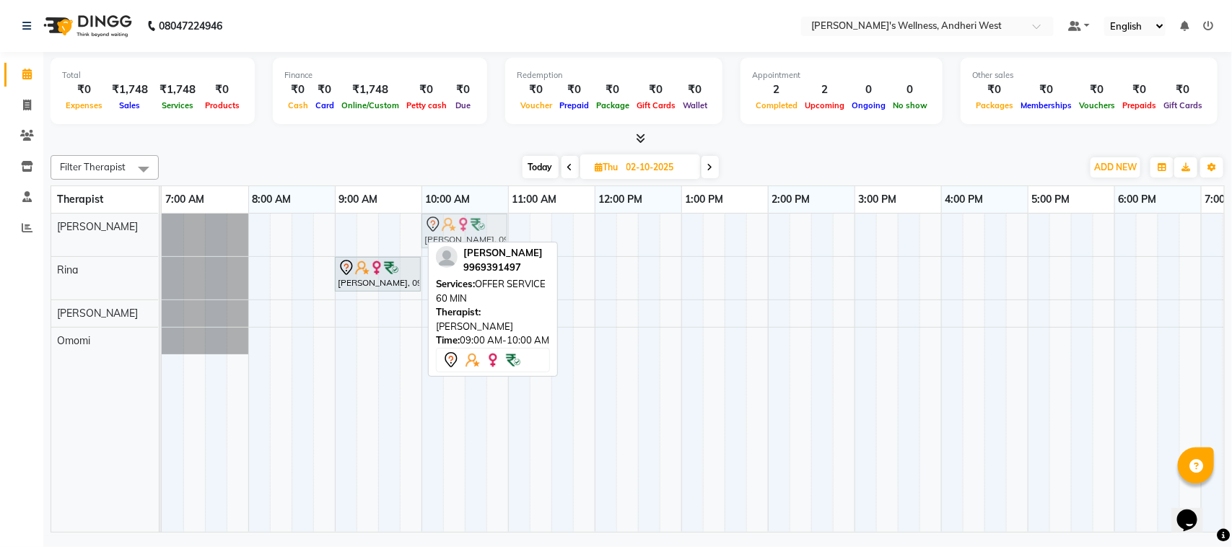
drag, startPoint x: 383, startPoint y: 222, endPoint x: 469, endPoint y: 219, distance: 86.7
click at [162, 219] on div "[PERSON_NAME], 09:00 AM-10:00 AM, OFFER SERVICE 60 MIN [PERSON_NAME], 09:00 AM-…" at bounding box center [162, 235] width 0 height 43
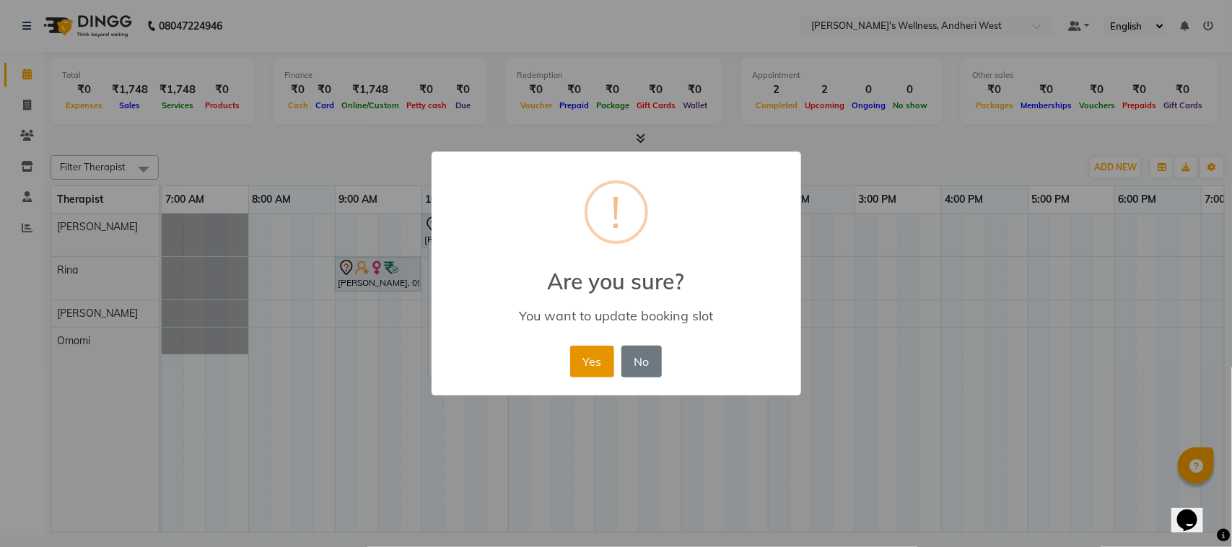
click at [596, 363] on button "Yes" at bounding box center [592, 362] width 44 height 32
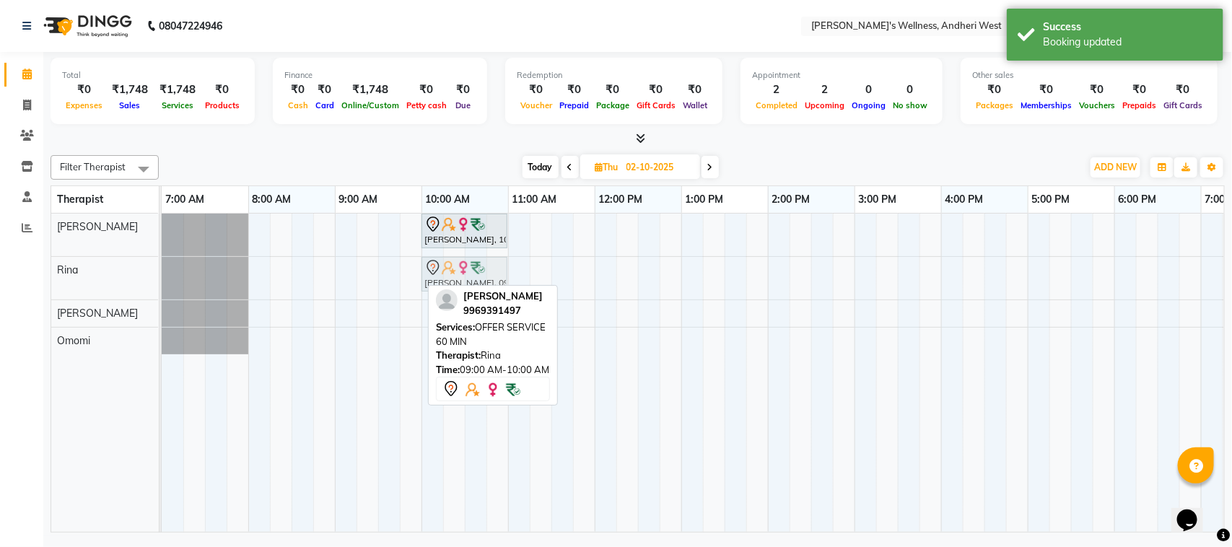
drag, startPoint x: 374, startPoint y: 265, endPoint x: 468, endPoint y: 271, distance: 94.0
click at [162, 271] on div "[PERSON_NAME], 09:00 AM-10:00 AM, OFFER SERVICE 60 MIN [PERSON_NAME], 09:00 AM-…" at bounding box center [162, 278] width 0 height 43
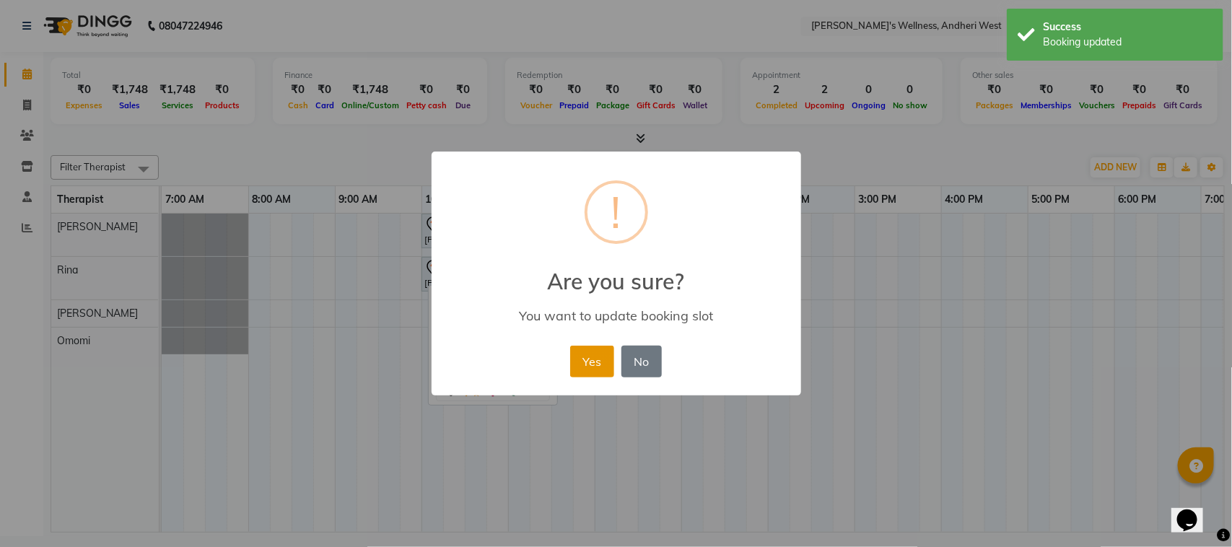
click at [586, 358] on button "Yes" at bounding box center [592, 362] width 44 height 32
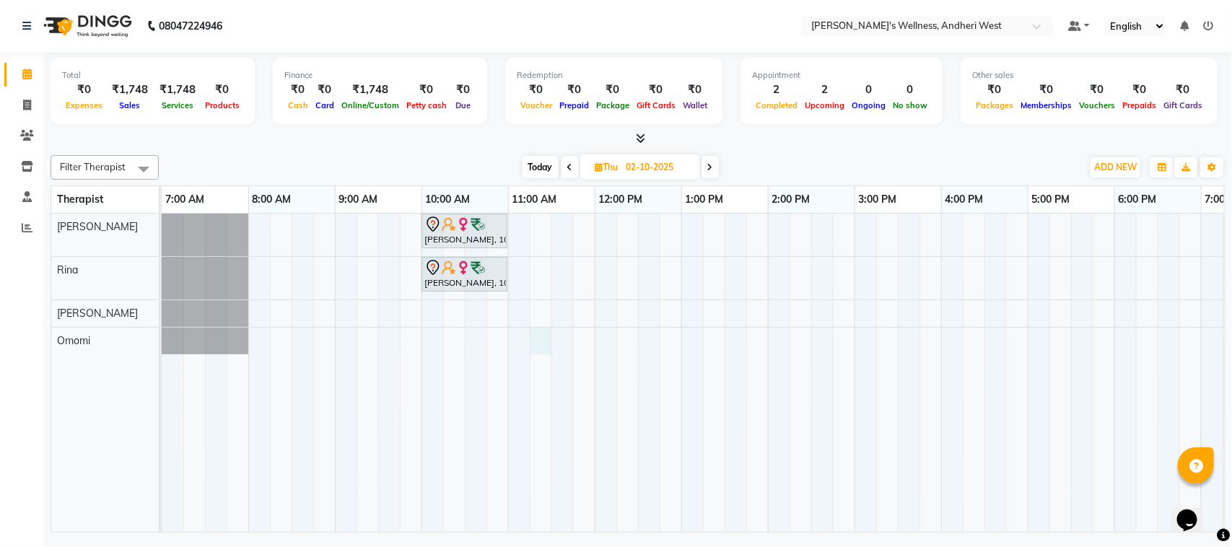
click at [538, 344] on div "[PERSON_NAME], 10:00 AM-11:00 AM, OFFER SERVICE 60 MIN [PERSON_NAME], 10:00 AM-…" at bounding box center [812, 373] width 1300 height 318
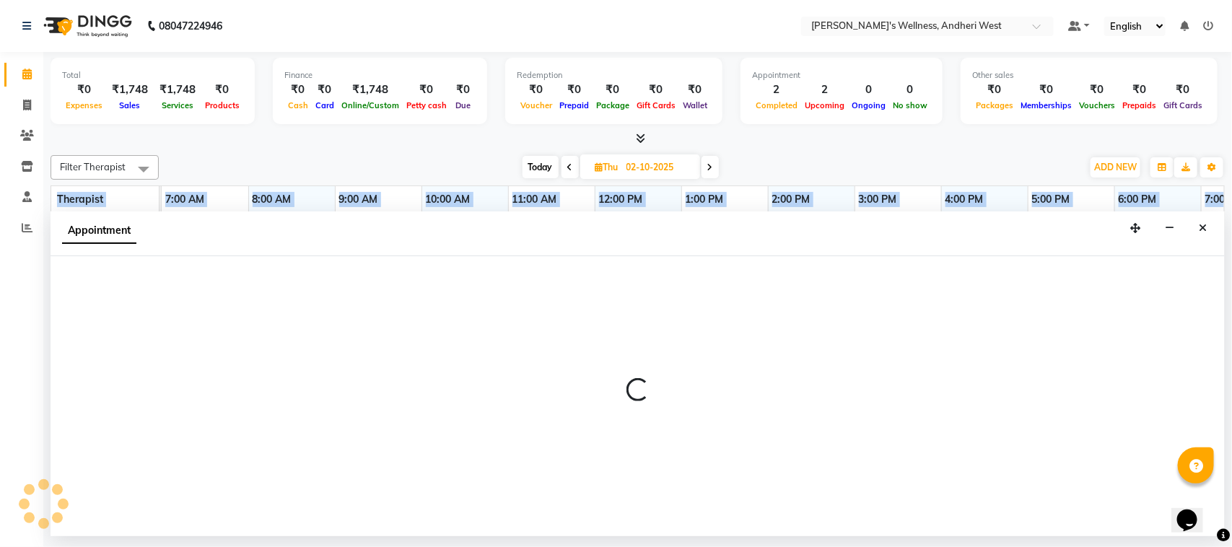
select select "91902"
select select "675"
select select "tentative"
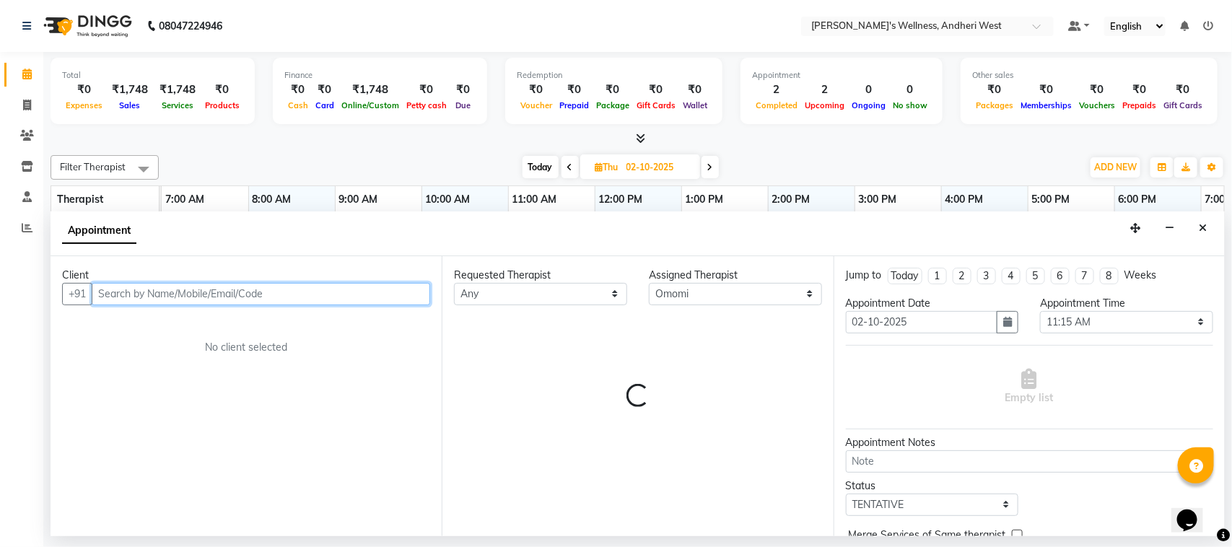
drag, startPoint x: 538, startPoint y: 344, endPoint x: 695, endPoint y: 583, distance: 285.8
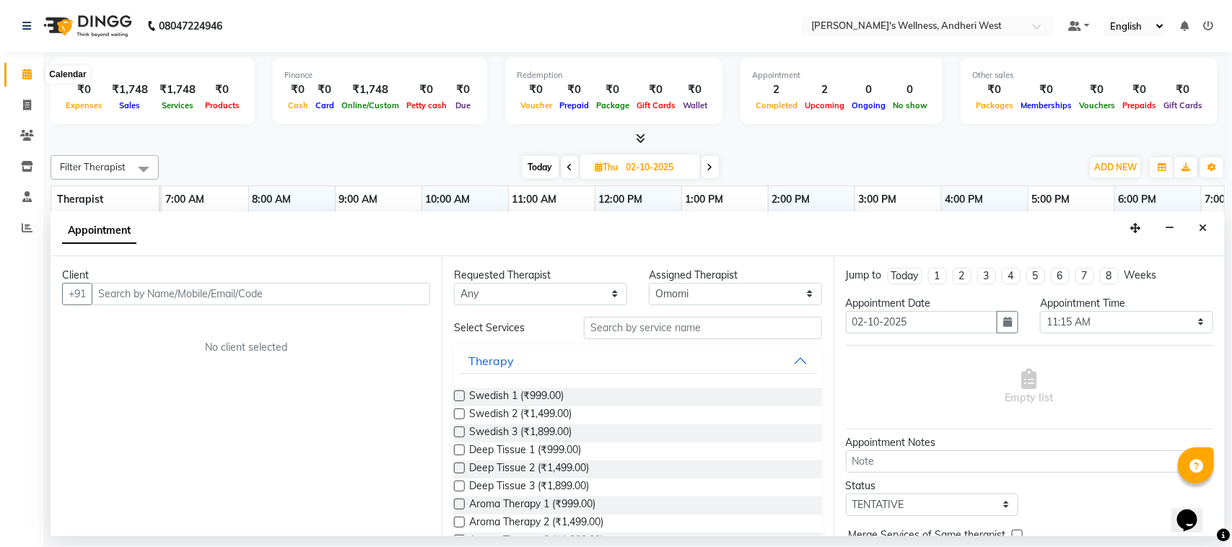
click at [30, 79] on icon at bounding box center [26, 74] width 9 height 11
click at [29, 71] on icon at bounding box center [26, 74] width 9 height 11
click at [26, 72] on icon at bounding box center [26, 74] width 9 height 11
click at [22, 74] on icon at bounding box center [26, 74] width 9 height 11
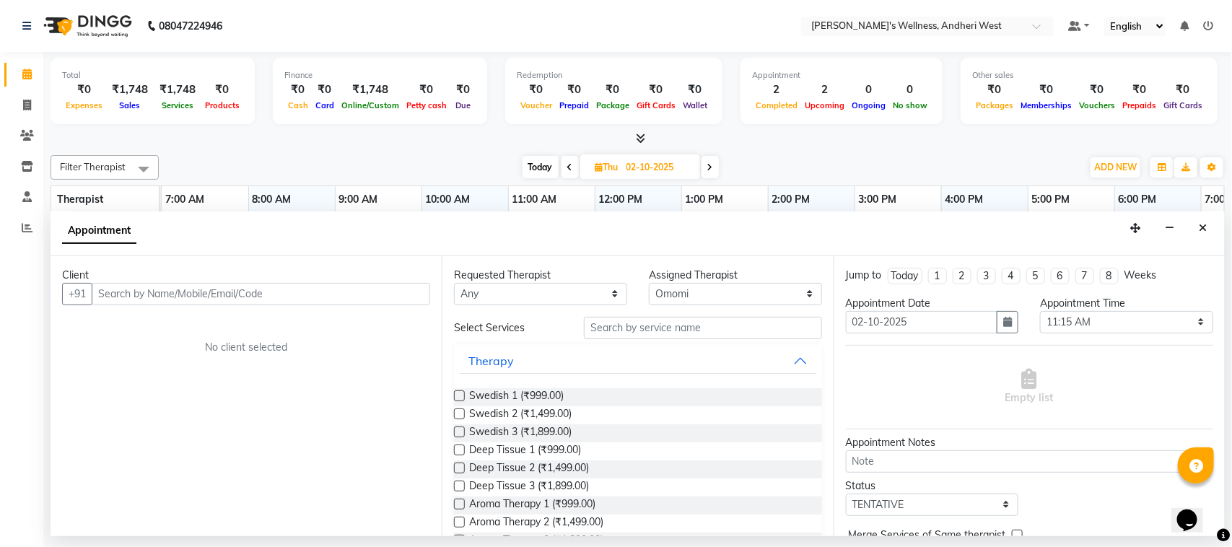
click at [23, 74] on icon at bounding box center [26, 74] width 9 height 11
click at [24, 74] on icon at bounding box center [26, 74] width 9 height 11
click at [34, 80] on span at bounding box center [26, 74] width 25 height 17
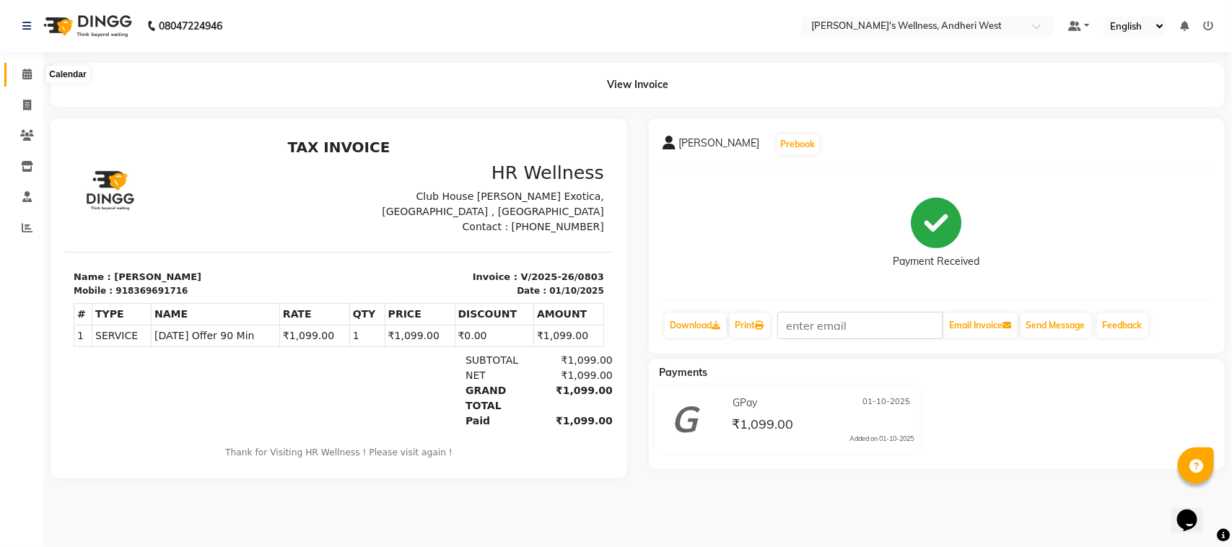
click at [30, 74] on icon at bounding box center [26, 74] width 9 height 11
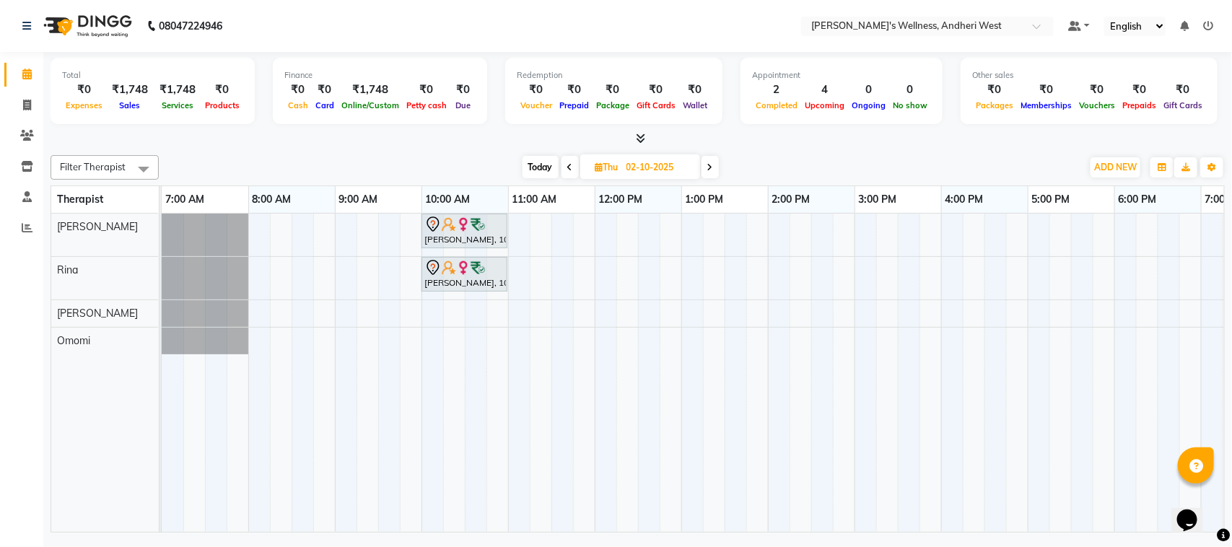
click at [449, 456] on td at bounding box center [454, 373] width 22 height 318
click at [541, 166] on span "Today" at bounding box center [541, 167] width 36 height 22
type input "01-10-2025"
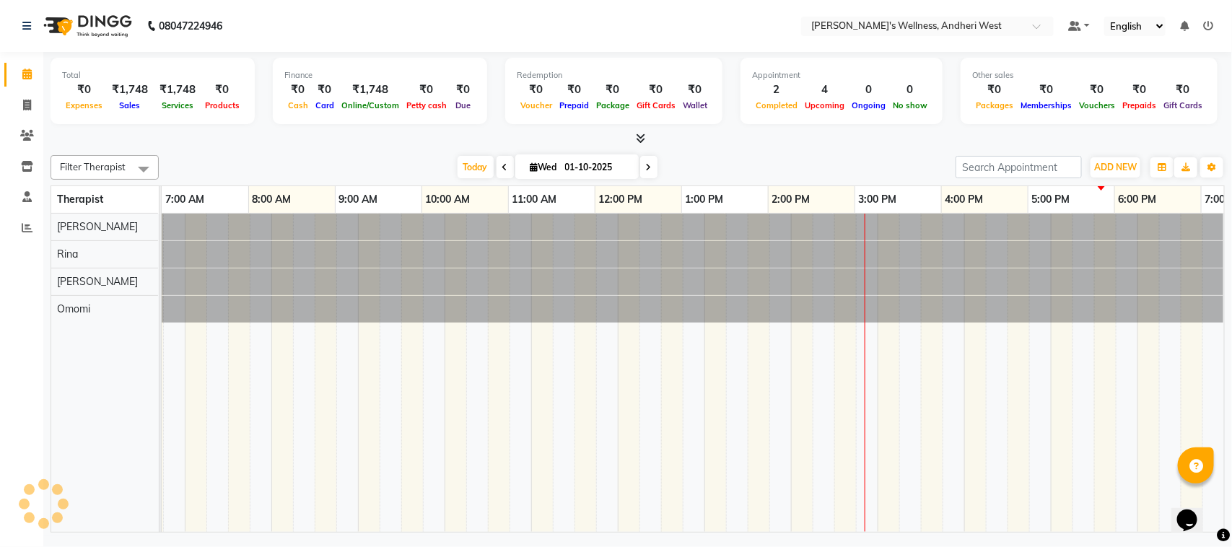
scroll to position [0, 236]
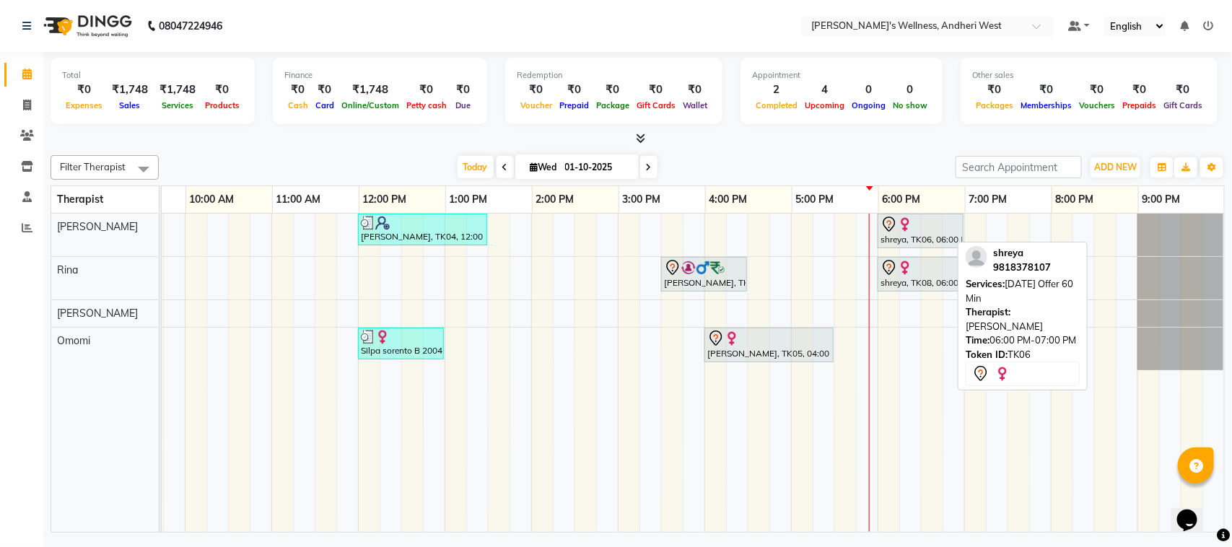
click at [895, 236] on div "shreya, TK06, 06:00 PM-07:00 PM, [DATE] Offer 60 Min" at bounding box center [920, 231] width 83 height 30
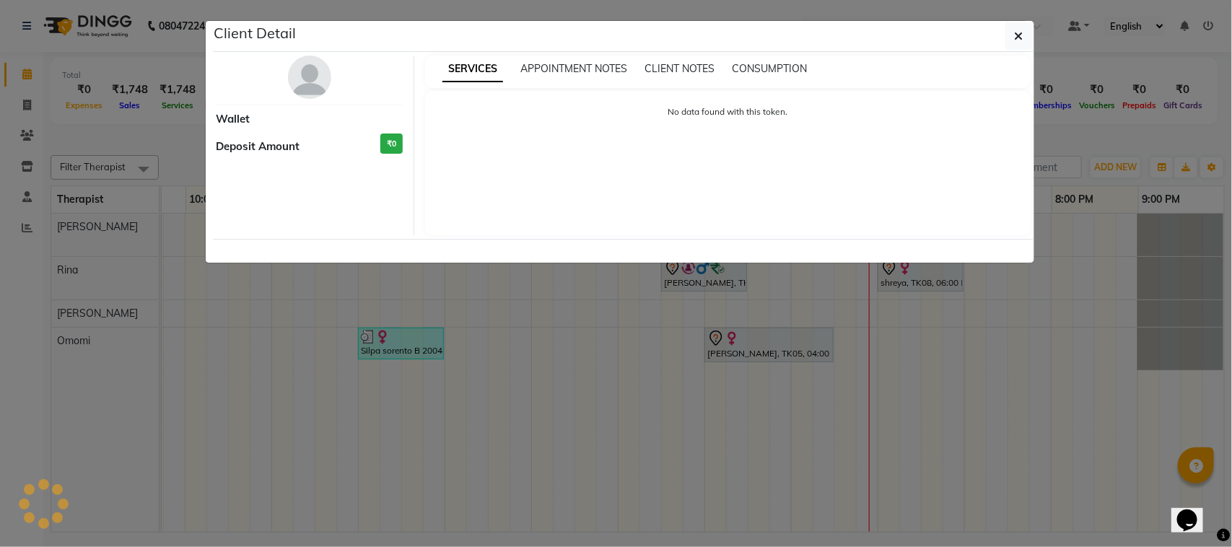
select select "7"
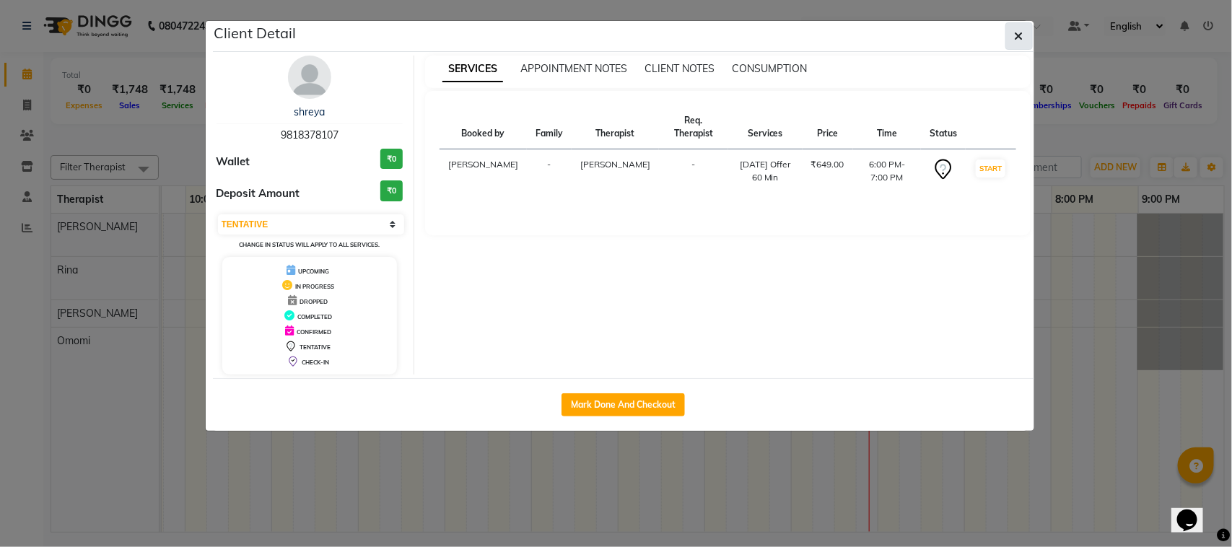
click at [1019, 38] on icon "button" at bounding box center [1019, 36] width 9 height 12
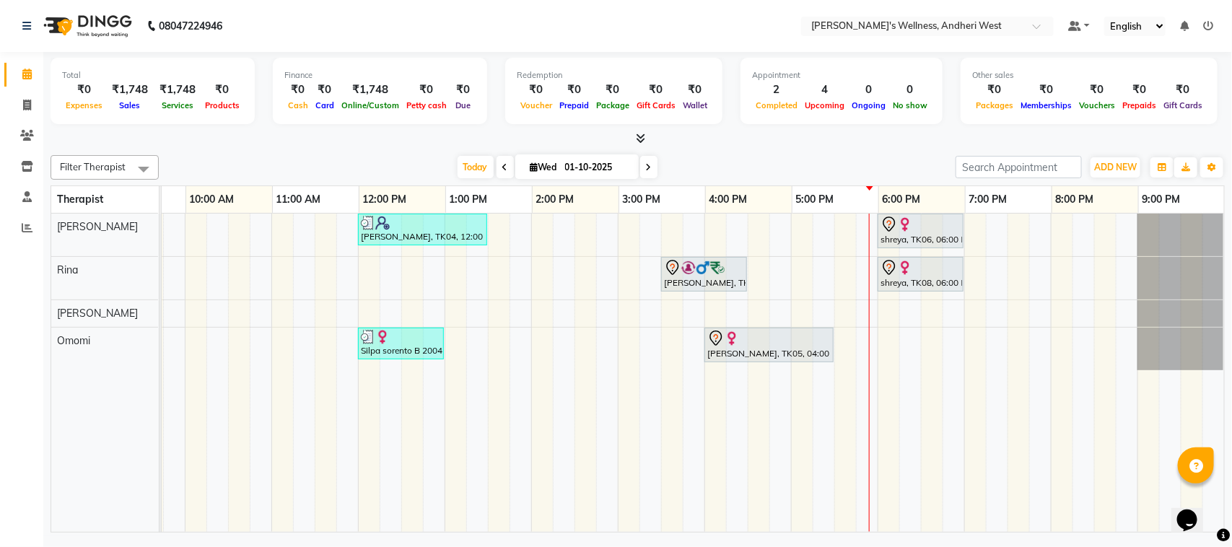
click at [986, 540] on div "08047224946 Select Location × Sumi's Wellness, Andheri West Default Panel My Pa…" at bounding box center [616, 273] width 1232 height 547
click at [984, 535] on div "Total ₹0 Expenses ₹1,748 Sales ₹1,748 Services ₹0 Products Finance ₹0 Cash ₹0 C…" at bounding box center [637, 294] width 1189 height 484
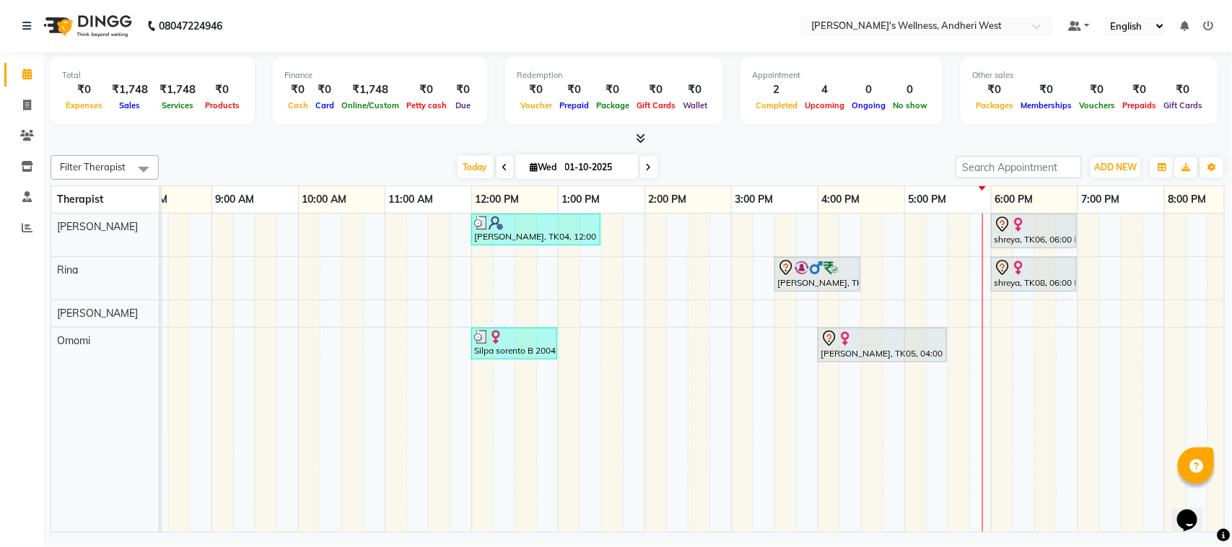
scroll to position [0, 121]
